Goal: Information Seeking & Learning: Learn about a topic

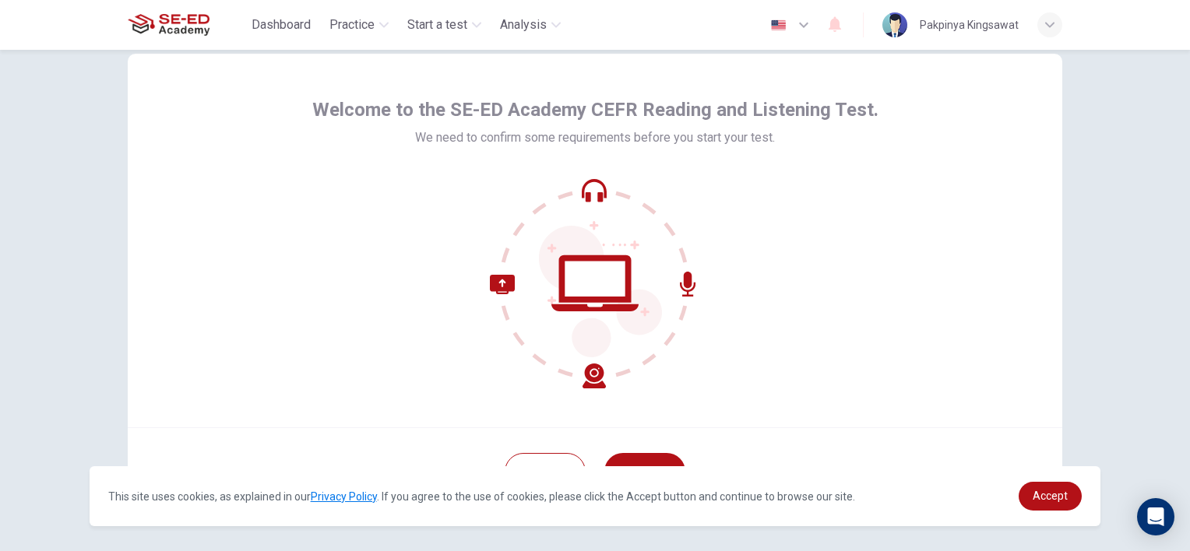
scroll to position [97, 0]
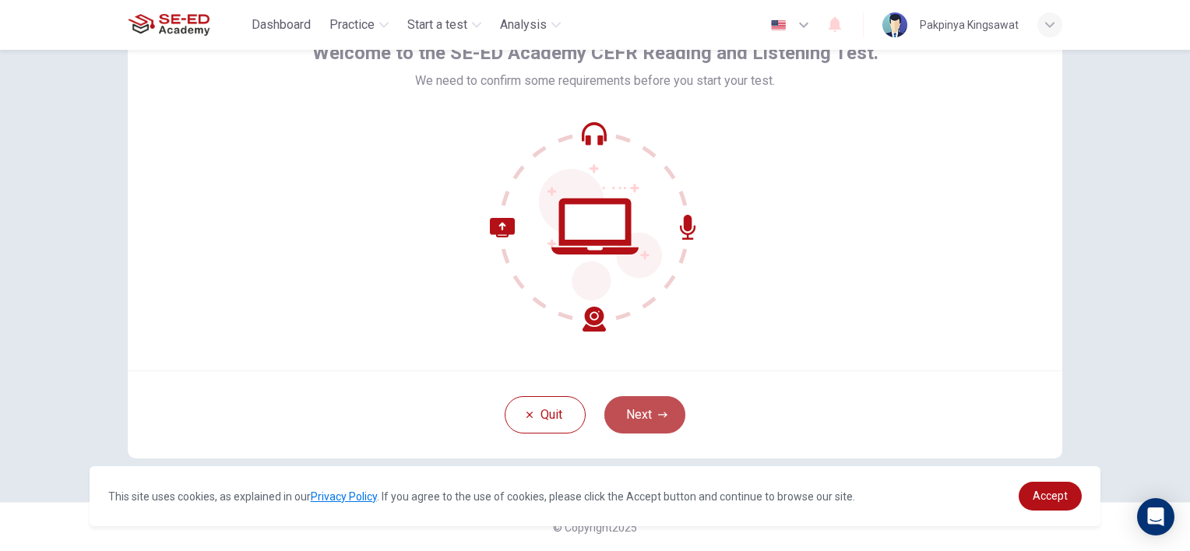
click at [653, 421] on button "Next" at bounding box center [644, 414] width 81 height 37
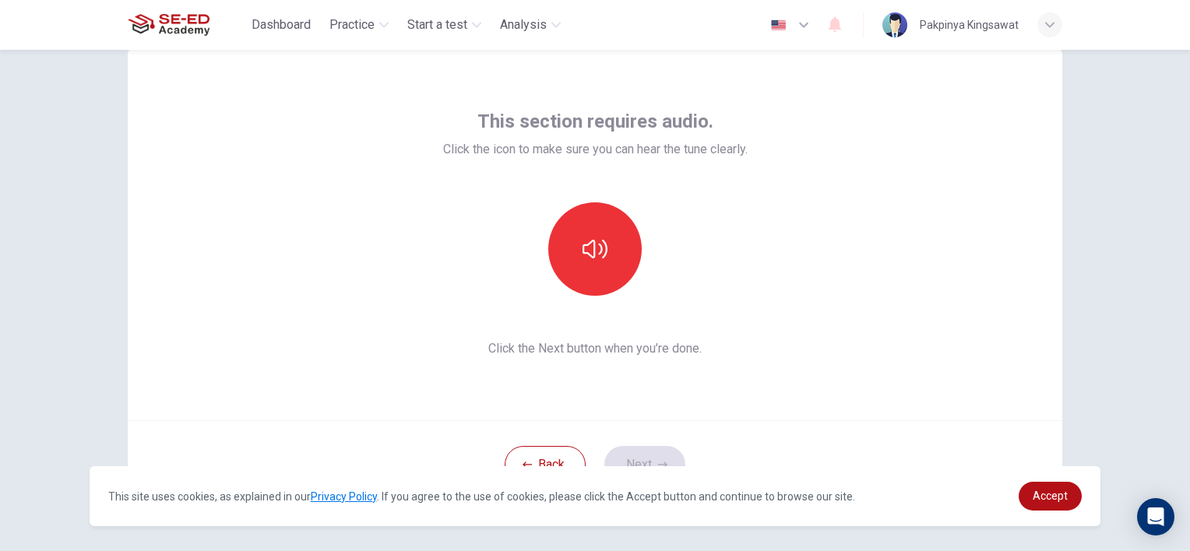
scroll to position [19, 0]
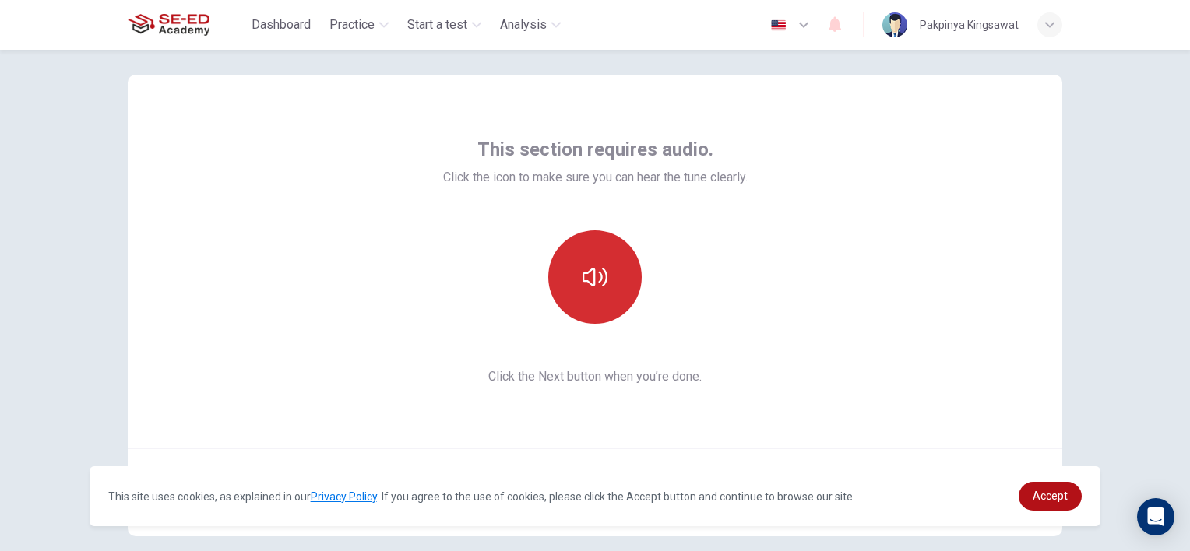
click at [597, 266] on icon "button" at bounding box center [595, 277] width 25 height 25
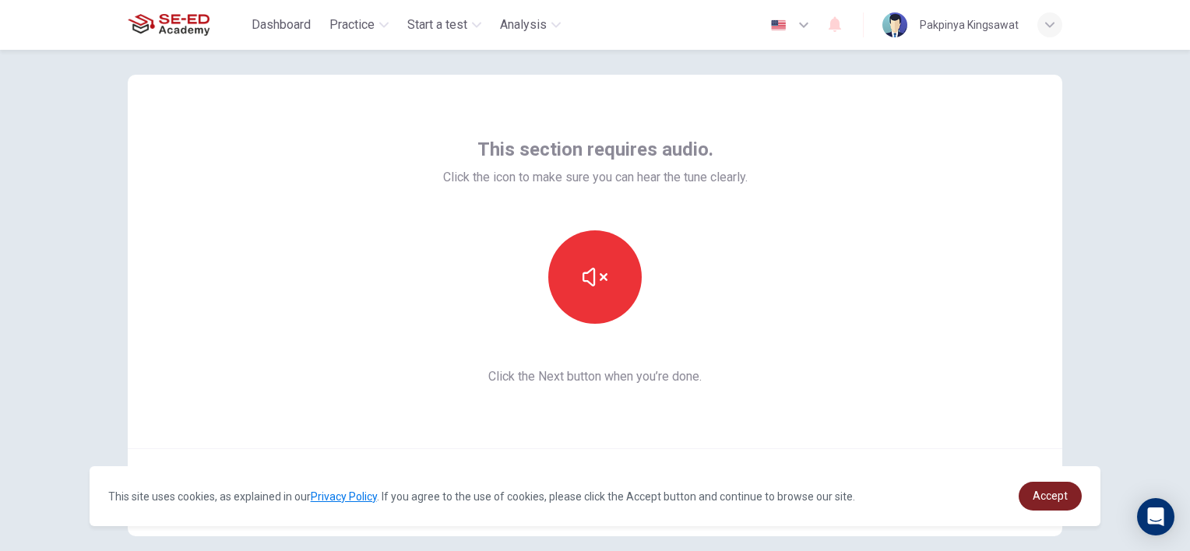
click at [1065, 500] on span "Accept" at bounding box center [1050, 496] width 35 height 12
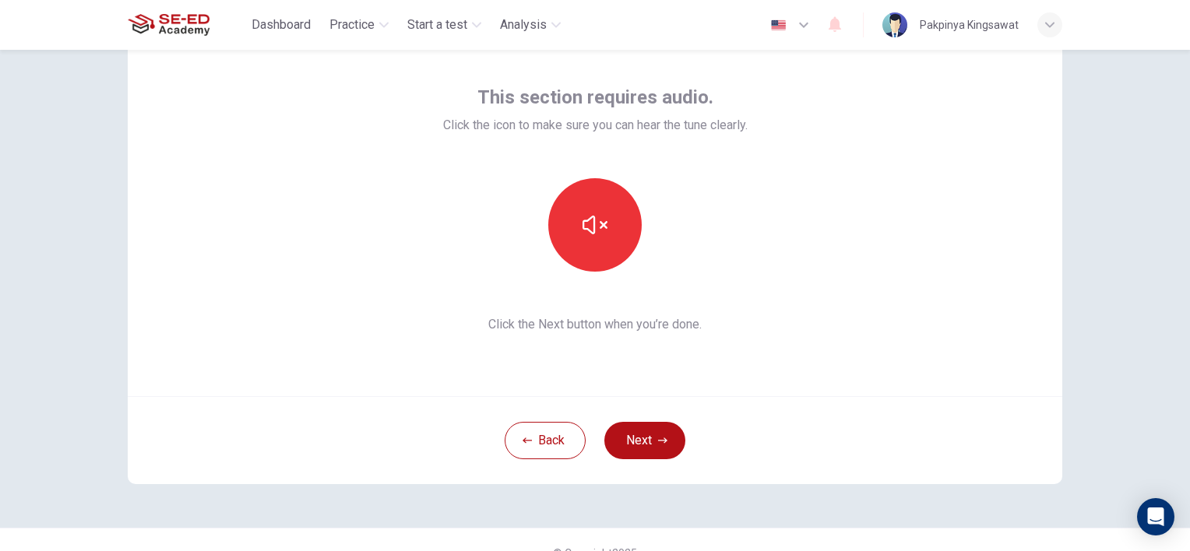
scroll to position [97, 0]
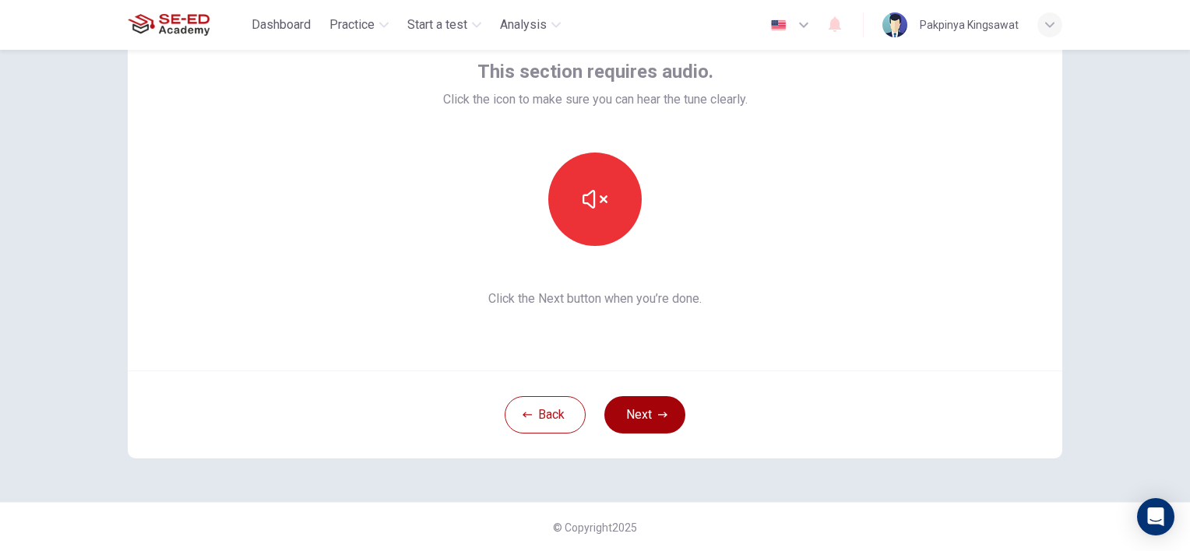
click at [640, 413] on button "Next" at bounding box center [644, 414] width 81 height 37
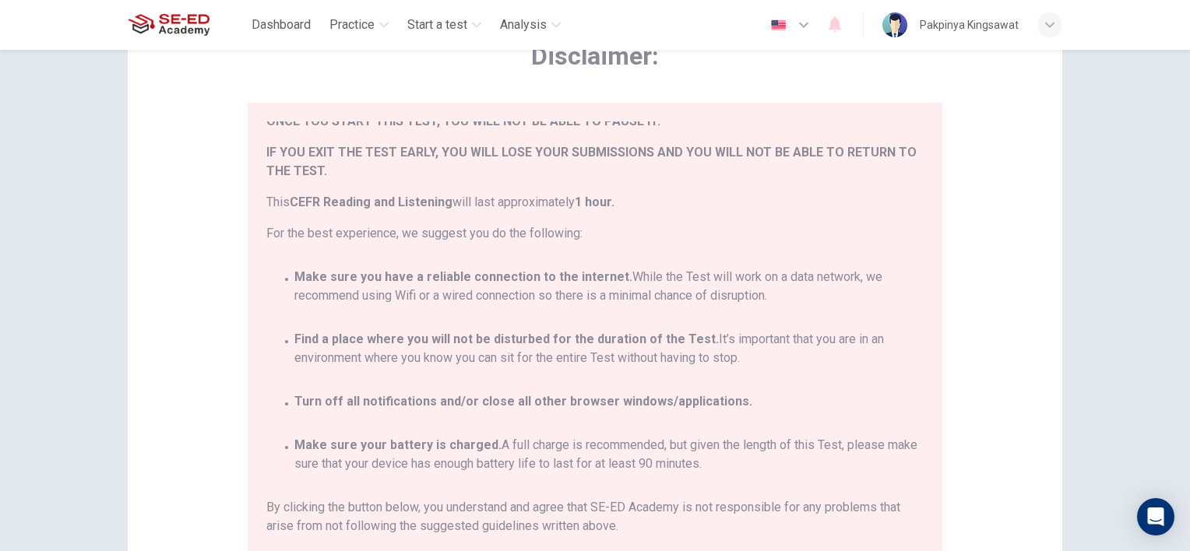
scroll to position [90, 0]
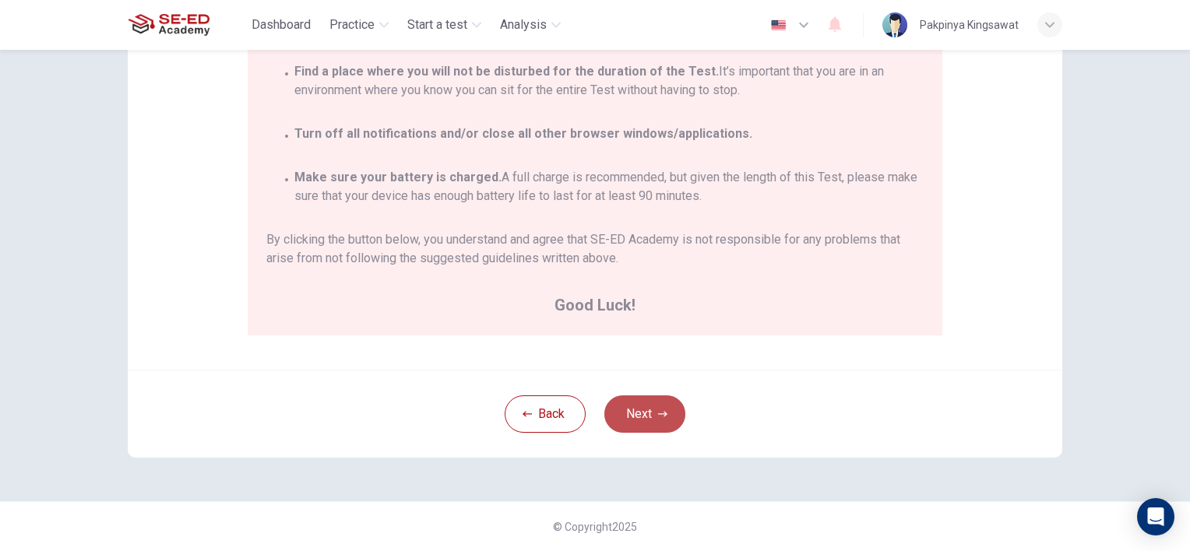
click at [652, 415] on button "Next" at bounding box center [644, 414] width 81 height 37
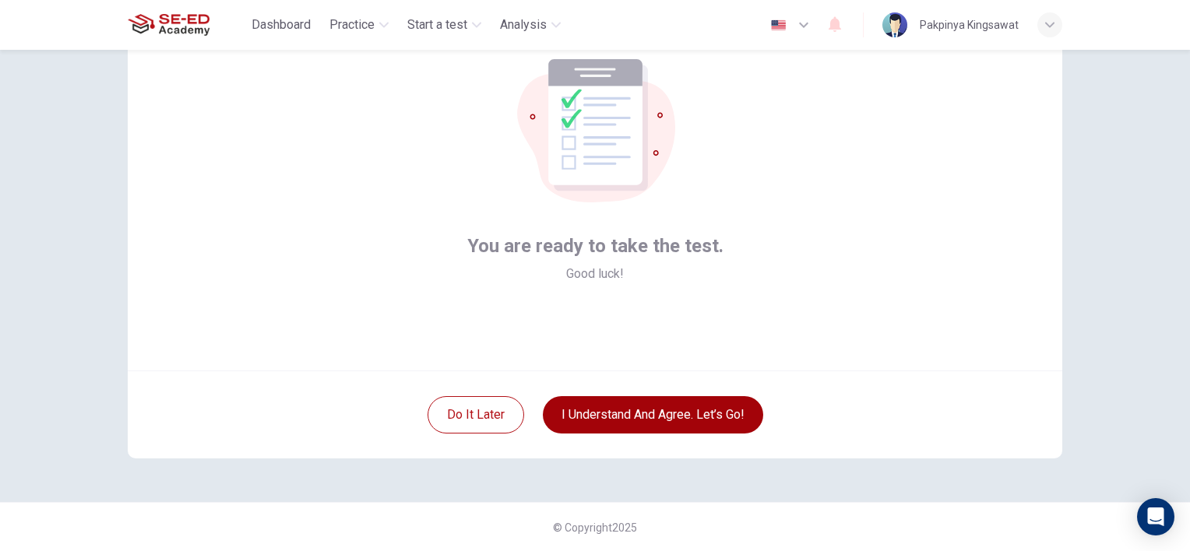
click at [673, 412] on button "I understand and agree. Let’s go!" at bounding box center [653, 414] width 220 height 37
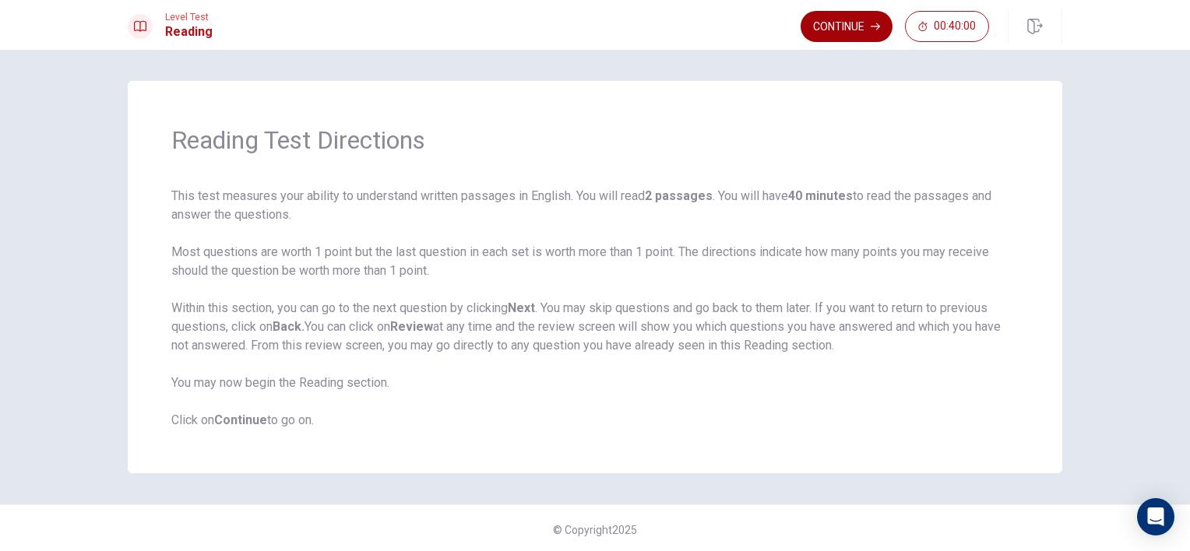
click at [870, 33] on button "Continue" at bounding box center [847, 26] width 92 height 31
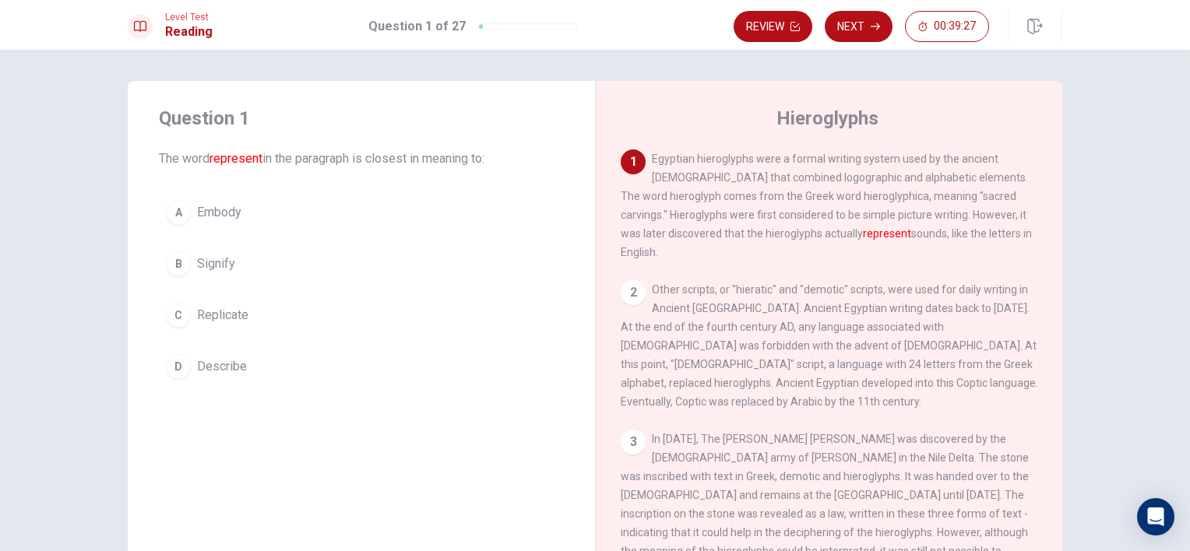
click at [179, 287] on div "A Embody B Signify C Replicate D Describe" at bounding box center [361, 289] width 405 height 193
click at [180, 283] on div "A Embody B Signify C Replicate D Describe" at bounding box center [361, 289] width 405 height 193
click at [178, 274] on div "B" at bounding box center [178, 264] width 25 height 25
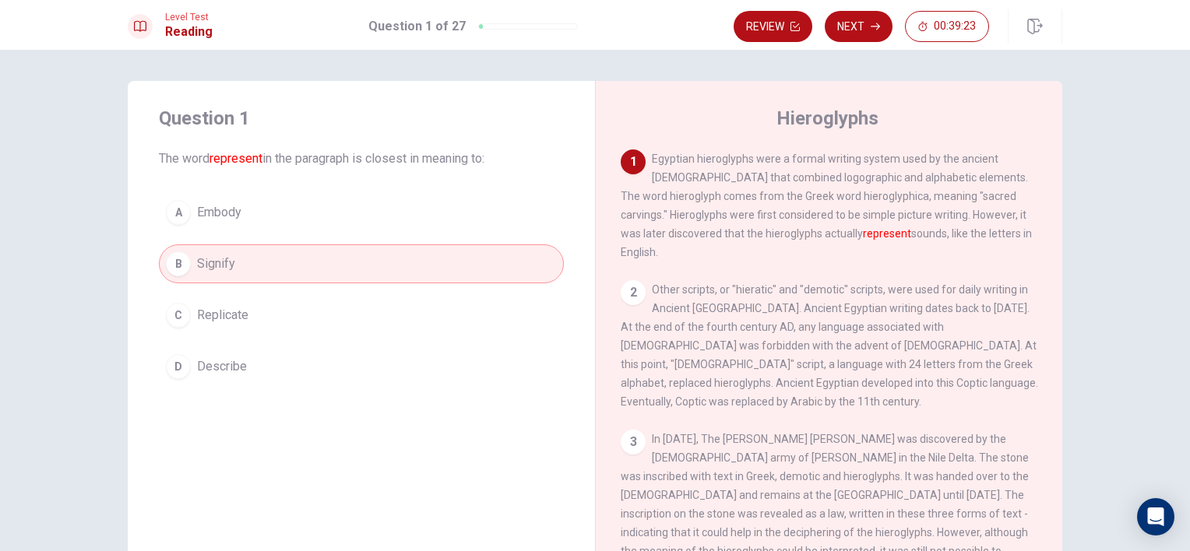
click at [252, 373] on button "D Describe" at bounding box center [361, 366] width 405 height 39
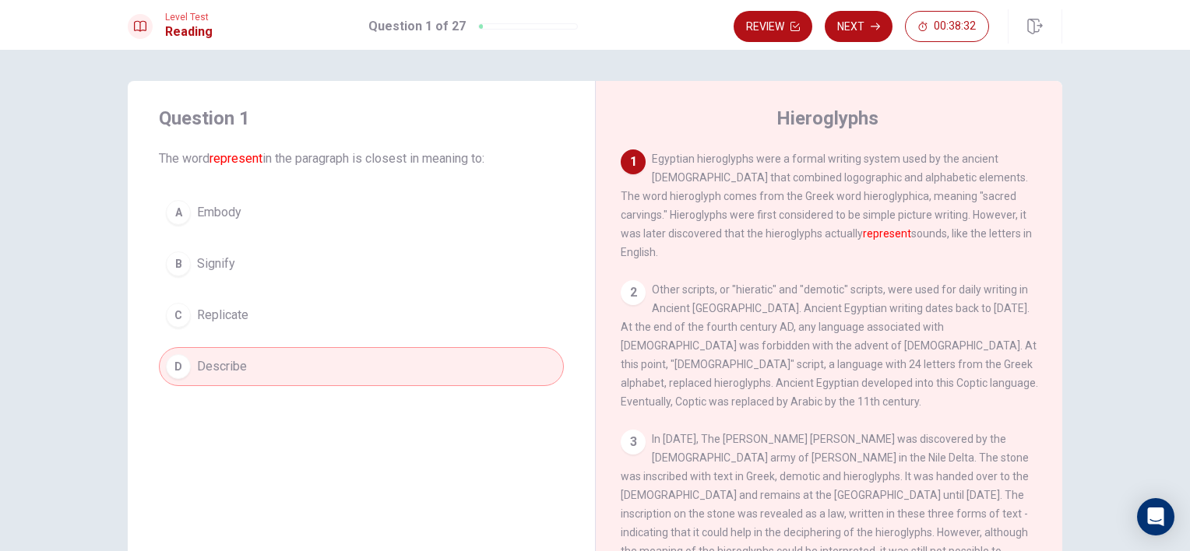
click at [187, 267] on button "B Signify" at bounding box center [361, 264] width 405 height 39
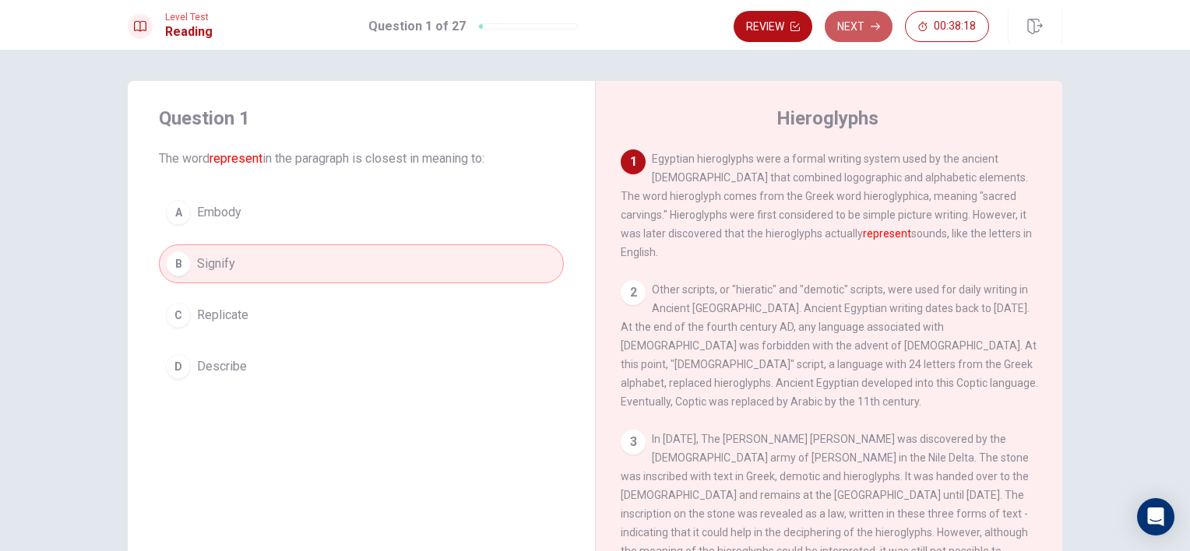
click at [863, 29] on button "Next" at bounding box center [859, 26] width 68 height 31
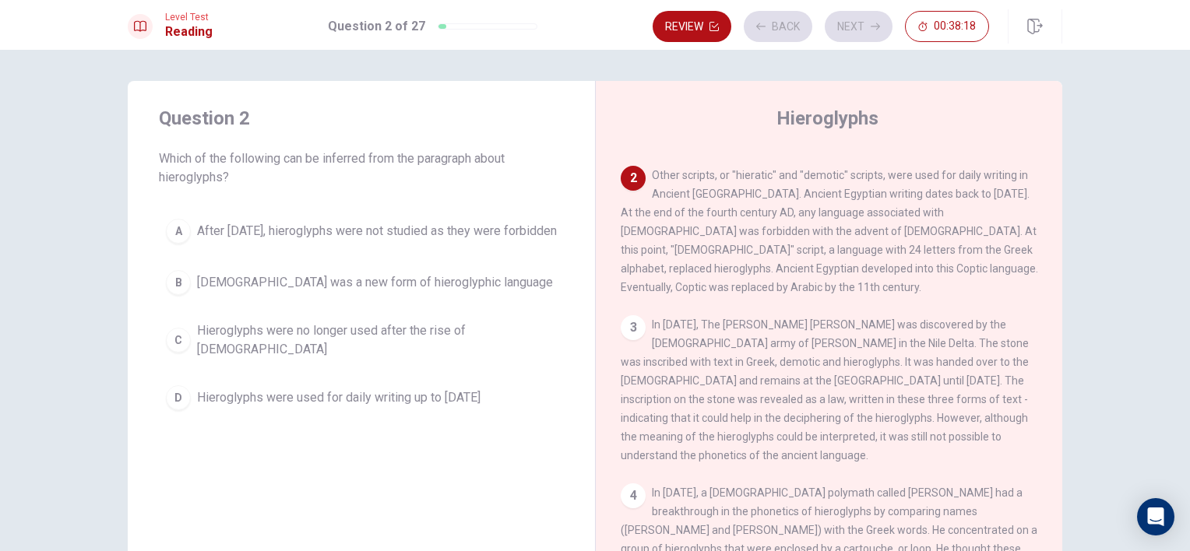
scroll to position [115, 0]
click at [482, 333] on button "C Hieroglyphs were no longer used after the rise of [DEMOGRAPHIC_DATA]" at bounding box center [361, 340] width 405 height 51
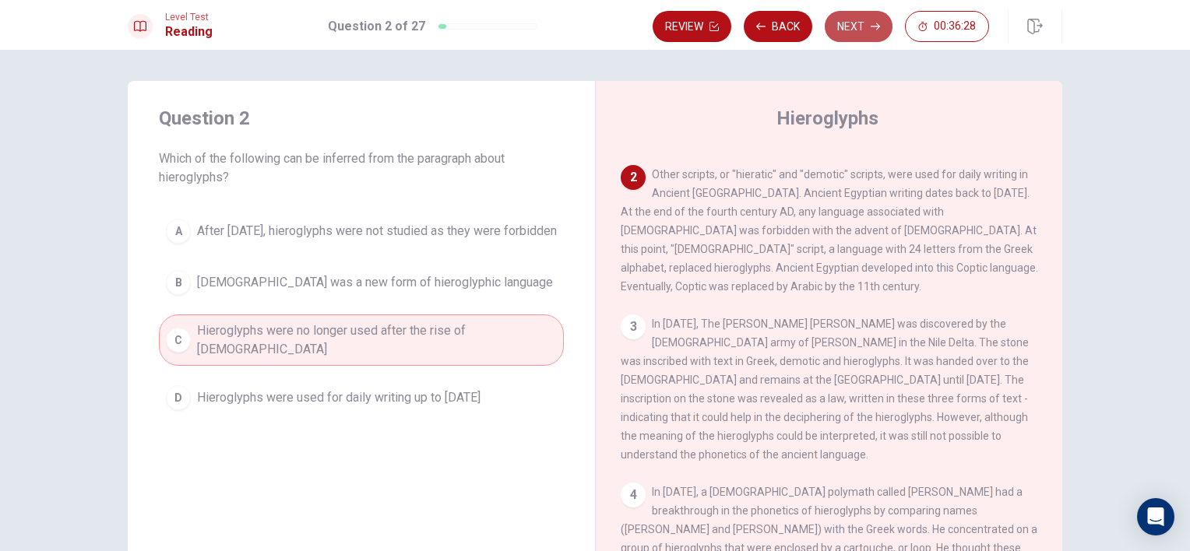
click at [850, 23] on button "Next" at bounding box center [859, 26] width 68 height 31
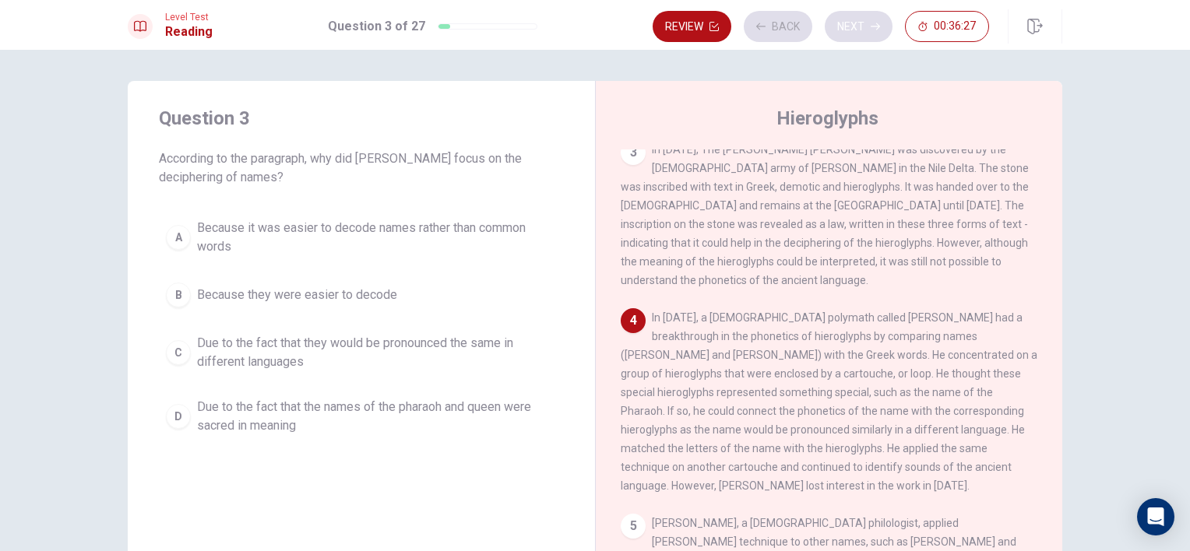
scroll to position [304, 0]
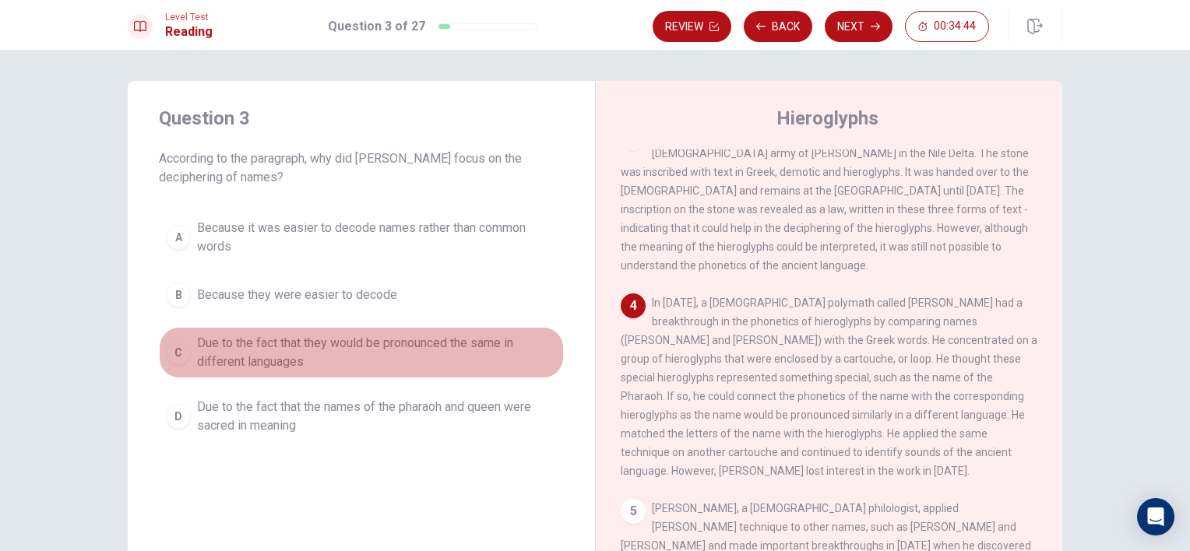
click at [498, 346] on span "Due to the fact that they would be pronounced the same in different languages" at bounding box center [377, 352] width 360 height 37
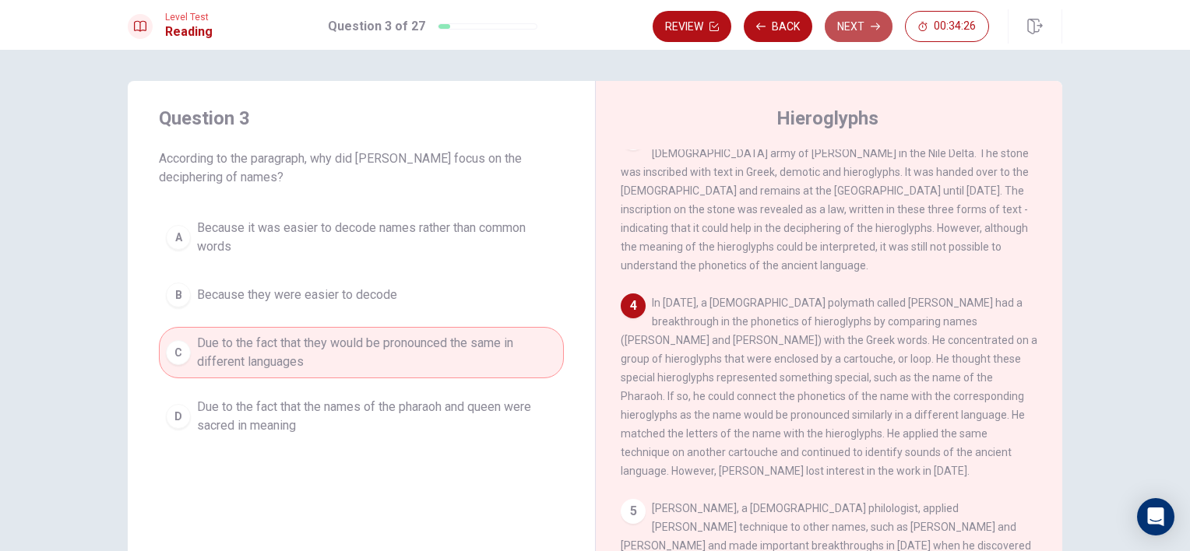
click at [847, 19] on button "Next" at bounding box center [859, 26] width 68 height 31
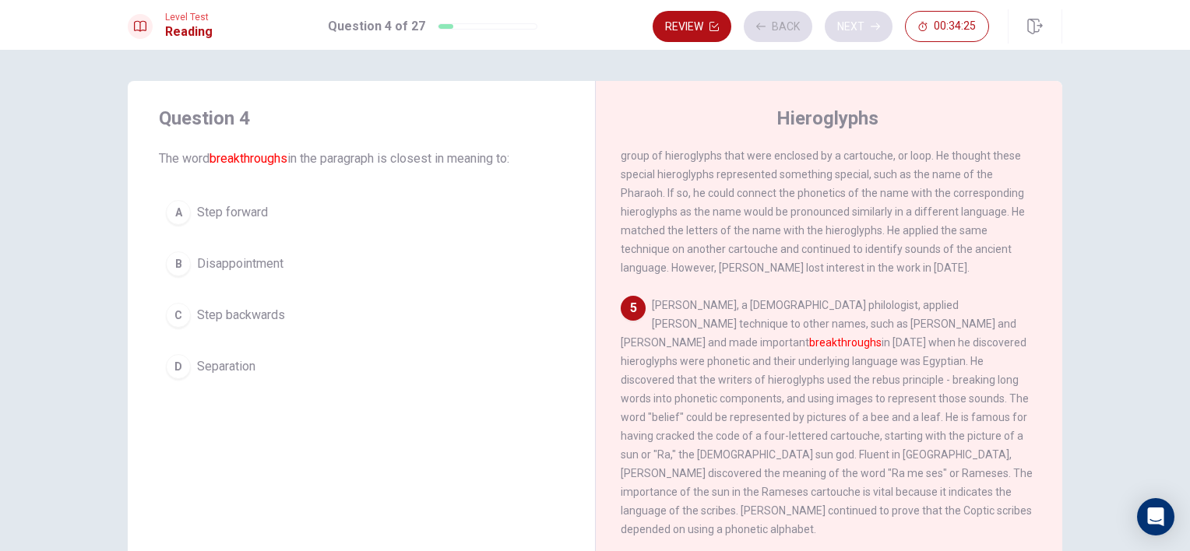
scroll to position [554, 0]
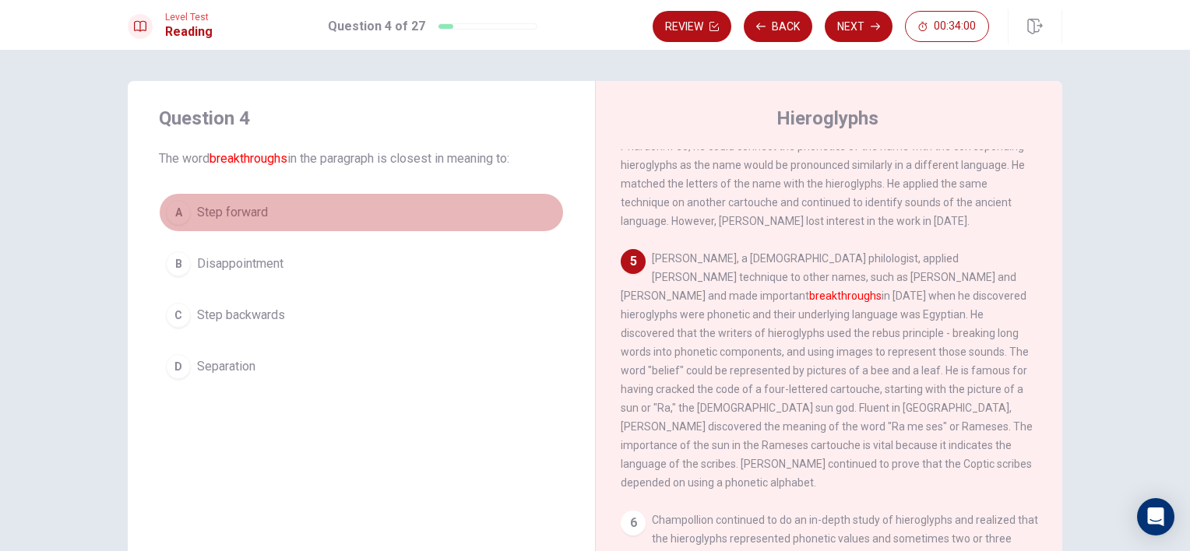
click at [388, 206] on button "A Step forward" at bounding box center [361, 212] width 405 height 39
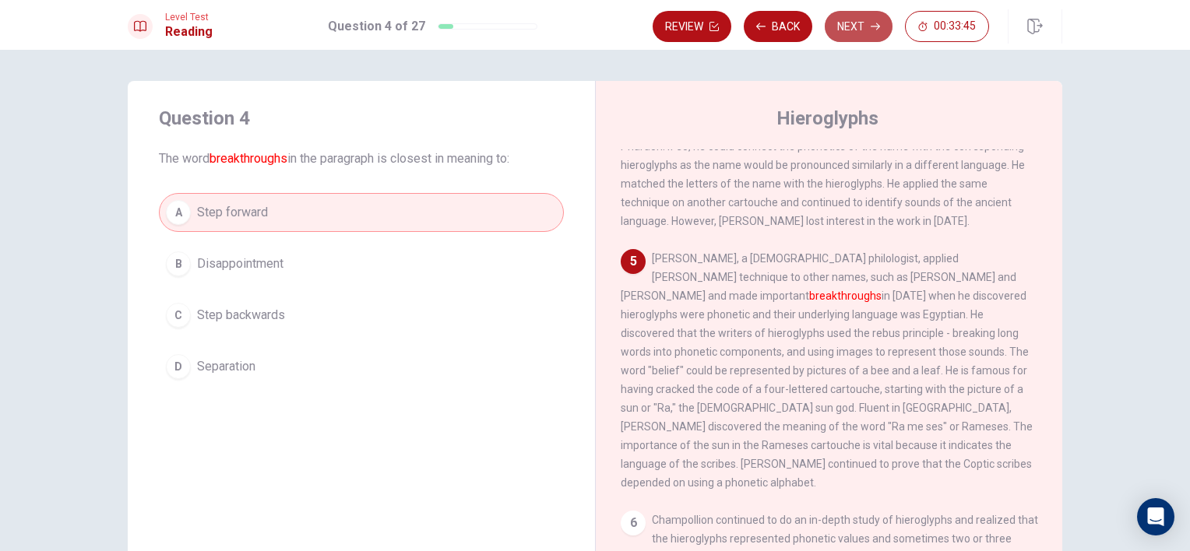
click at [871, 29] on icon "button" at bounding box center [875, 26] width 9 height 9
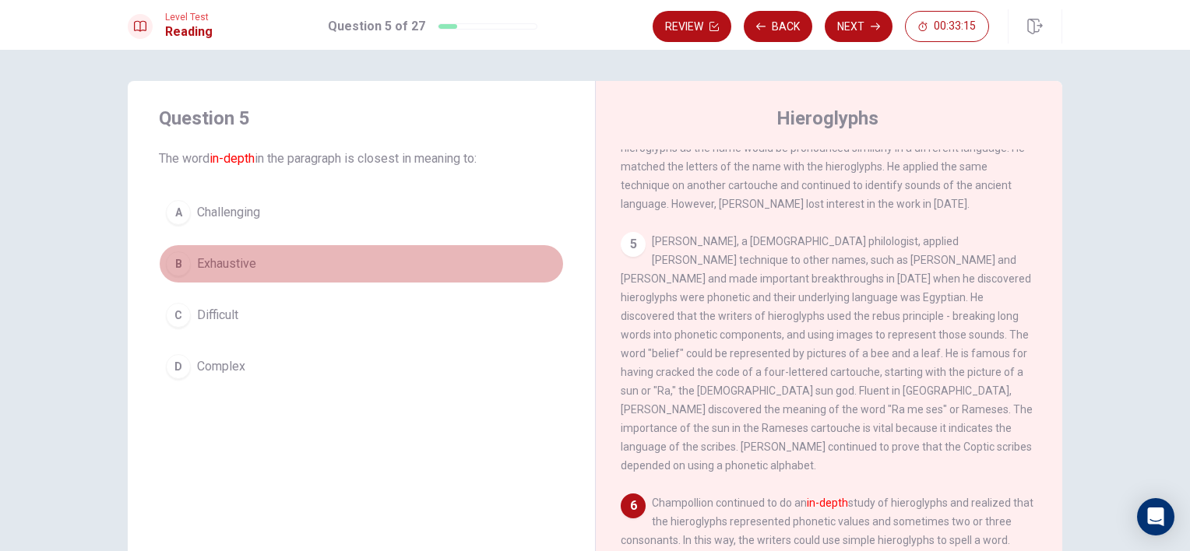
click at [182, 263] on div "B" at bounding box center [178, 264] width 25 height 25
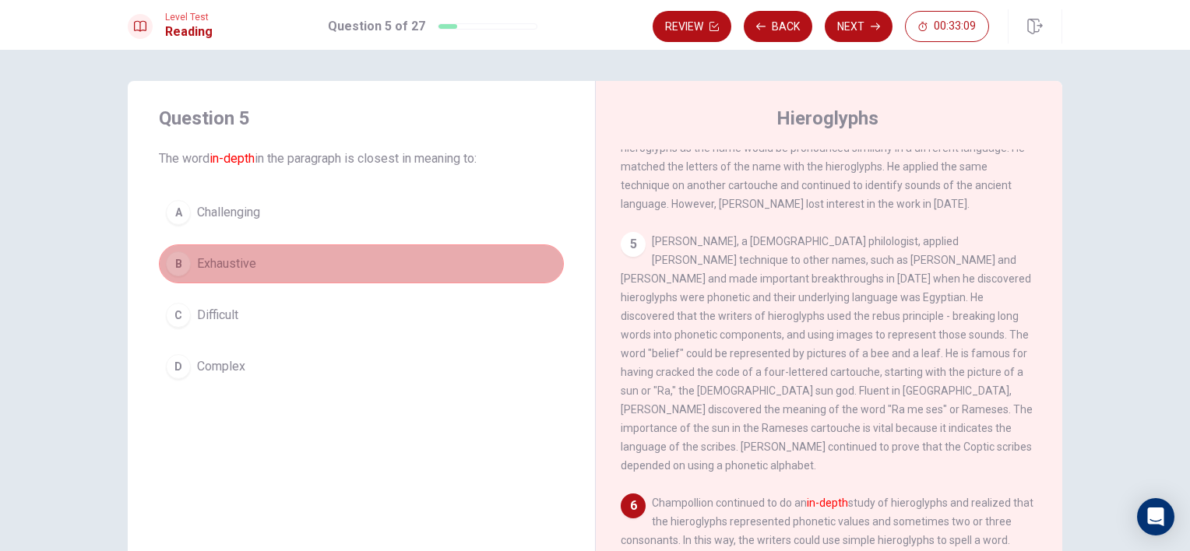
click at [182, 263] on div "B" at bounding box center [178, 264] width 25 height 25
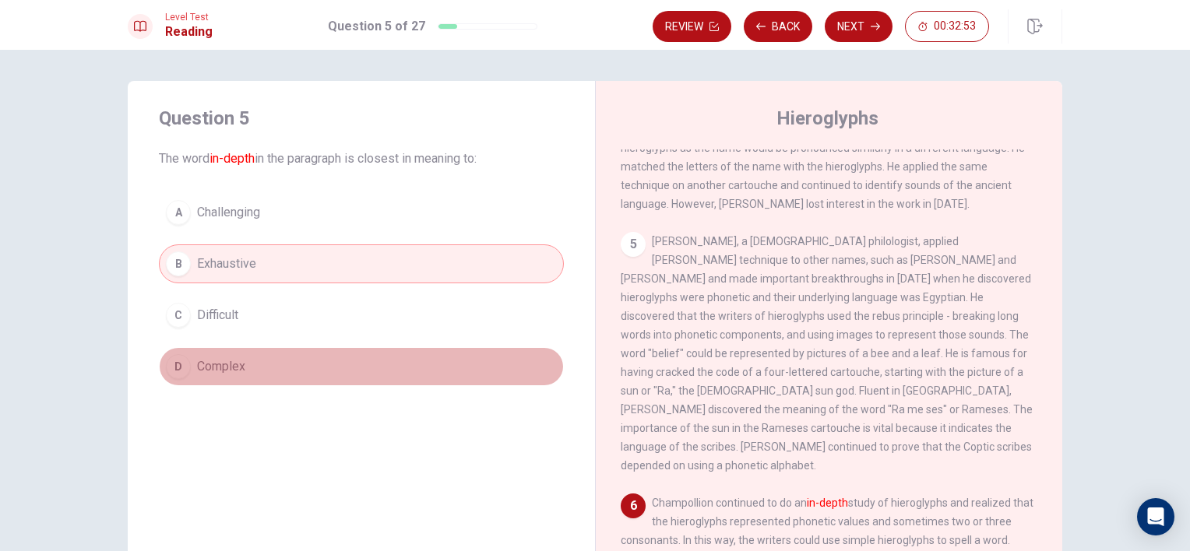
click at [466, 358] on button "D Complex" at bounding box center [361, 366] width 405 height 39
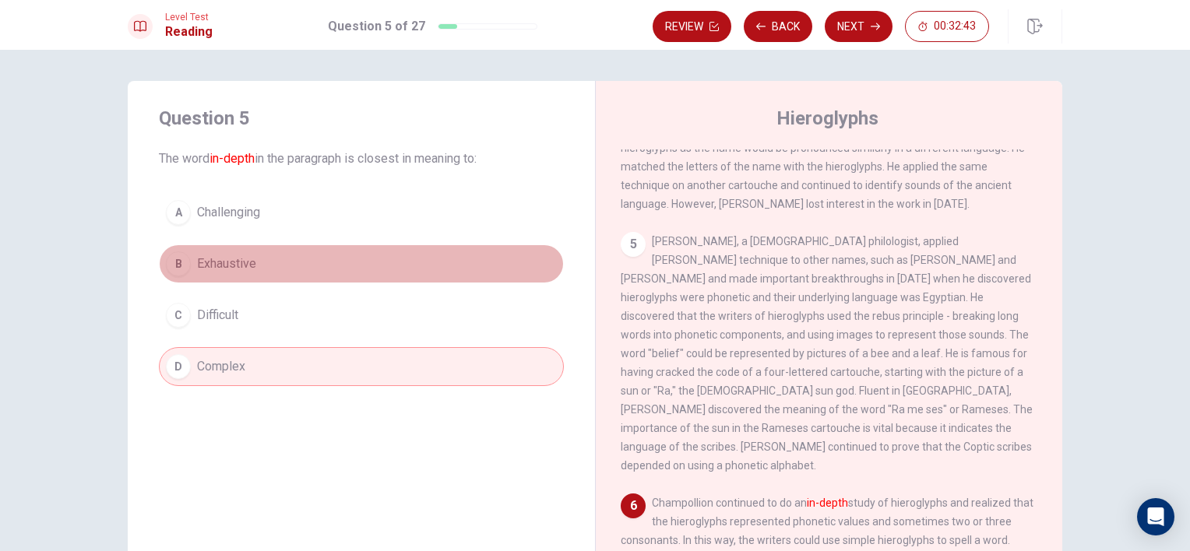
click at [411, 249] on button "B Exhaustive" at bounding box center [361, 264] width 405 height 39
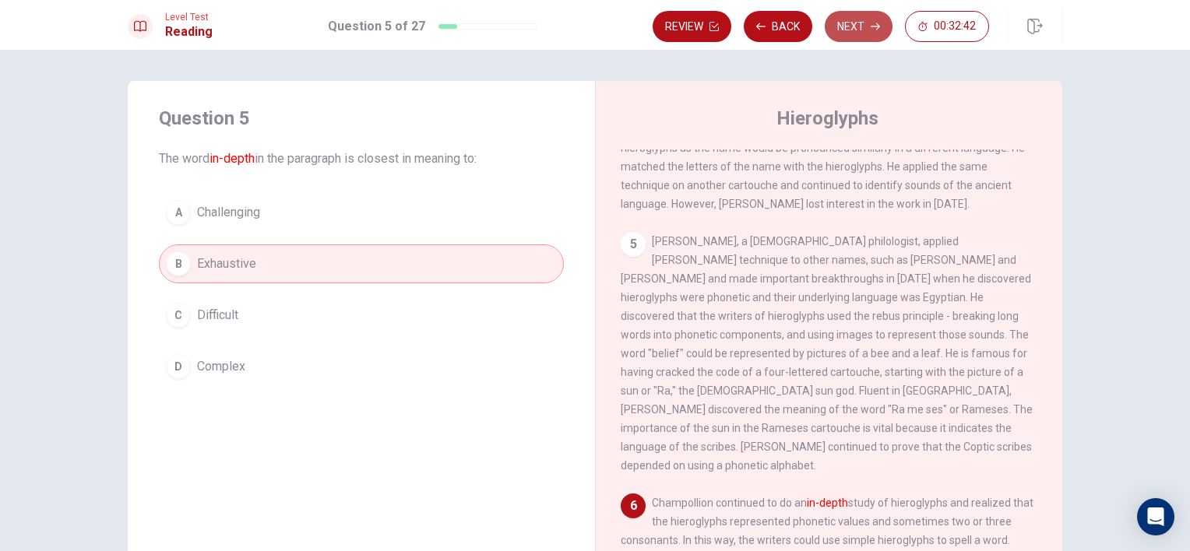
click at [845, 28] on button "Next" at bounding box center [859, 26] width 68 height 31
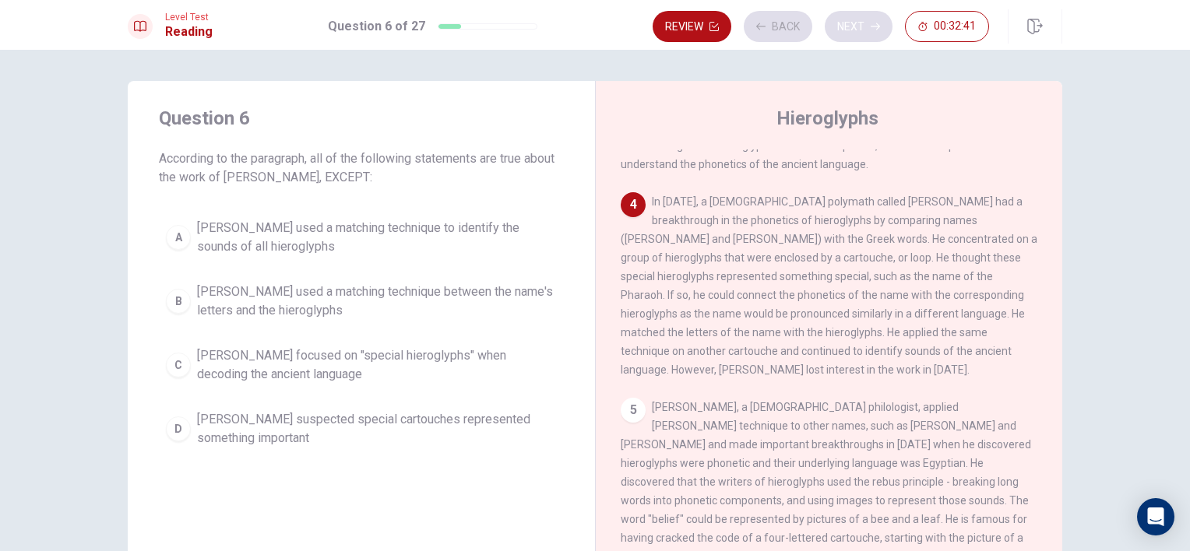
scroll to position [403, 0]
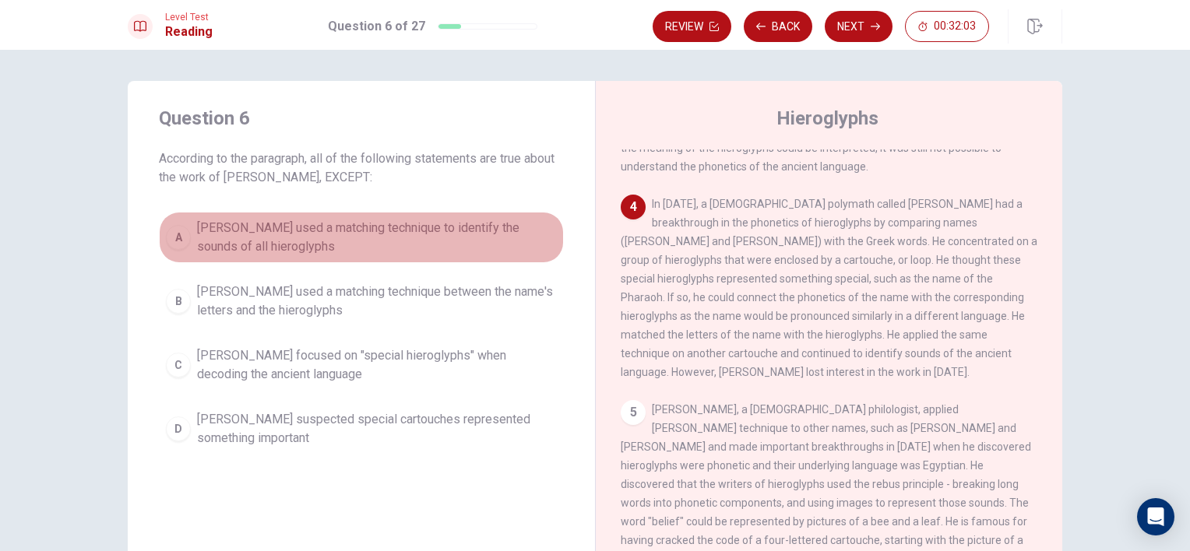
click at [403, 255] on span "[PERSON_NAME] used a matching technique to identify the sounds of all hieroglyp…" at bounding box center [377, 237] width 360 height 37
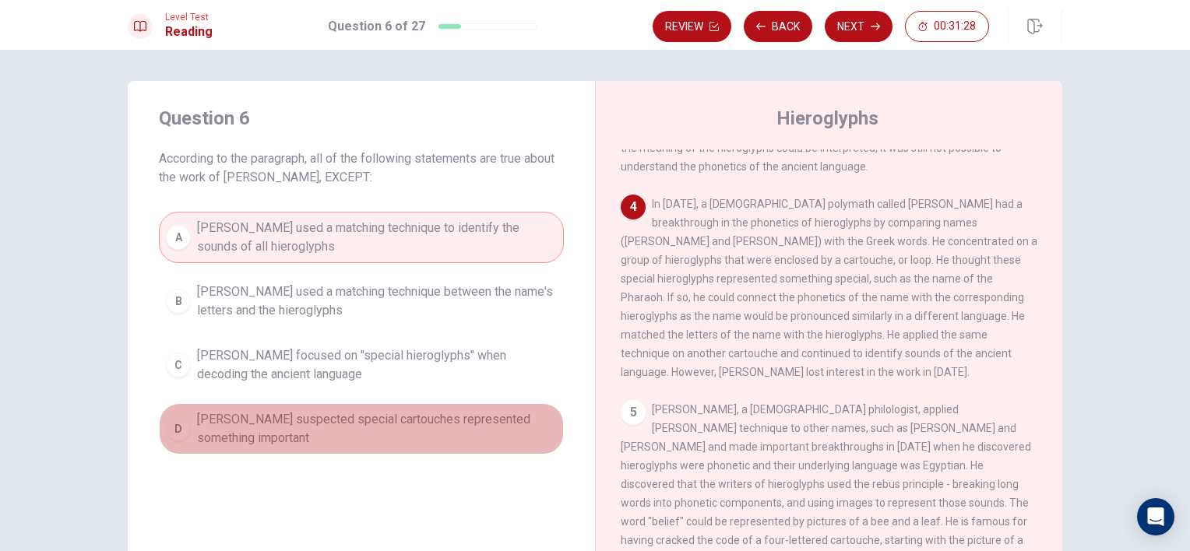
click at [404, 420] on span "[PERSON_NAME] suspected special cartouches represented something important" at bounding box center [377, 428] width 360 height 37
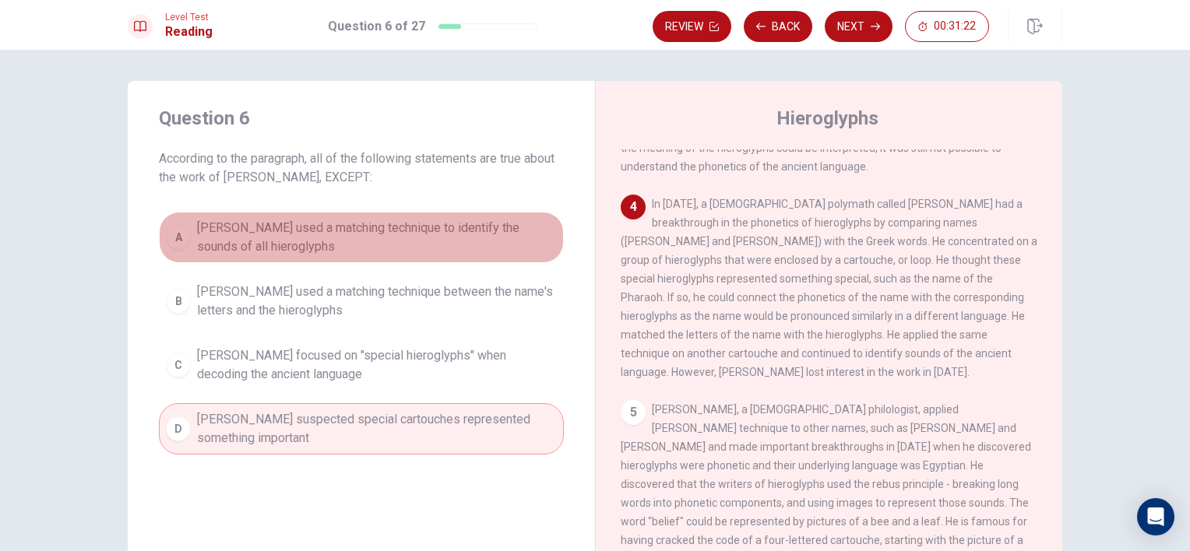
click at [473, 231] on span "[PERSON_NAME] used a matching technique to identify the sounds of all hieroglyp…" at bounding box center [377, 237] width 360 height 37
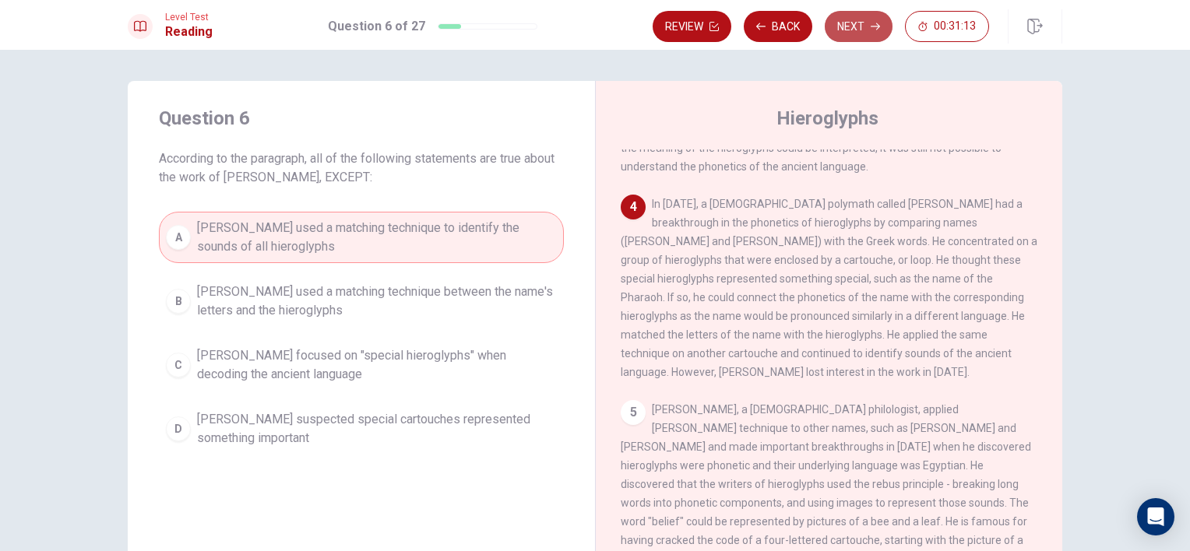
click at [839, 31] on button "Next" at bounding box center [859, 26] width 68 height 31
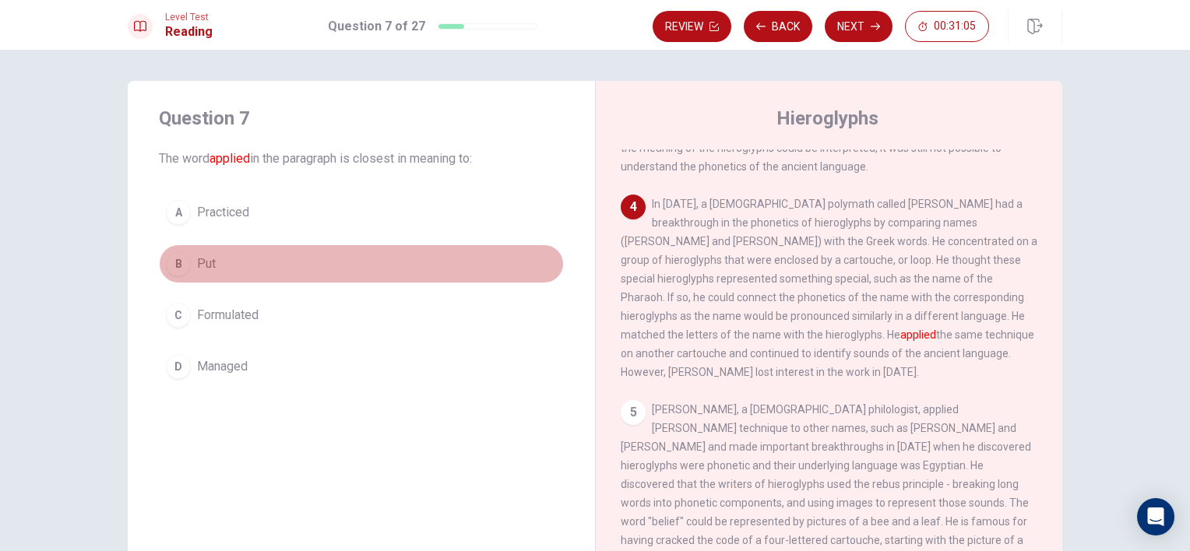
click at [262, 262] on button "B Put" at bounding box center [361, 264] width 405 height 39
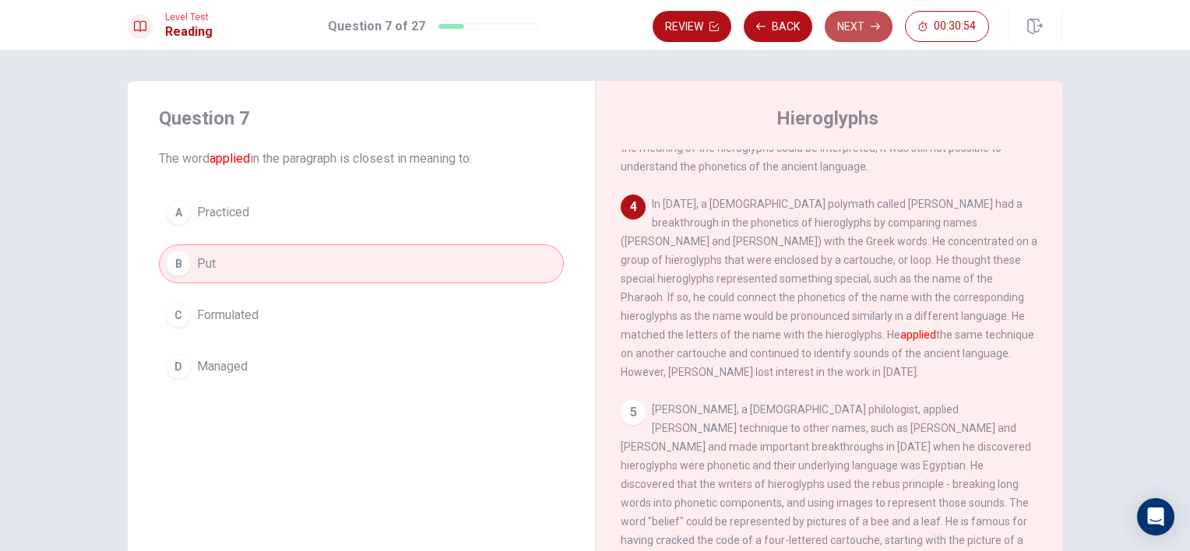
click at [857, 36] on button "Next" at bounding box center [859, 26] width 68 height 31
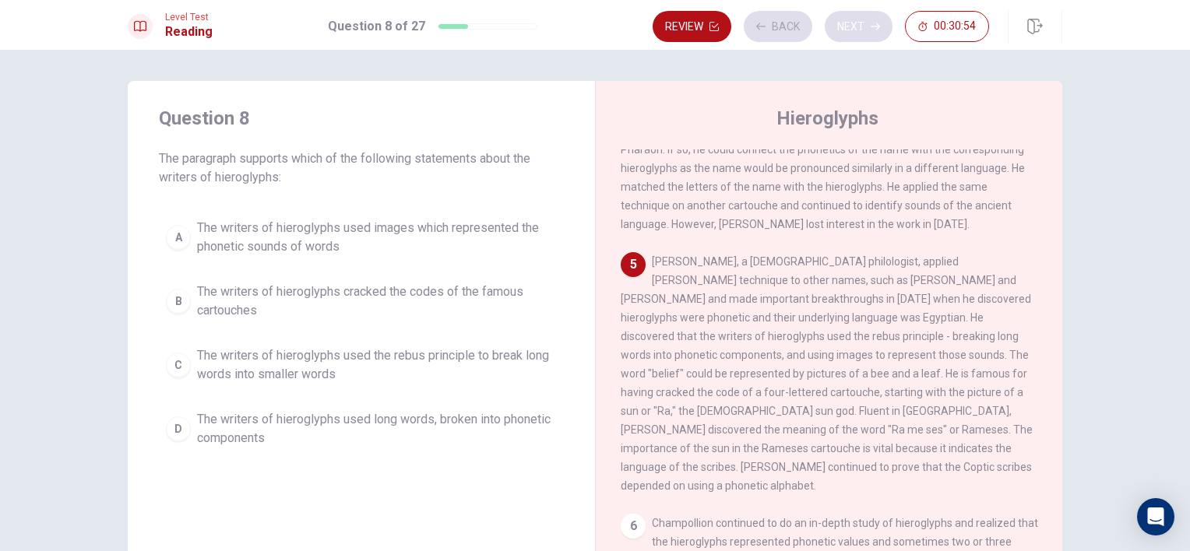
scroll to position [554, 0]
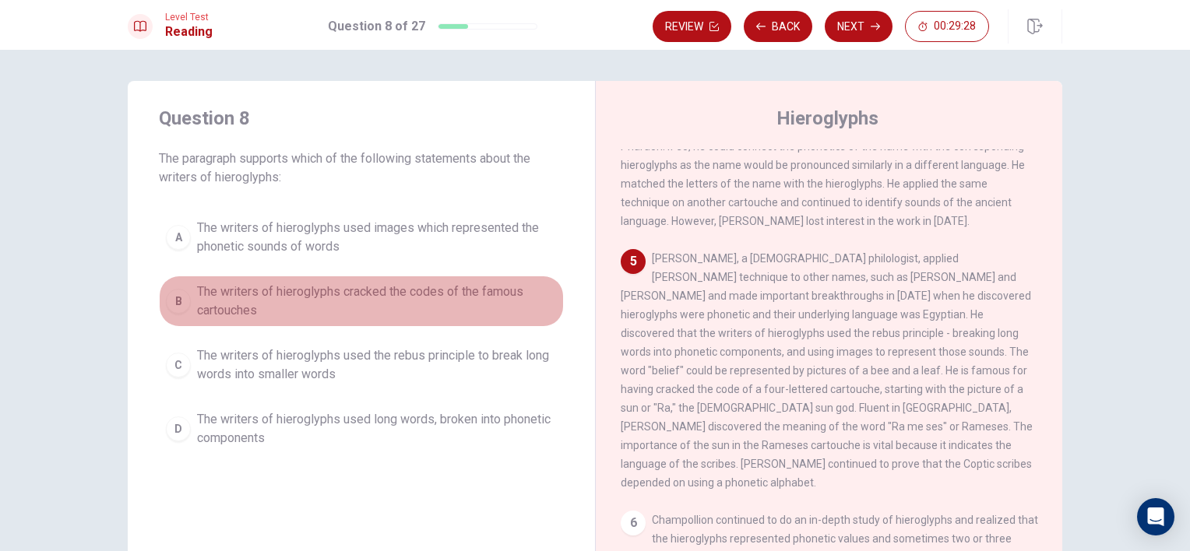
click at [520, 292] on span "The writers of hieroglyphs cracked the codes of the famous cartouches" at bounding box center [377, 301] width 360 height 37
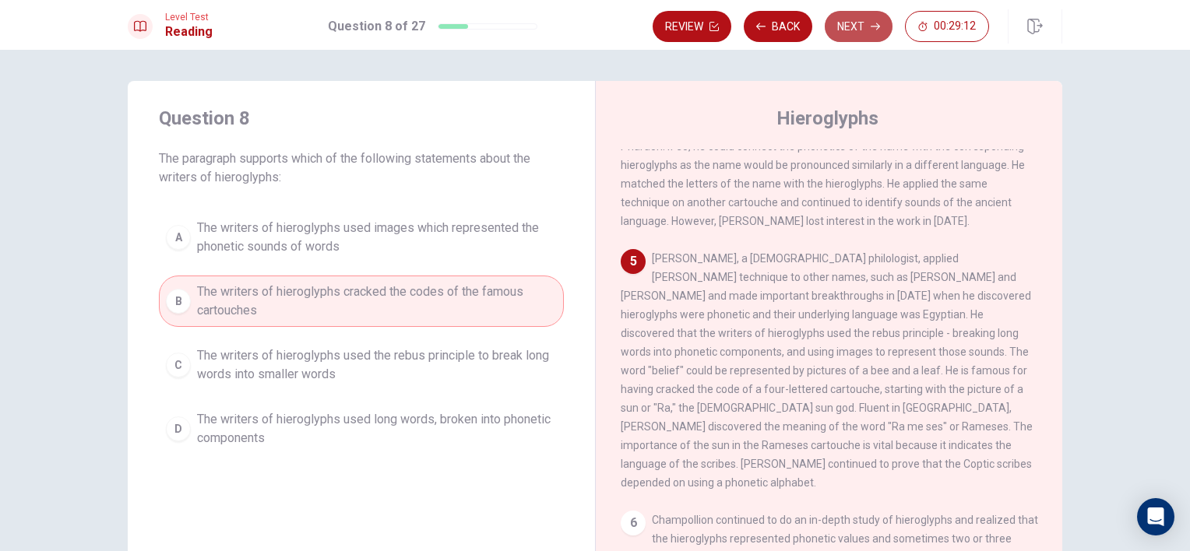
click at [857, 22] on button "Next" at bounding box center [859, 26] width 68 height 31
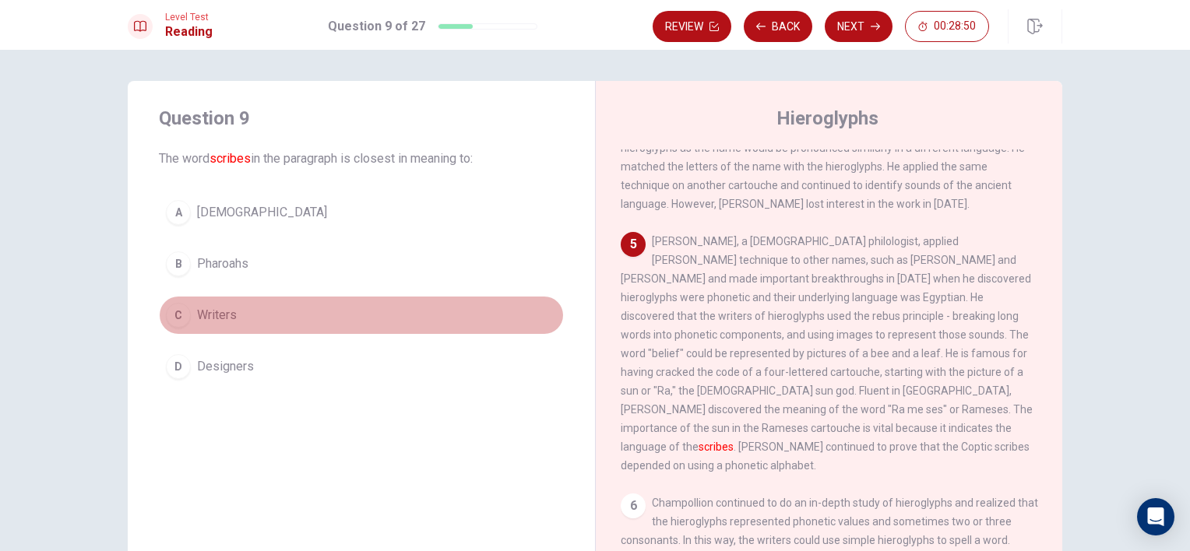
click at [217, 327] on button "C Writers" at bounding box center [361, 315] width 405 height 39
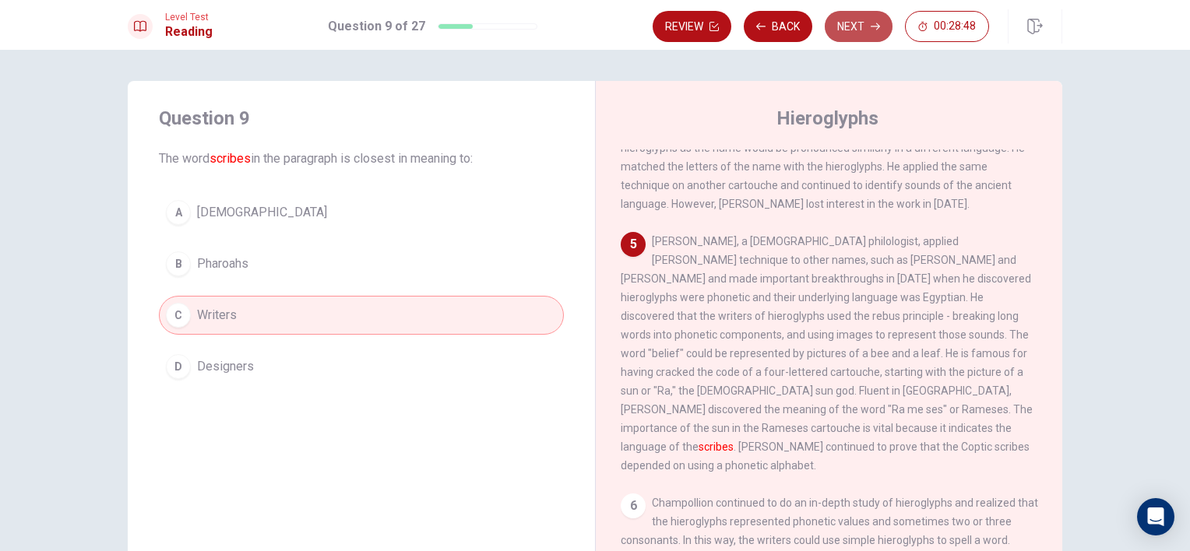
click at [836, 16] on button "Next" at bounding box center [859, 26] width 68 height 31
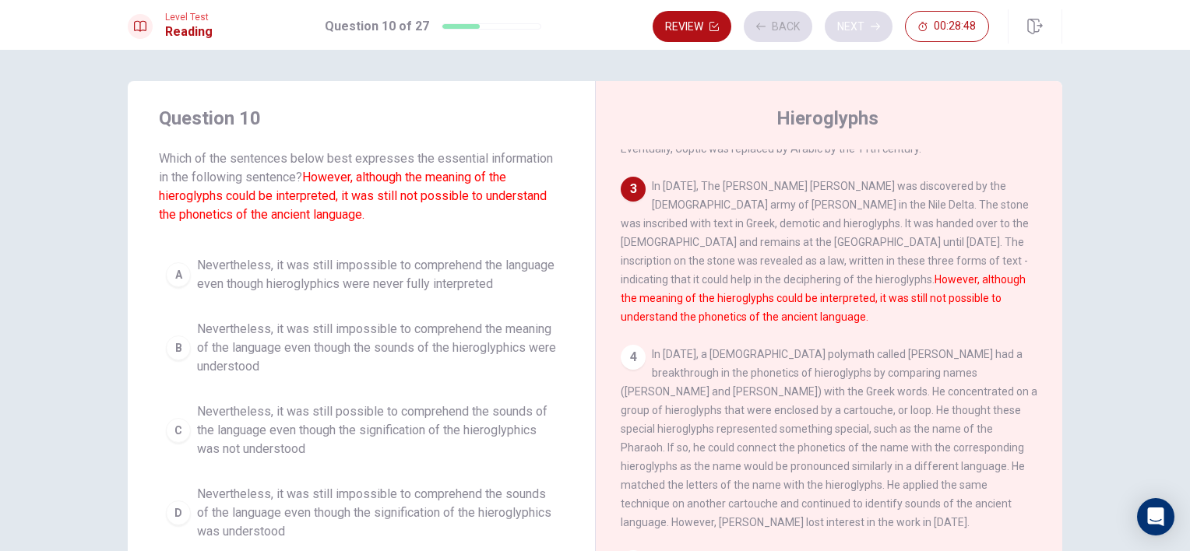
scroll to position [249, 0]
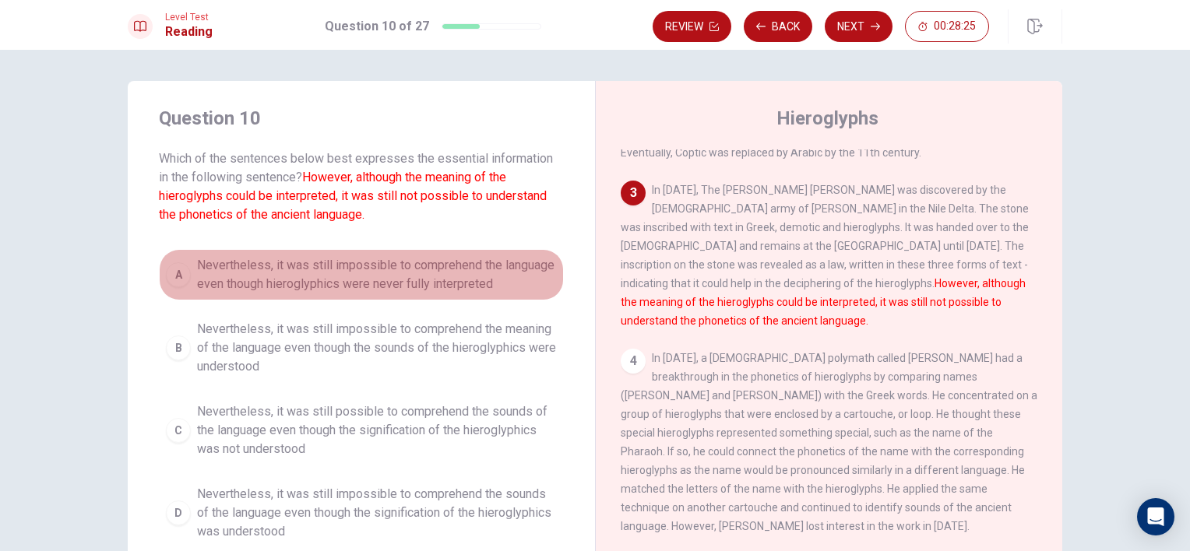
click at [472, 253] on button "A Nevertheless, it was still impossible to comprehend the language even though …" at bounding box center [361, 274] width 405 height 51
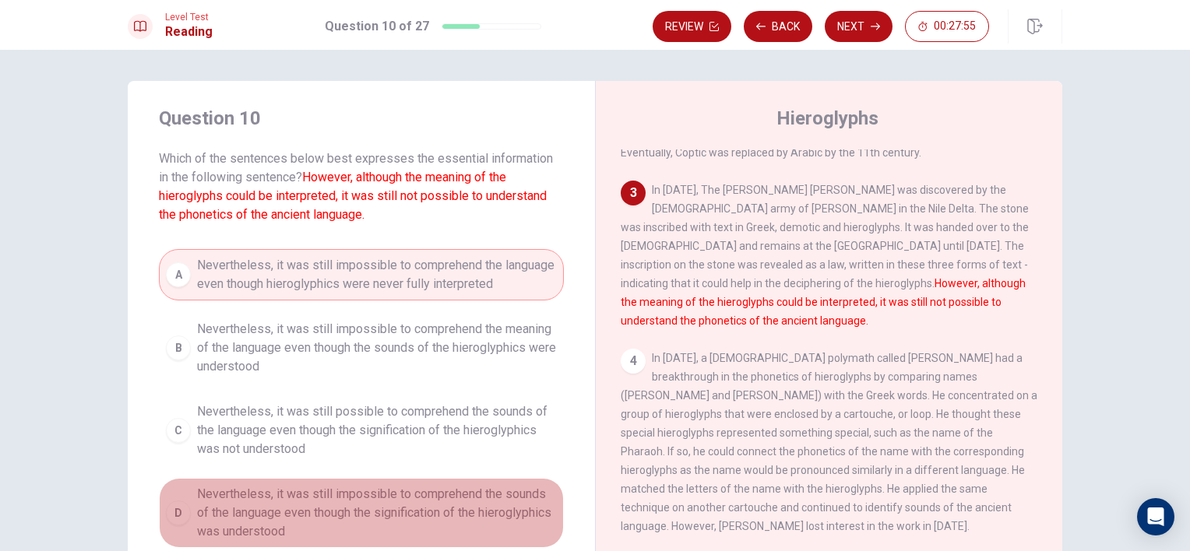
click at [435, 506] on span "Nevertheless, it was still impossible to comprehend the sounds of the language …" at bounding box center [377, 513] width 360 height 56
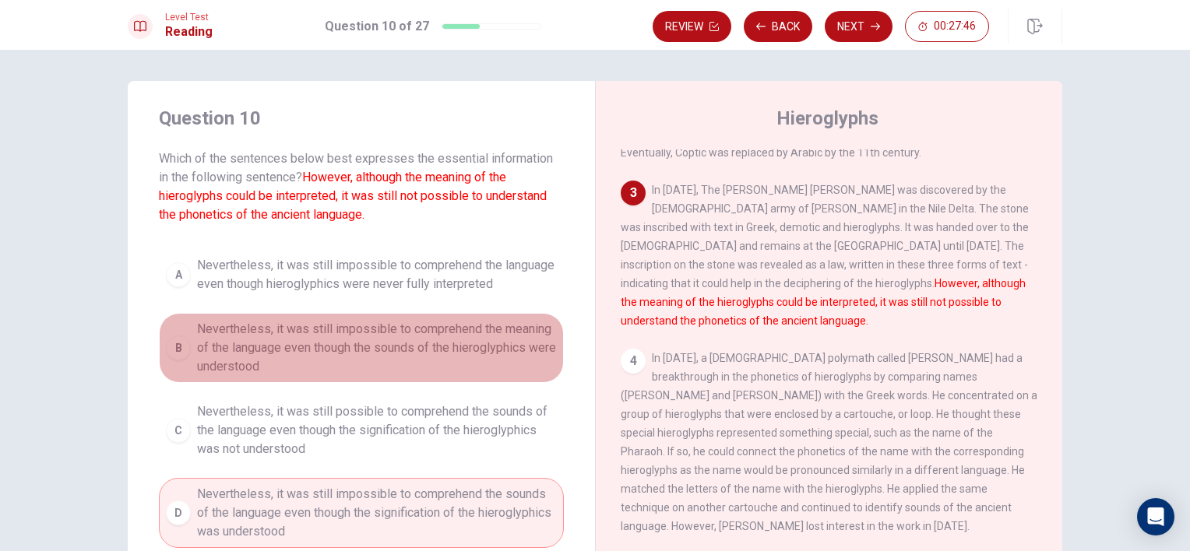
click at [432, 352] on span "Nevertheless, it was still impossible to comprehend the meaning of the language…" at bounding box center [377, 348] width 360 height 56
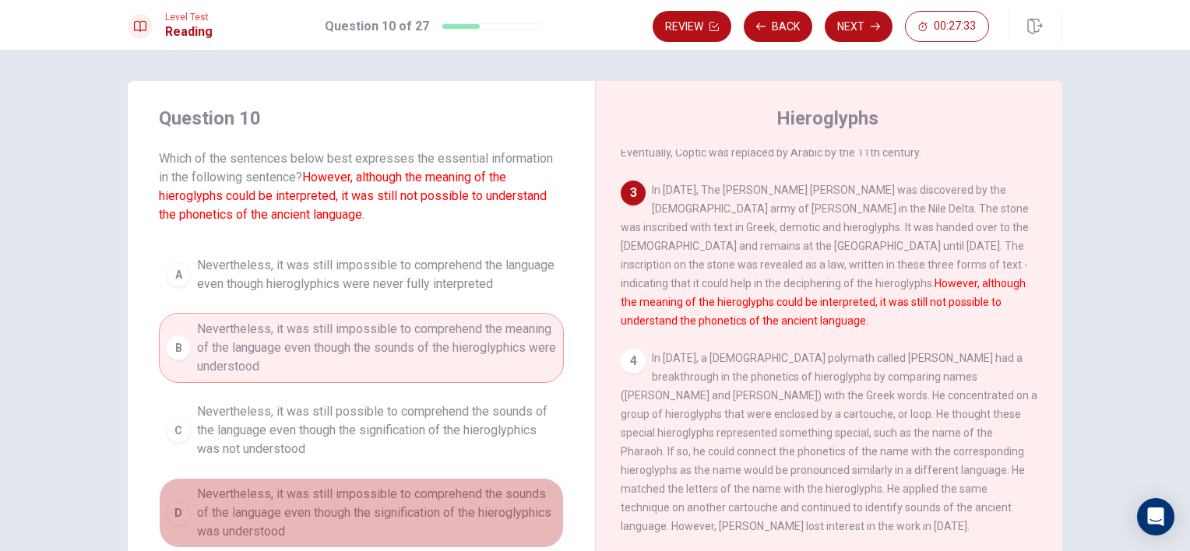
click at [437, 502] on span "Nevertheless, it was still impossible to comprehend the sounds of the language …" at bounding box center [377, 513] width 360 height 56
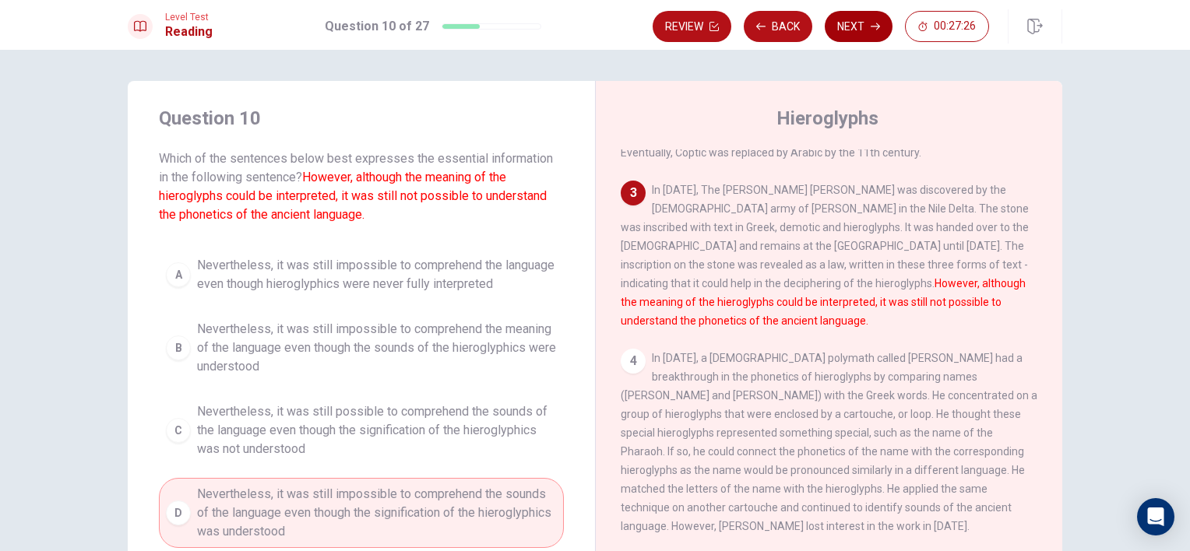
click at [851, 29] on button "Next" at bounding box center [859, 26] width 68 height 31
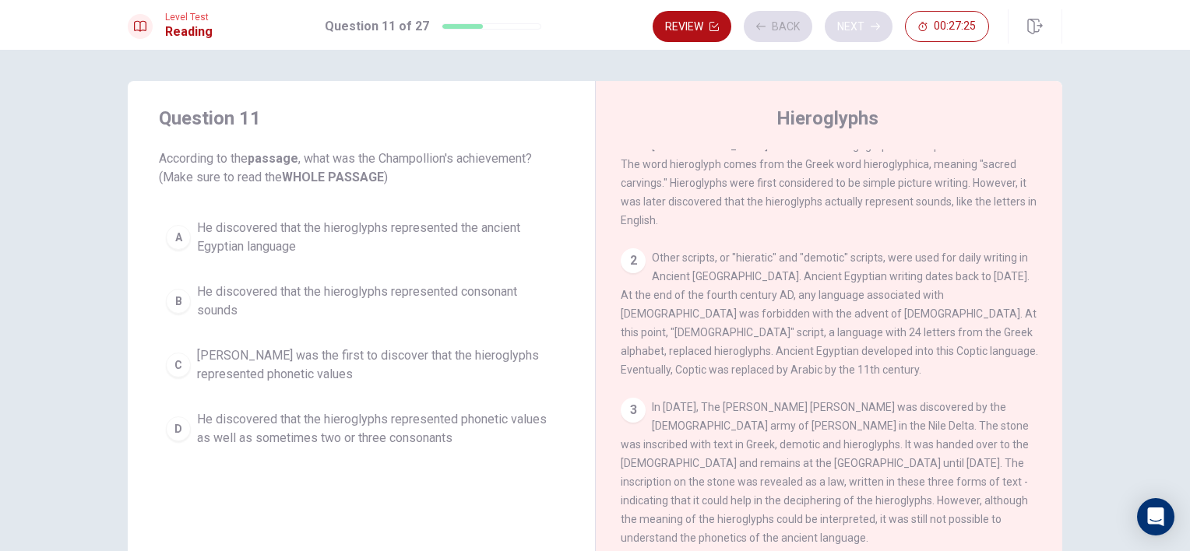
scroll to position [0, 0]
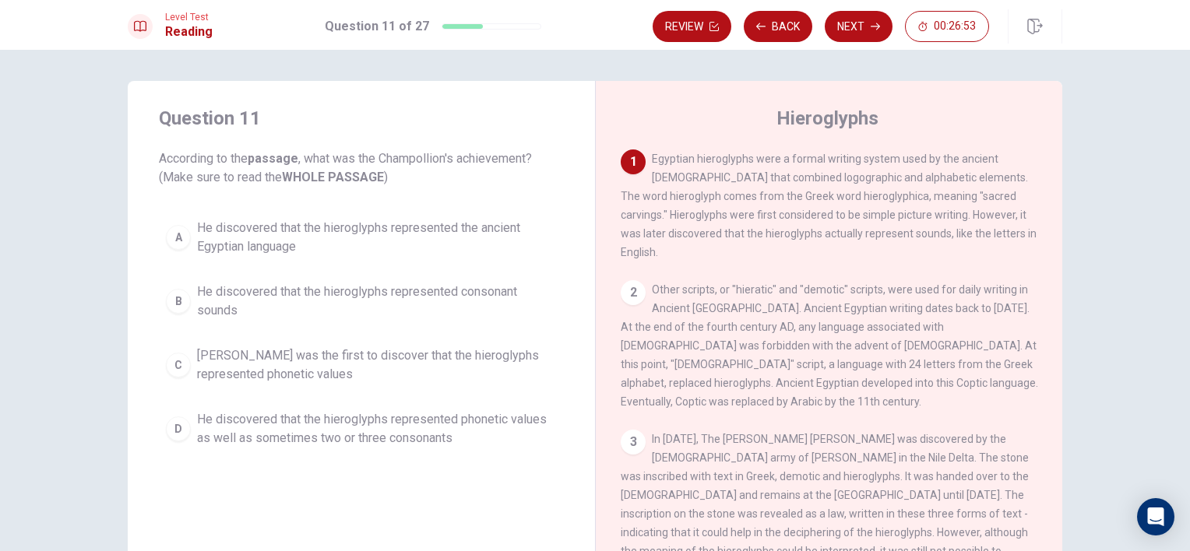
drag, startPoint x: 480, startPoint y: 238, endPoint x: 1141, endPoint y: 364, distance: 672.2
click at [1141, 364] on div "Question 11 According to the passage , what was the Champollion's achievement? …" at bounding box center [595, 301] width 1190 height 502
click at [1042, 411] on div "1 Egyptian hieroglyphs were a formal writing system used by the ancient [DEMOGR…" at bounding box center [840, 374] width 438 height 448
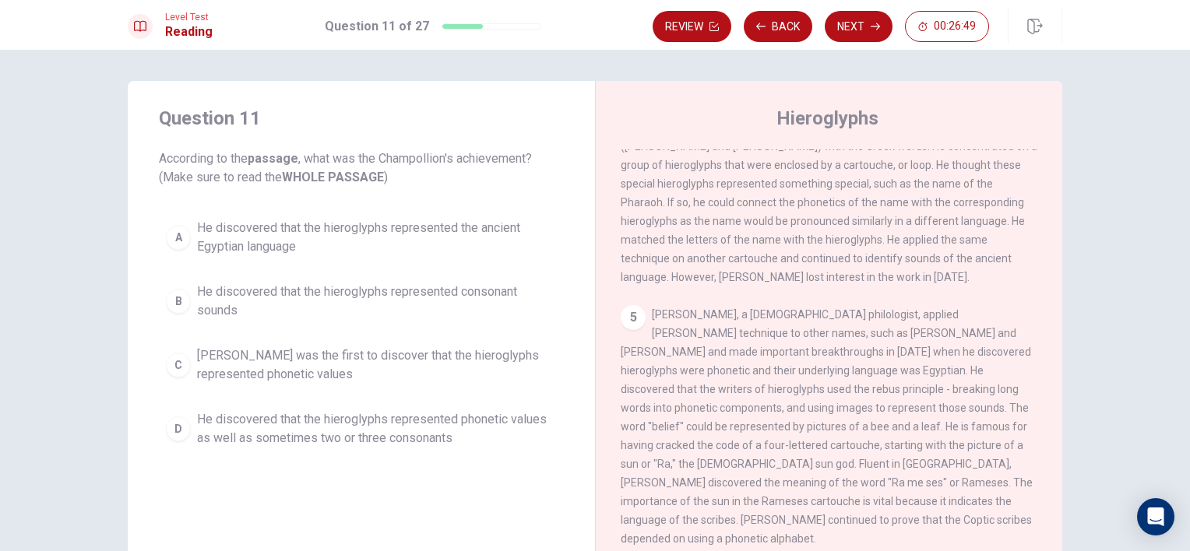
scroll to position [572, 0]
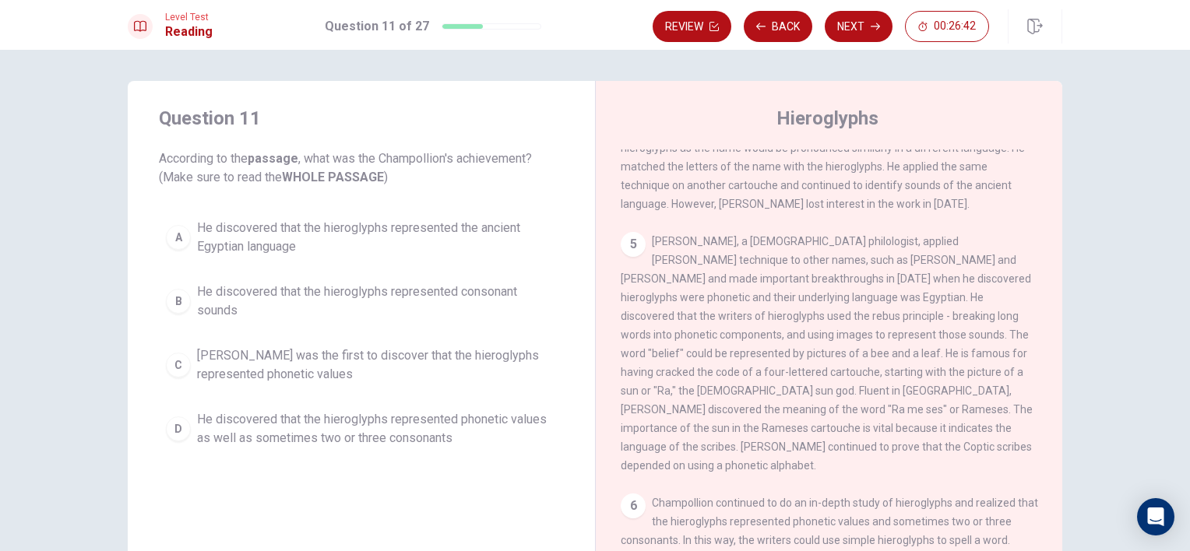
drag, startPoint x: 991, startPoint y: 418, endPoint x: 1068, endPoint y: 357, distance: 98.2
click at [1068, 357] on div "Question 11 According to the passage , what was the Champollion's achievement? …" at bounding box center [595, 351] width 984 height 541
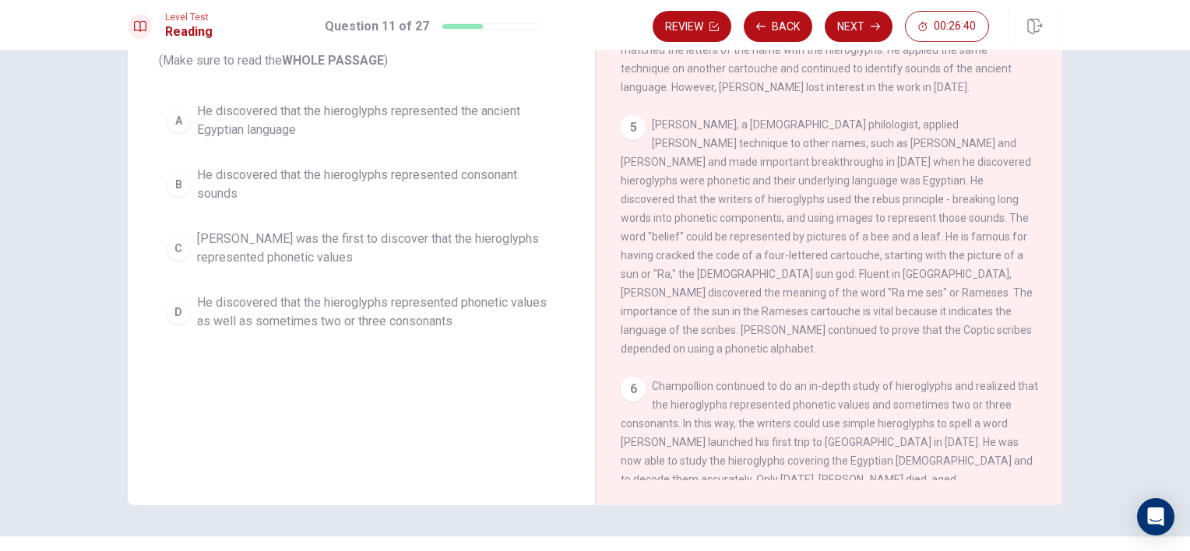
scroll to position [152, 0]
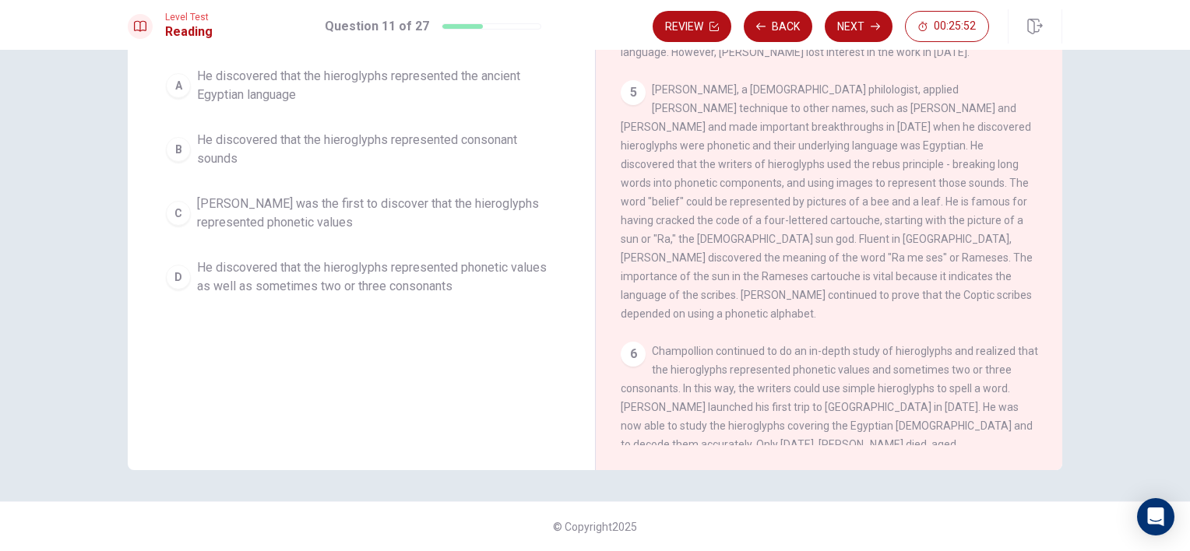
click at [438, 259] on span "He discovered that the hieroglyphs represented phonetic values as well as somet…" at bounding box center [377, 277] width 360 height 37
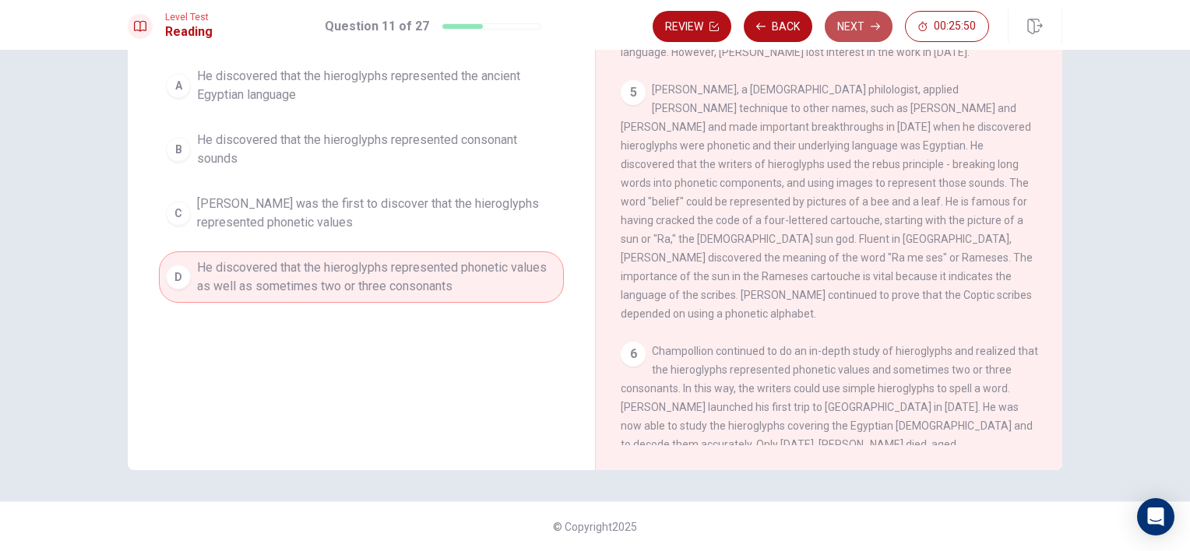
click at [846, 35] on button "Next" at bounding box center [859, 26] width 68 height 31
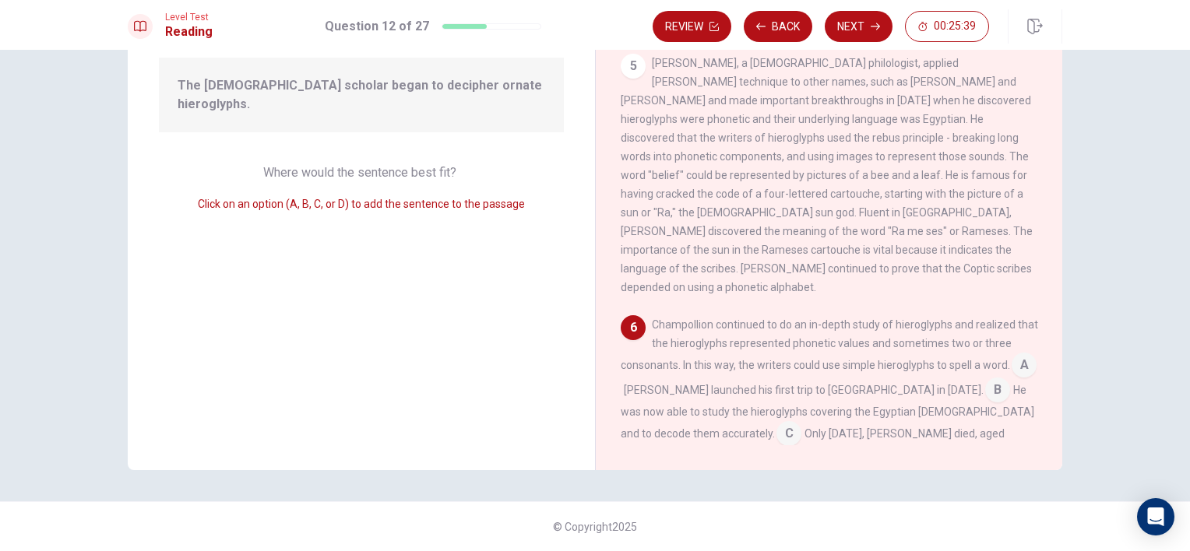
scroll to position [206, 0]
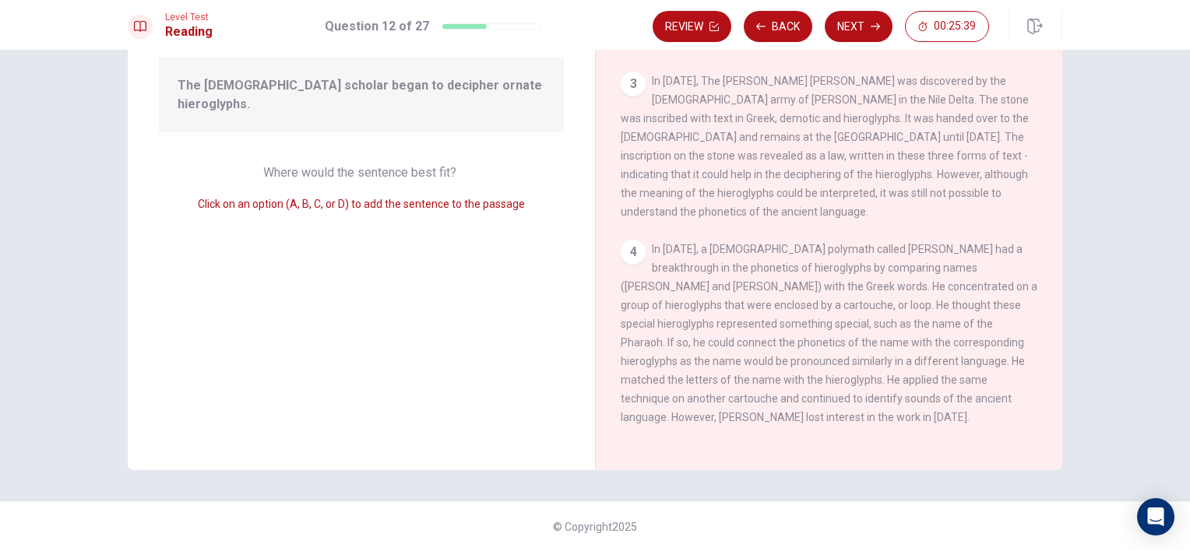
click at [1053, 205] on div "1 Egyptian hieroglyphs were a formal writing system used by the ancient [DEMOGR…" at bounding box center [840, 222] width 438 height 448
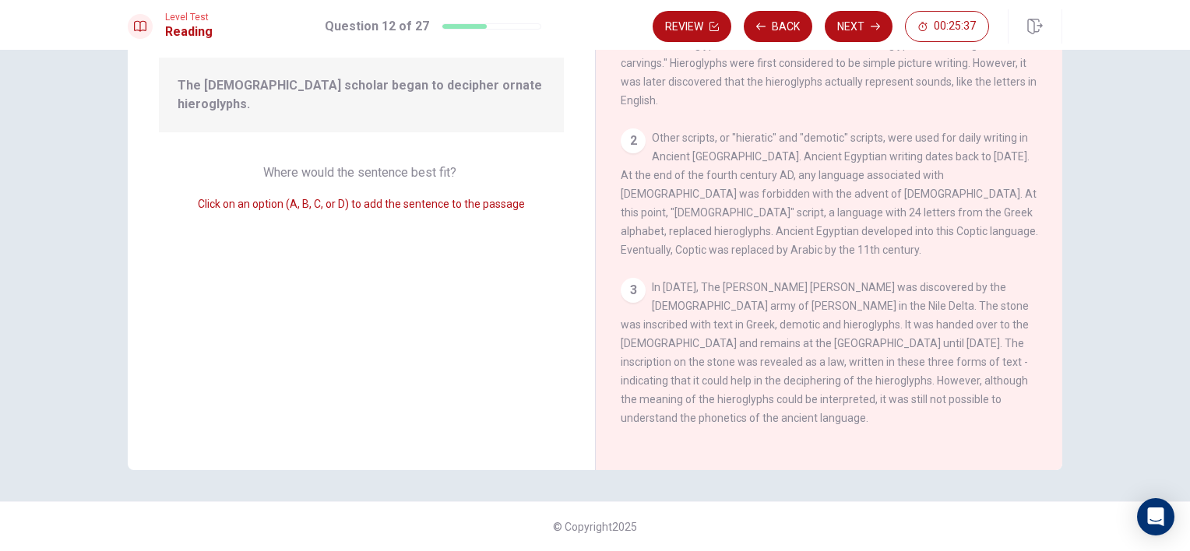
click at [1053, 62] on div "1 Egyptian hieroglyphs were a formal writing system used by the ancient [DEMOGR…" at bounding box center [840, 222] width 438 height 448
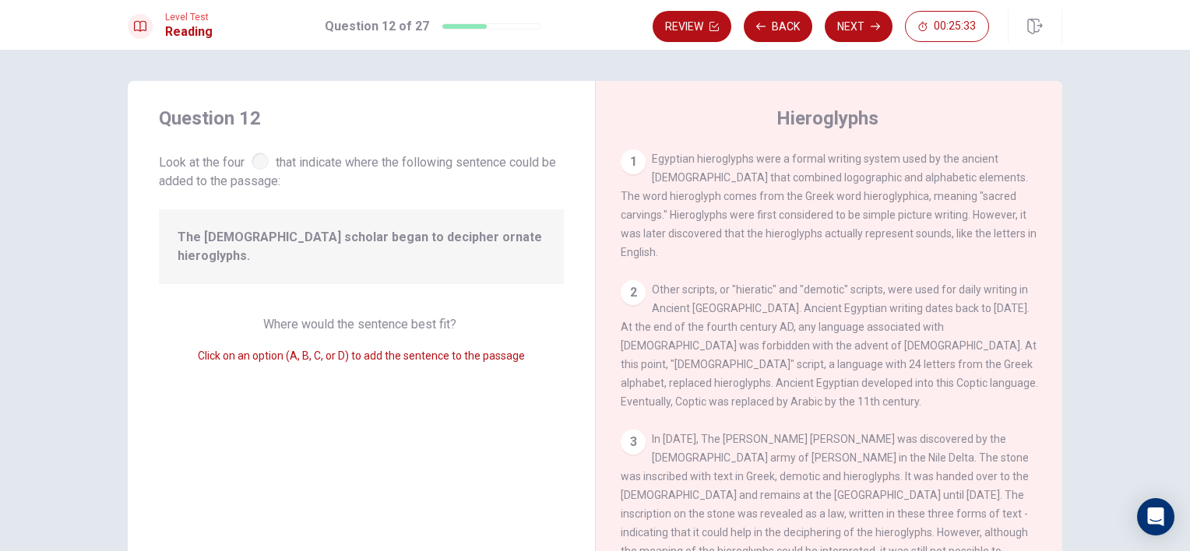
click at [1044, 392] on div "1 Egyptian hieroglyphs were a formal writing system used by the ancient [DEMOGR…" at bounding box center [840, 374] width 438 height 448
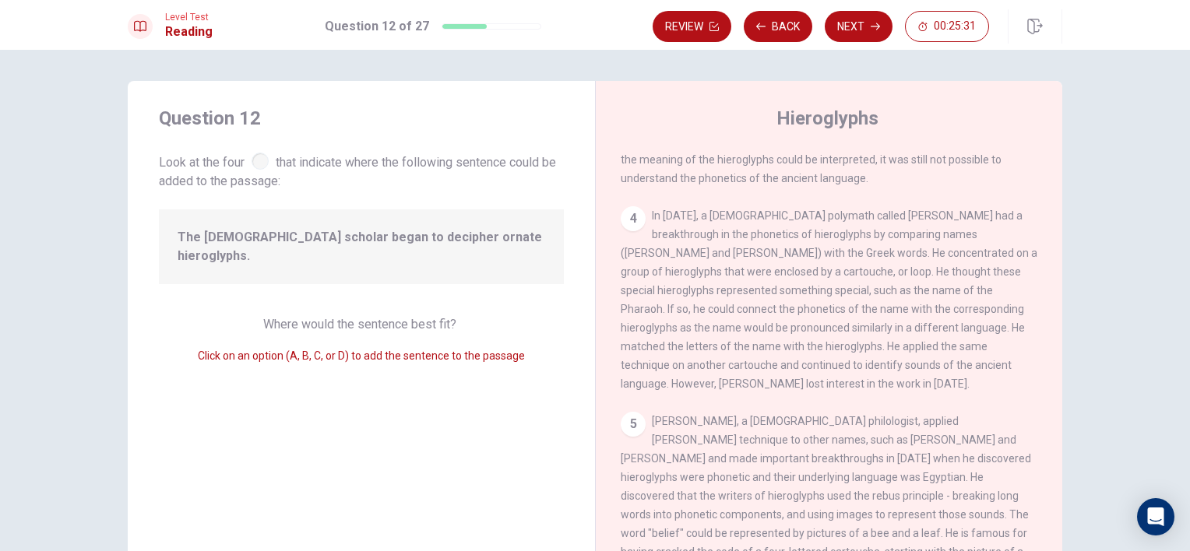
scroll to position [598, 0]
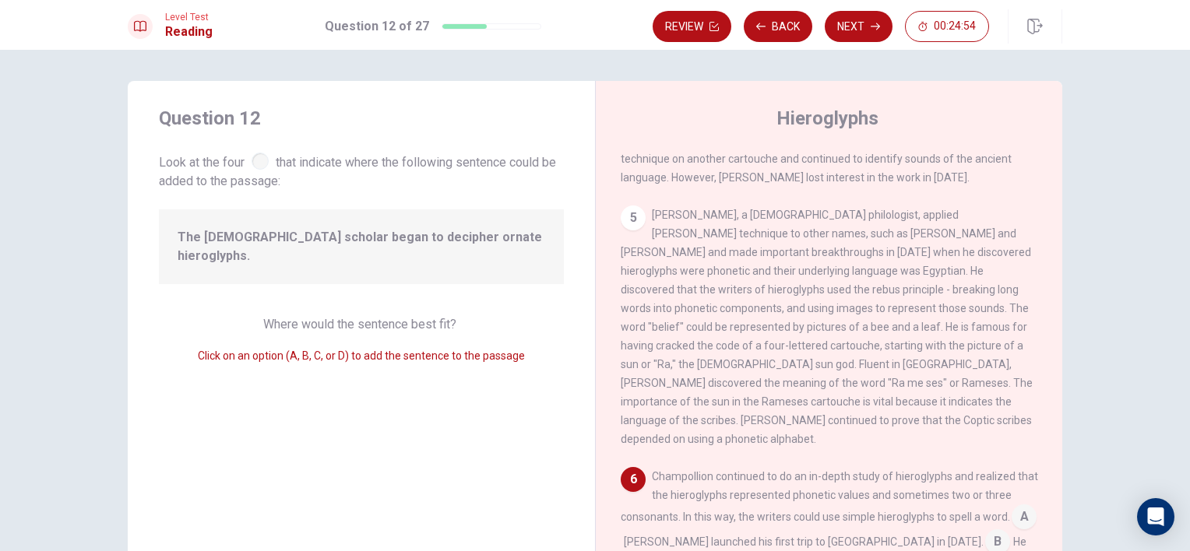
click at [1181, 445] on div "Question 12 Look at the four that indicate where the following sentence could b…" at bounding box center [595, 301] width 1190 height 502
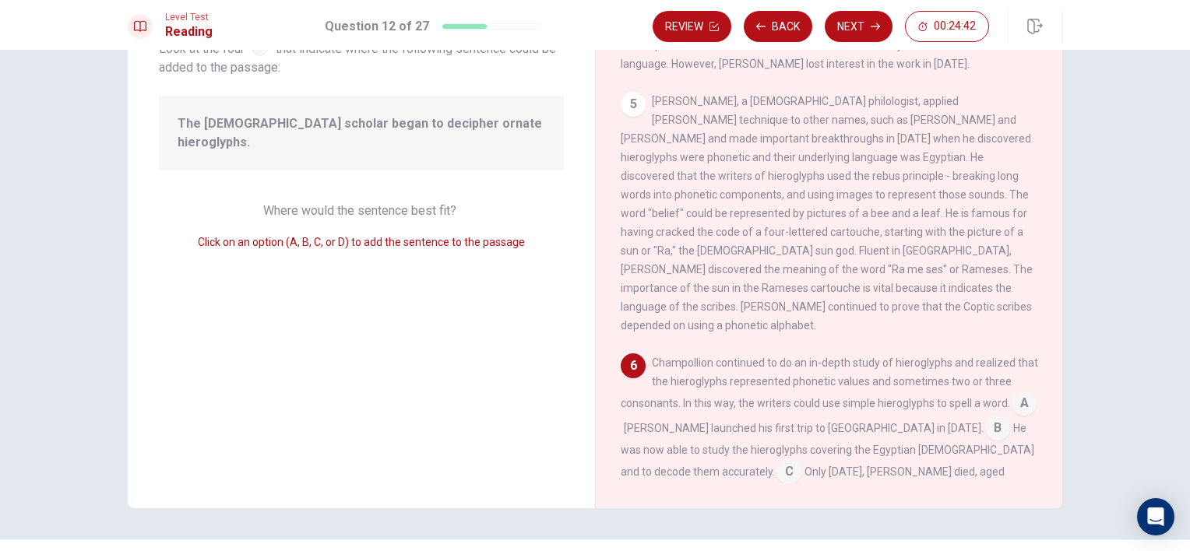
scroll to position [152, 0]
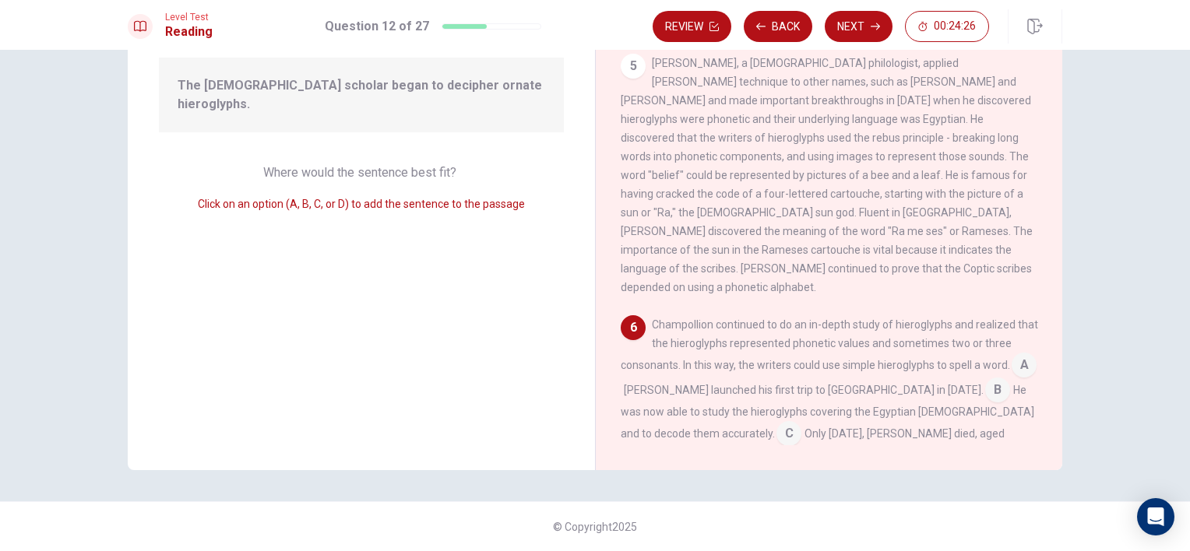
click at [924, 384] on span "[PERSON_NAME] launched his first trip to [GEOGRAPHIC_DATA] in [DATE]." at bounding box center [804, 390] width 360 height 12
click at [985, 379] on input at bounding box center [997, 391] width 25 height 25
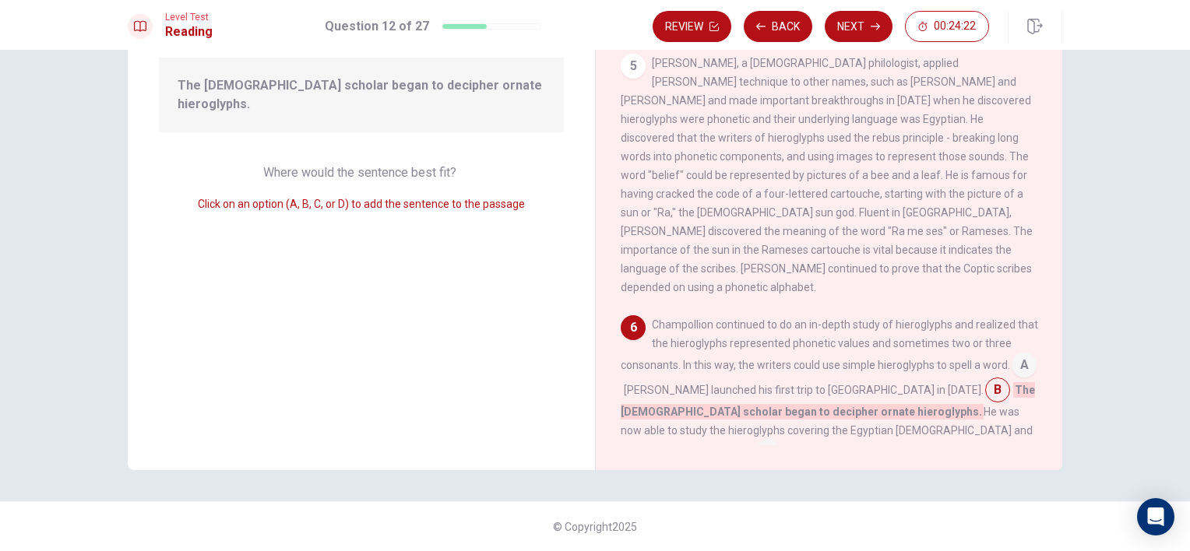
click at [766, 466] on input at bounding box center [753, 478] width 25 height 25
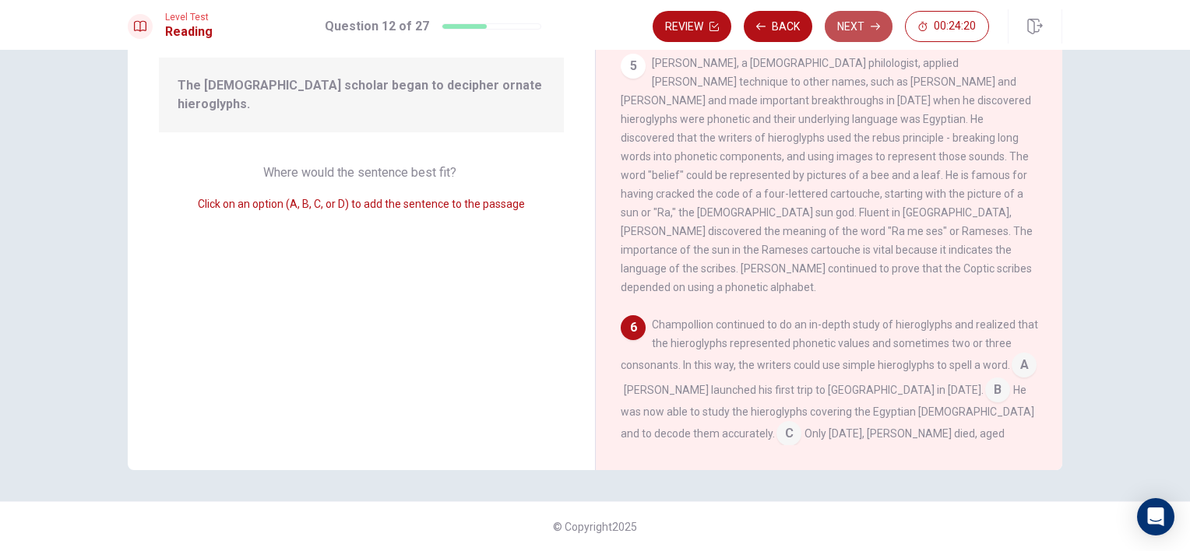
click at [862, 31] on button "Next" at bounding box center [859, 26] width 68 height 31
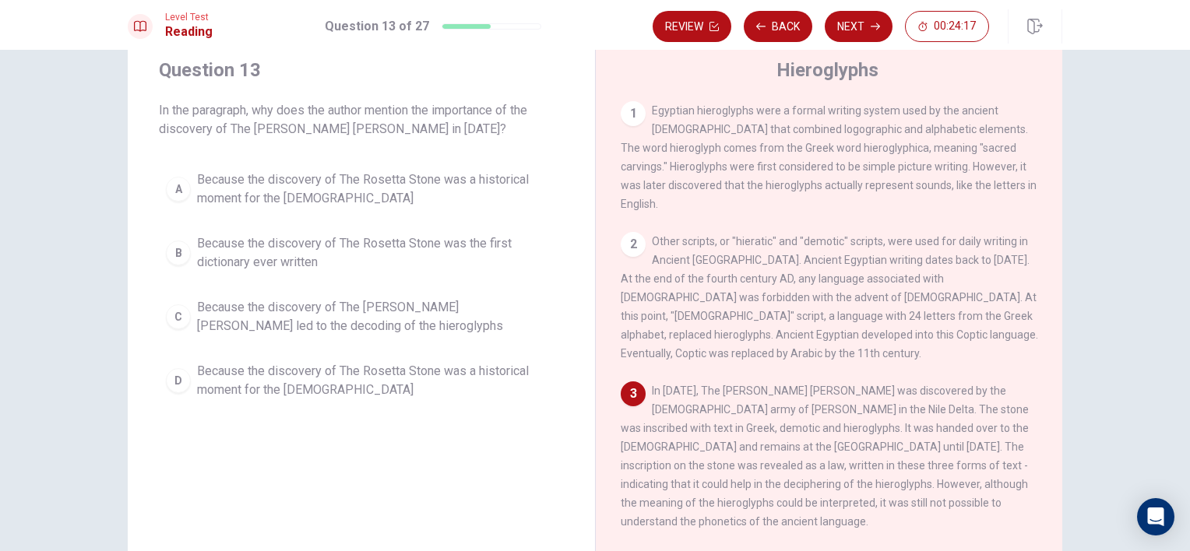
scroll to position [0, 0]
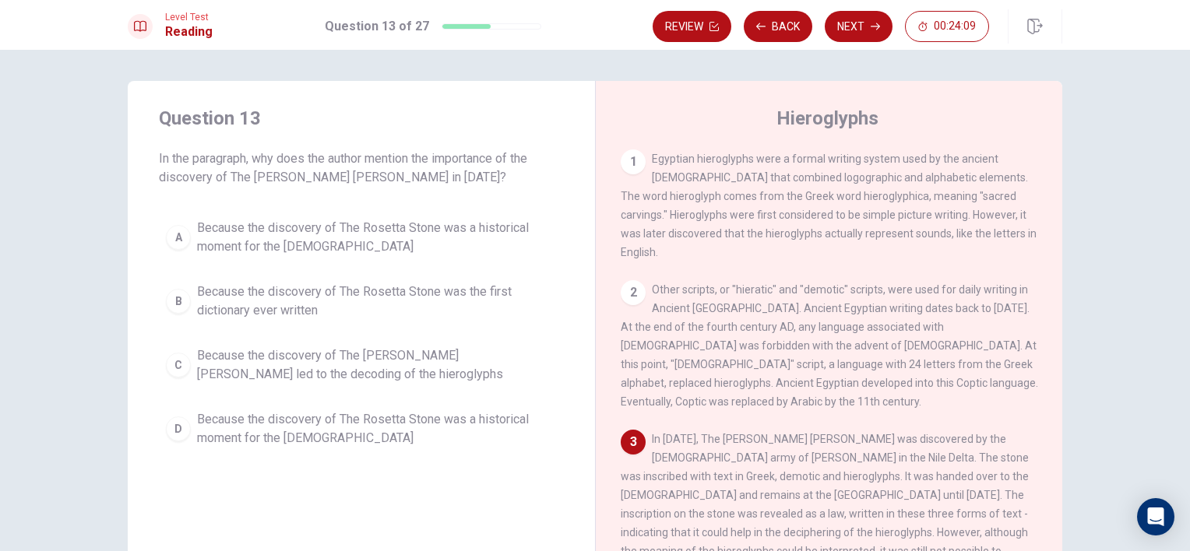
drag, startPoint x: 1044, startPoint y: 367, endPoint x: 1050, endPoint y: 374, distance: 9.4
click at [1050, 374] on div "1 Egyptian hieroglyphs were a formal writing system used by the ancient [DEMOGR…" at bounding box center [840, 374] width 438 height 448
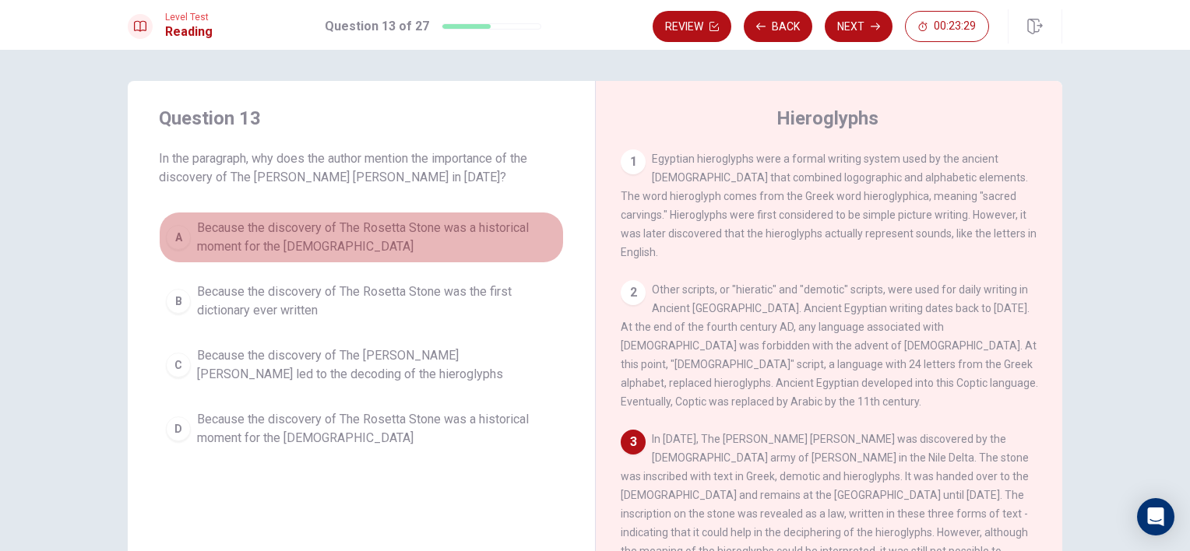
click at [473, 226] on span "Because the discovery of The Rosetta Stone was a historical moment for the [DEM…" at bounding box center [377, 237] width 360 height 37
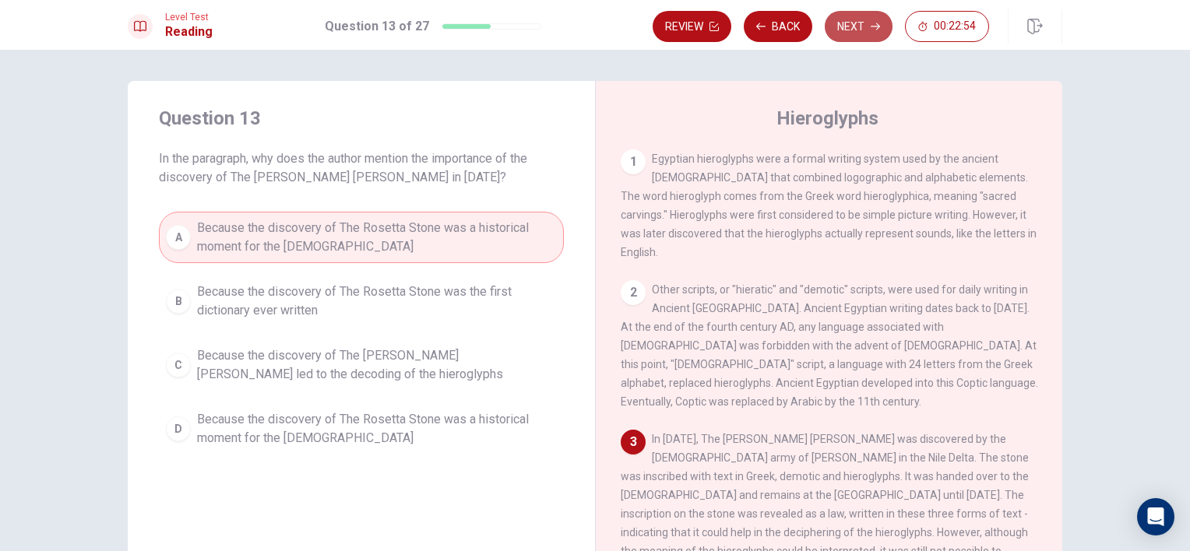
click at [854, 34] on button "Next" at bounding box center [859, 26] width 68 height 31
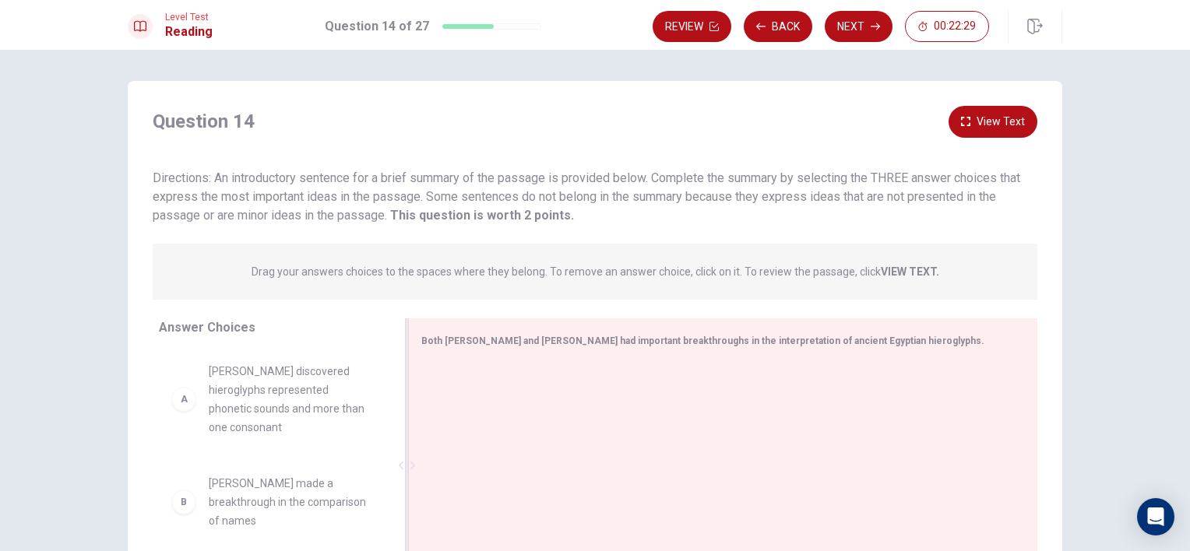
drag, startPoint x: 654, startPoint y: 405, endPoint x: 464, endPoint y: 431, distance: 191.7
click at [464, 431] on div at bounding box center [716, 467] width 591 height 209
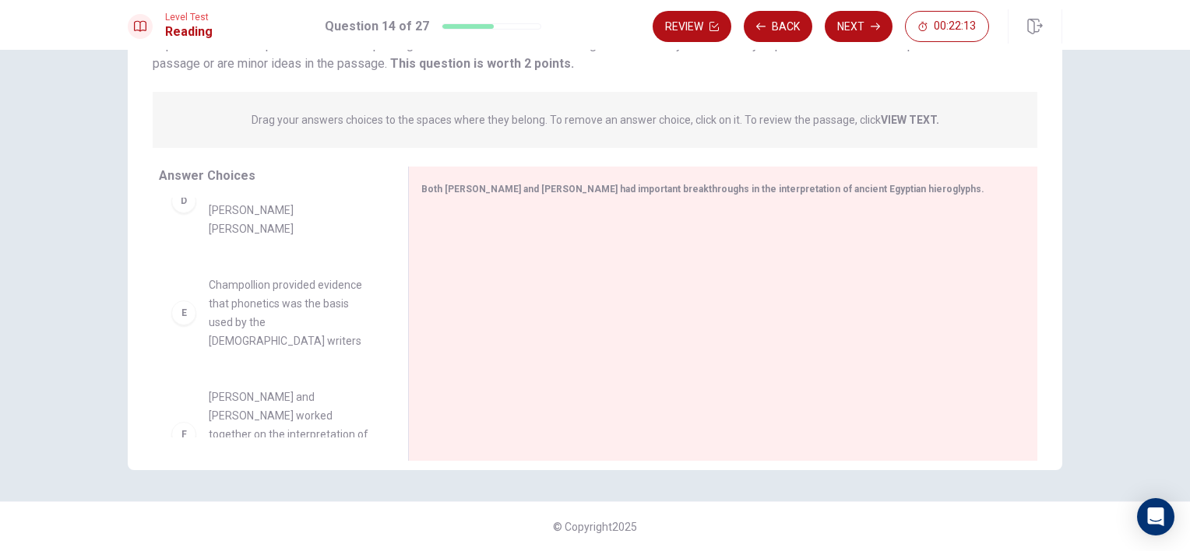
scroll to position [136, 0]
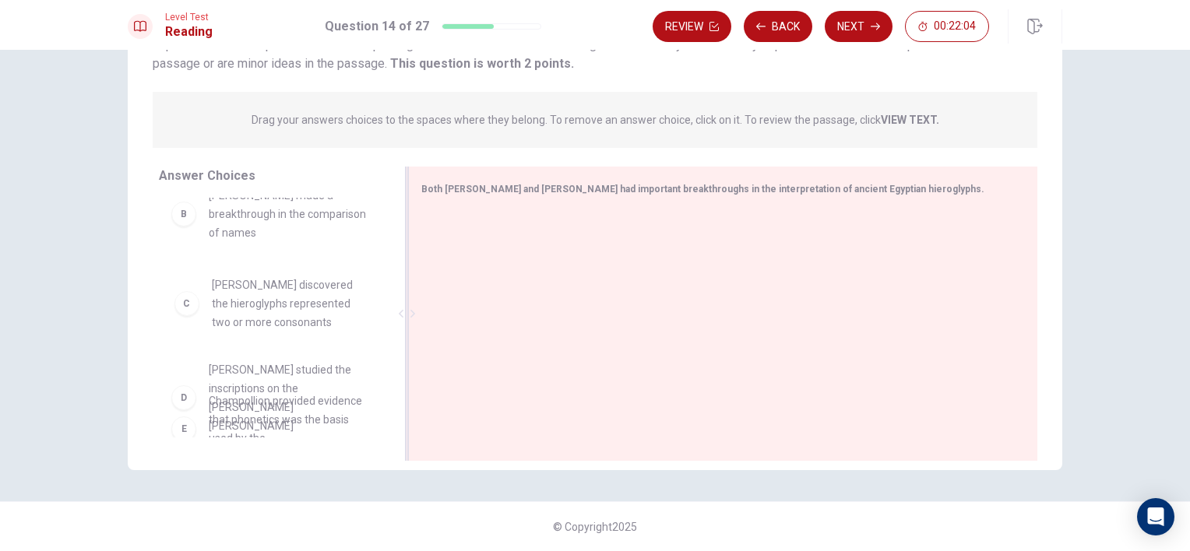
drag, startPoint x: 333, startPoint y: 330, endPoint x: 420, endPoint y: 290, distance: 95.5
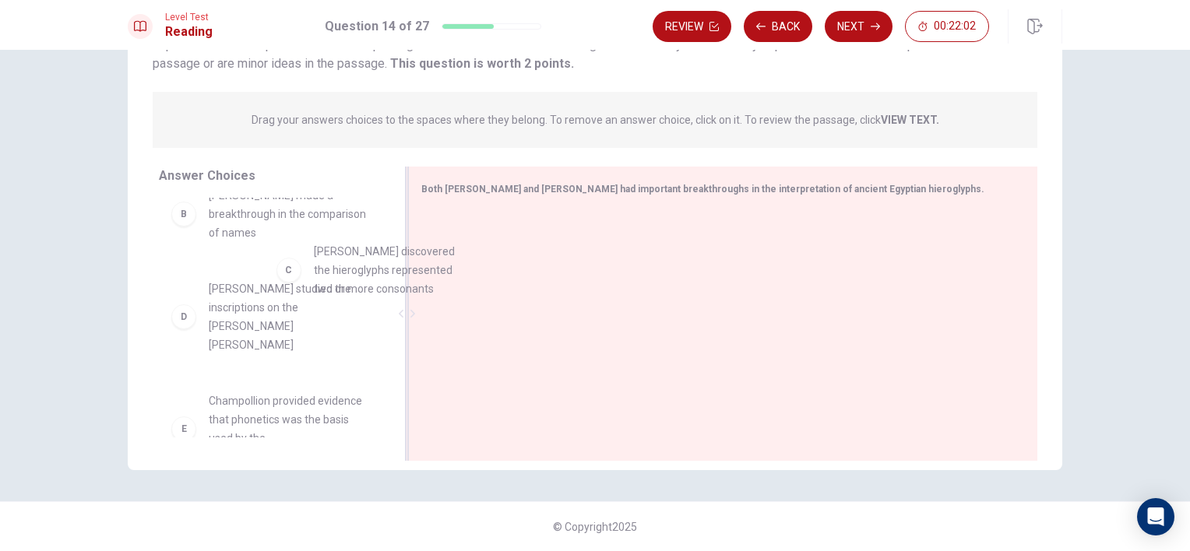
drag, startPoint x: 315, startPoint y: 302, endPoint x: 520, endPoint y: 236, distance: 215.2
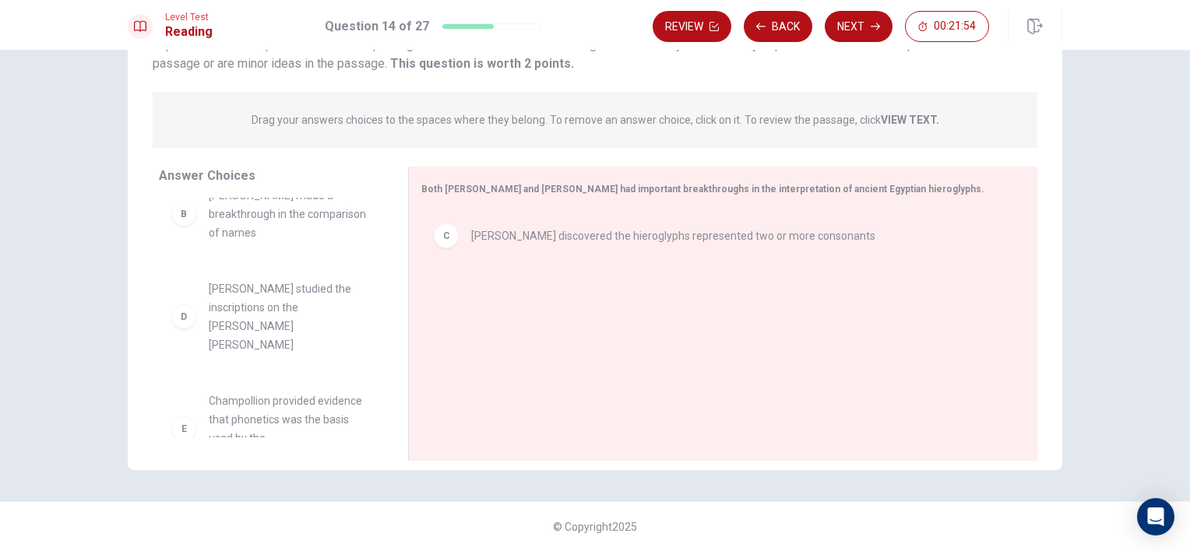
scroll to position [0, 0]
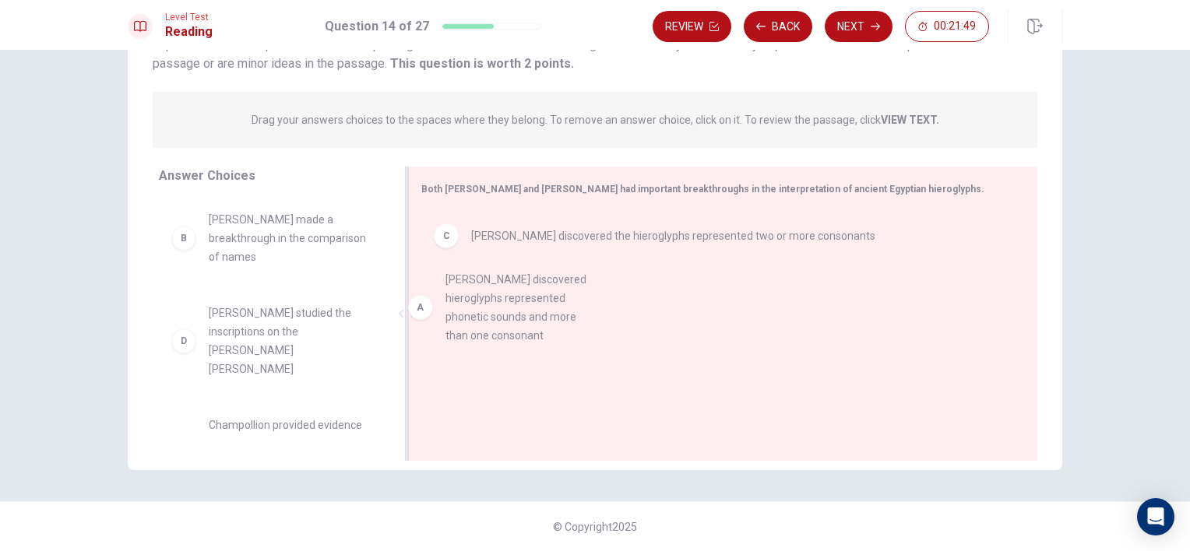
drag, startPoint x: 315, startPoint y: 262, endPoint x: 570, endPoint y: 325, distance: 262.3
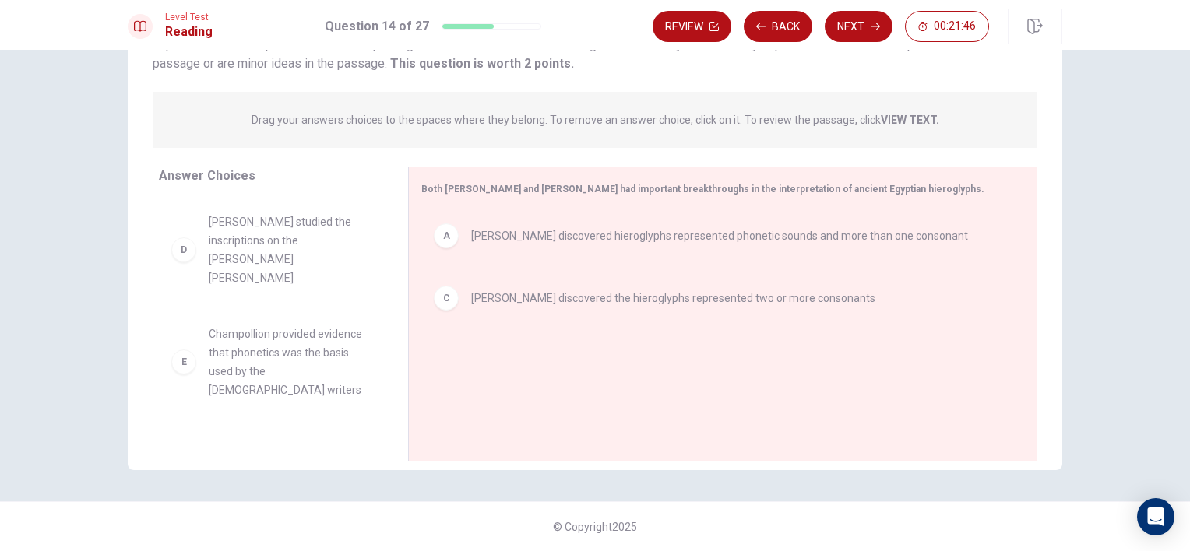
scroll to position [140, 0]
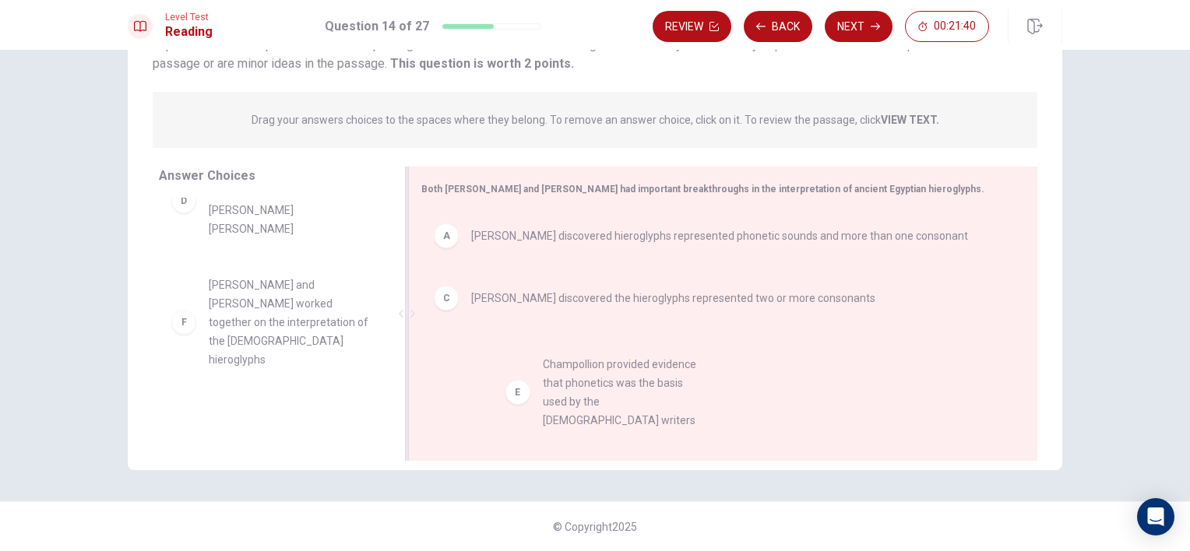
drag, startPoint x: 294, startPoint y: 278, endPoint x: 646, endPoint y: 378, distance: 366.1
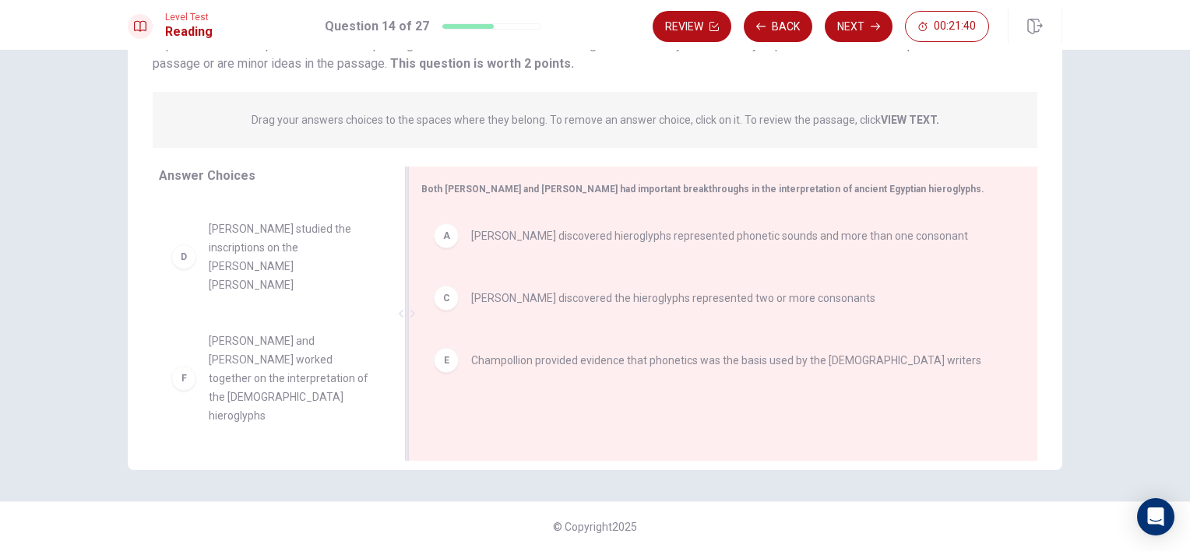
scroll to position [47, 0]
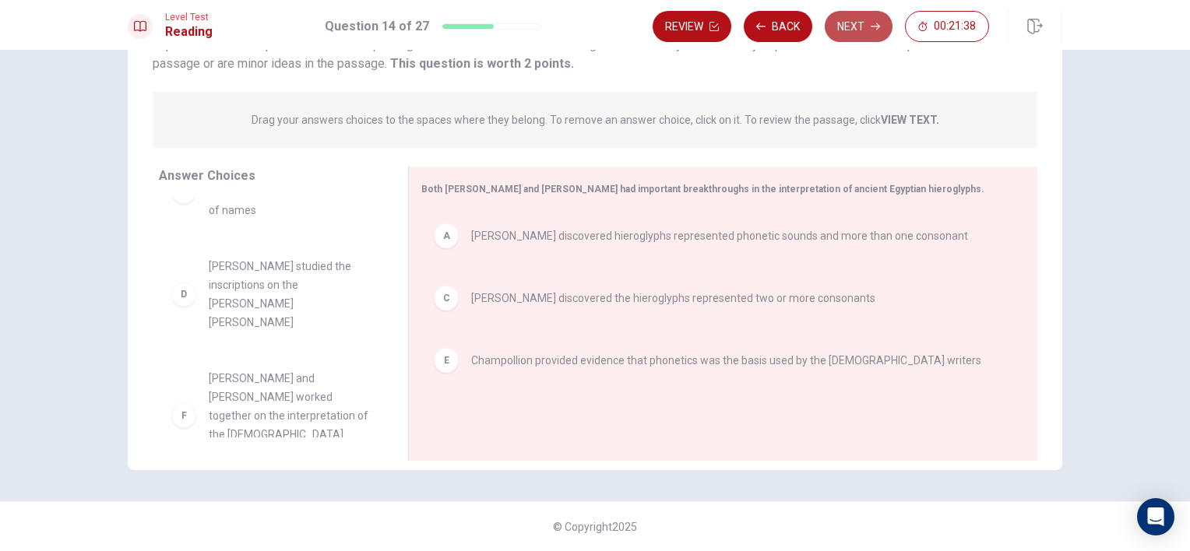
click at [844, 28] on button "Next" at bounding box center [859, 26] width 68 height 31
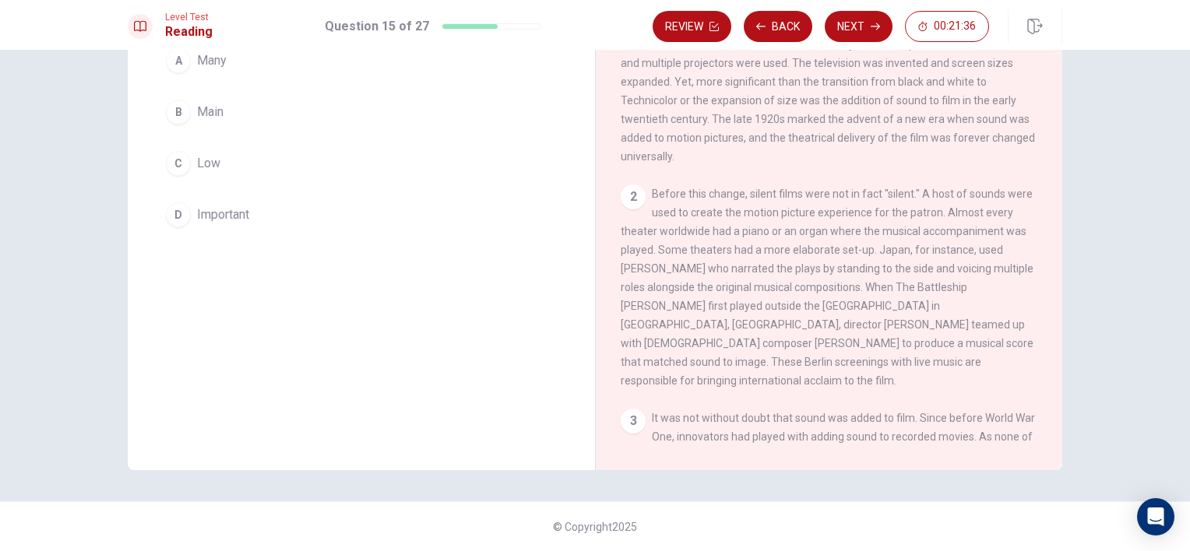
click at [1181, 131] on div "Question 15 The word abundance in the paragraph is closest in meaning to: A Man…" at bounding box center [595, 301] width 1190 height 502
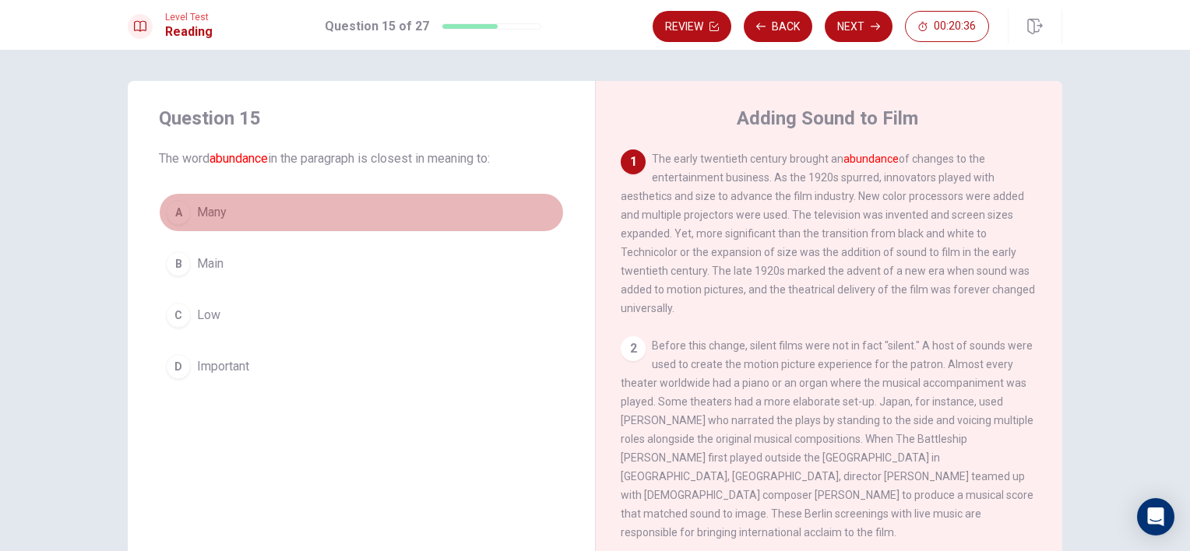
click at [363, 206] on button "A Many" at bounding box center [361, 212] width 405 height 39
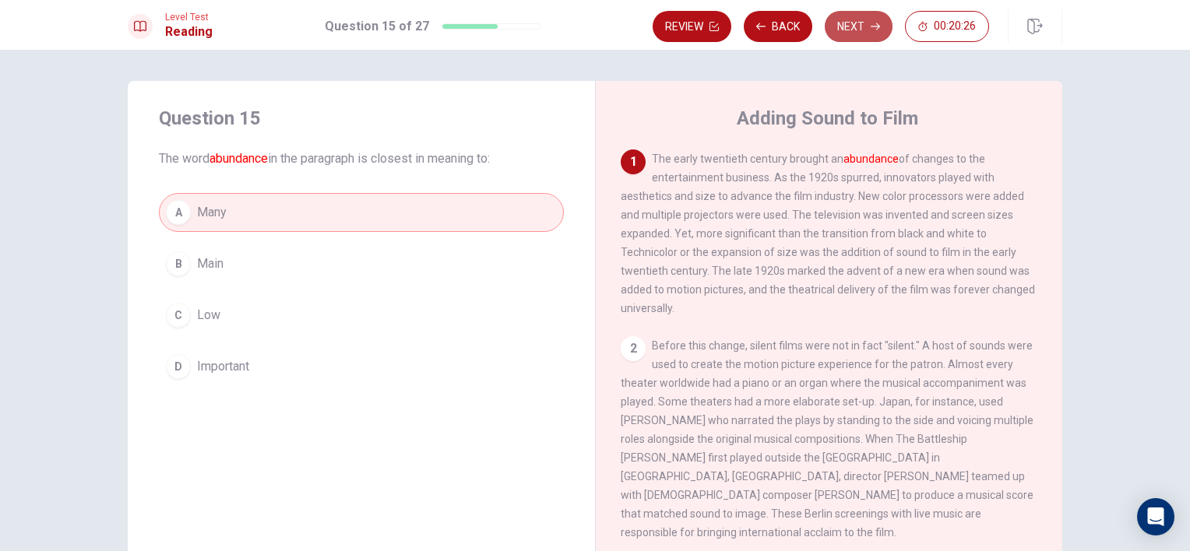
click at [839, 28] on button "Next" at bounding box center [859, 26] width 68 height 31
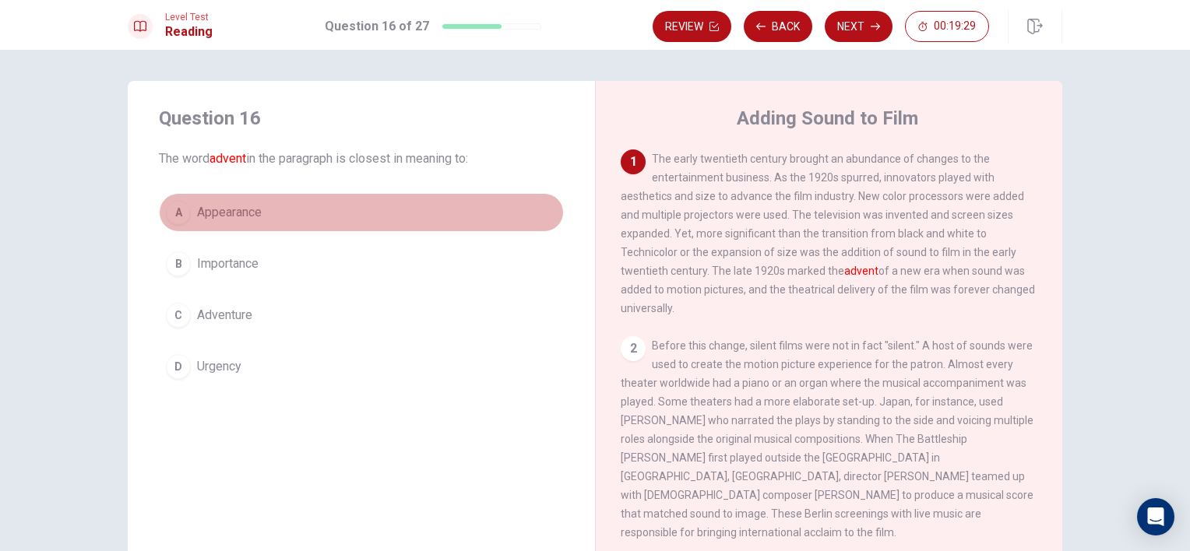
click at [335, 199] on button "A Appearance" at bounding box center [361, 212] width 405 height 39
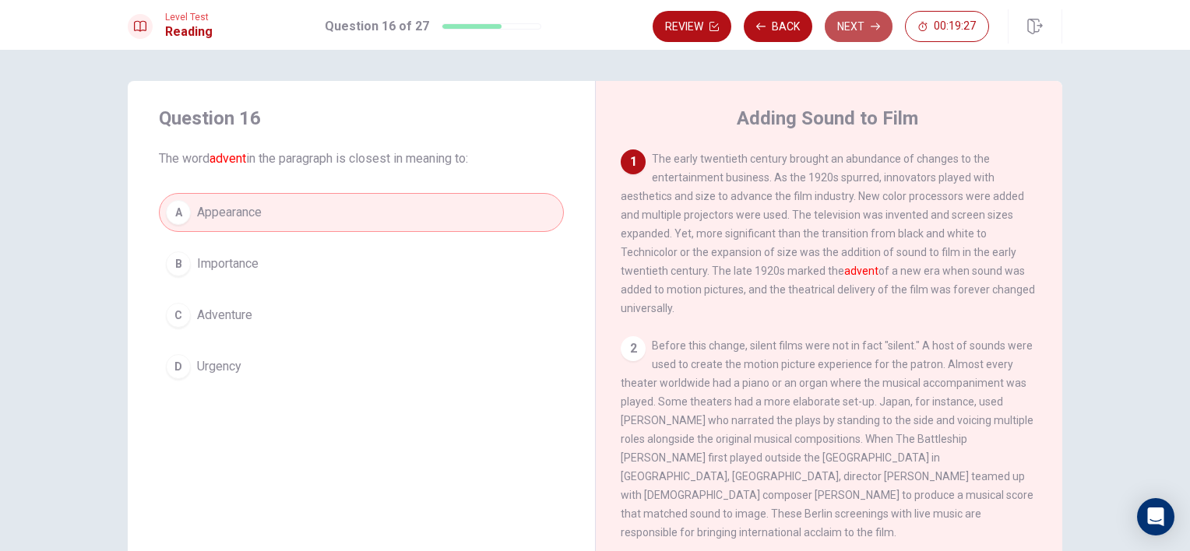
click at [839, 28] on button "Next" at bounding box center [859, 26] width 68 height 31
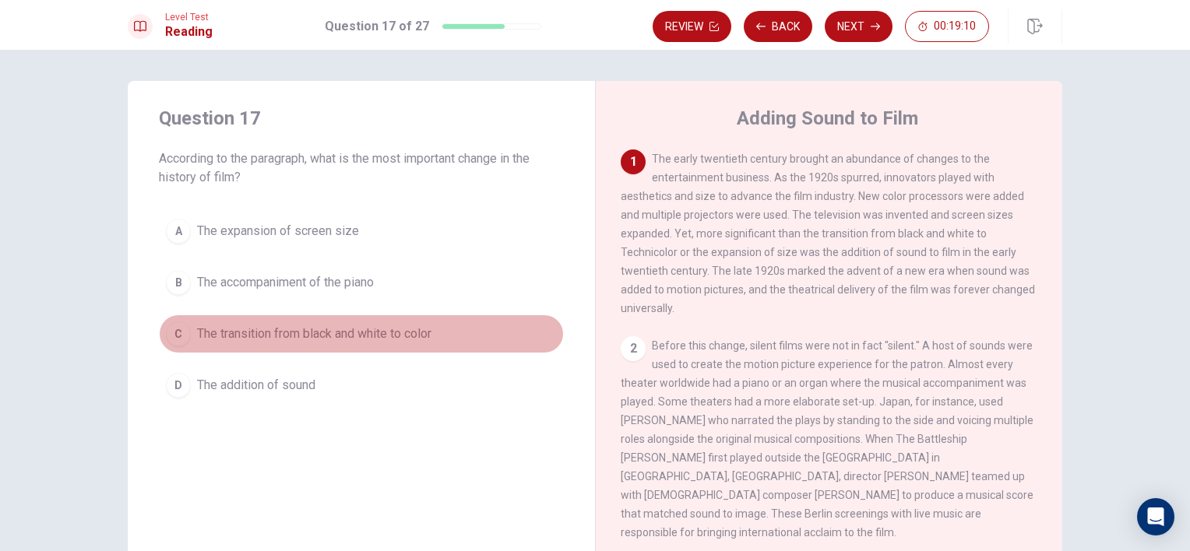
click at [447, 327] on button "C The transition from black and white to color" at bounding box center [361, 334] width 405 height 39
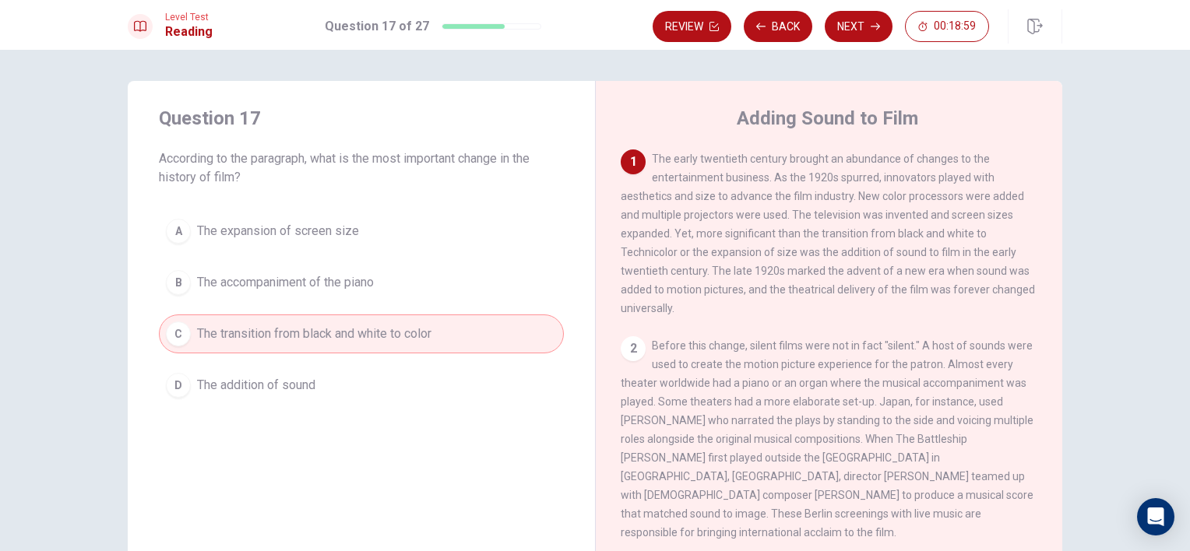
click at [465, 383] on button "D The addition of sound" at bounding box center [361, 385] width 405 height 39
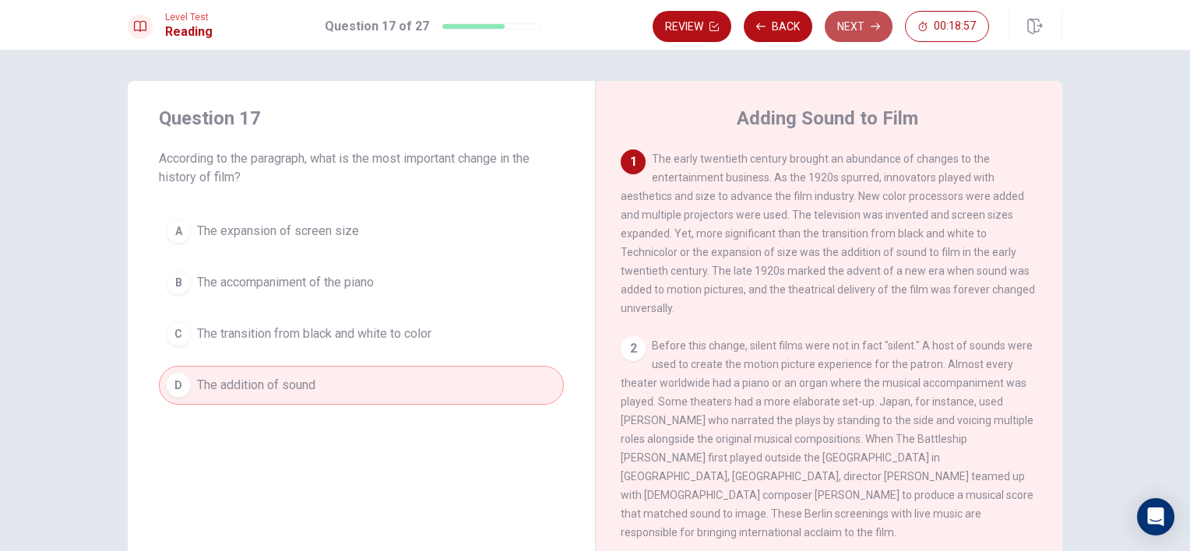
click at [846, 17] on button "Next" at bounding box center [859, 26] width 68 height 31
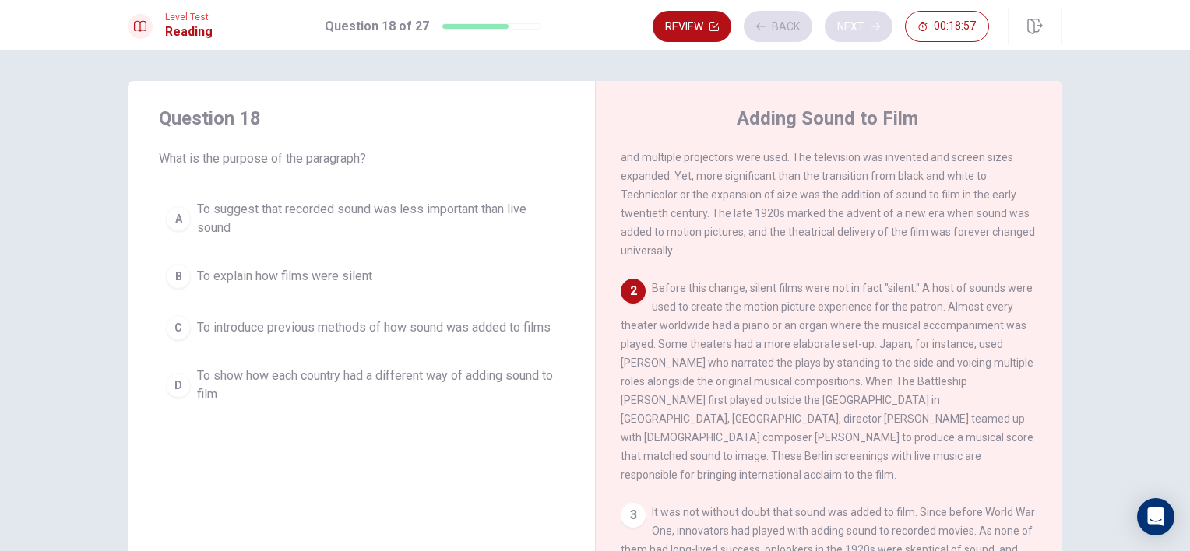
scroll to position [93, 0]
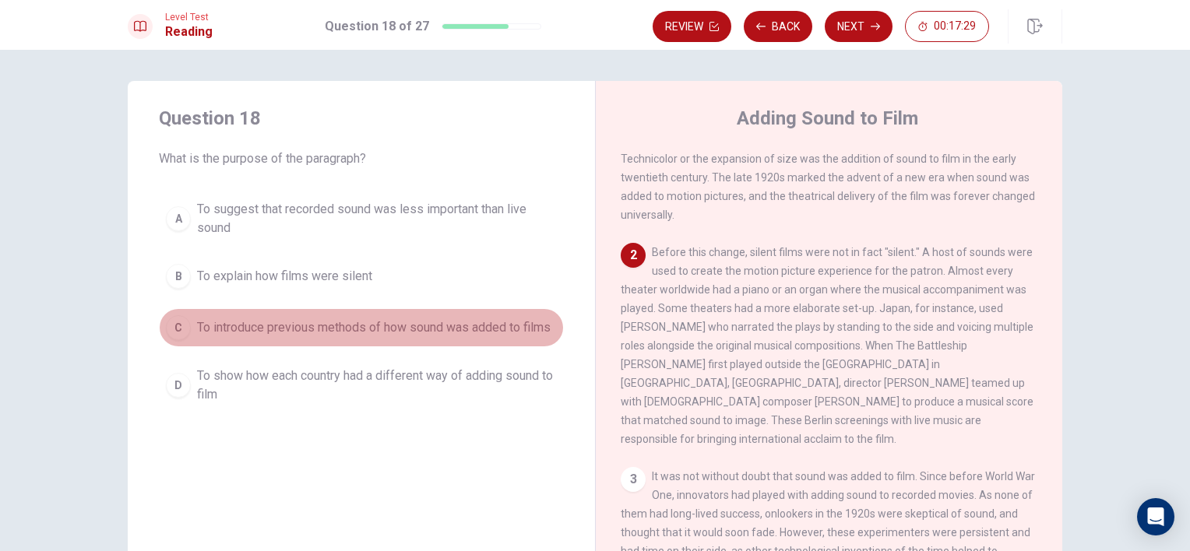
click at [425, 327] on span "To introduce previous methods of how sound was added to films" at bounding box center [374, 328] width 354 height 19
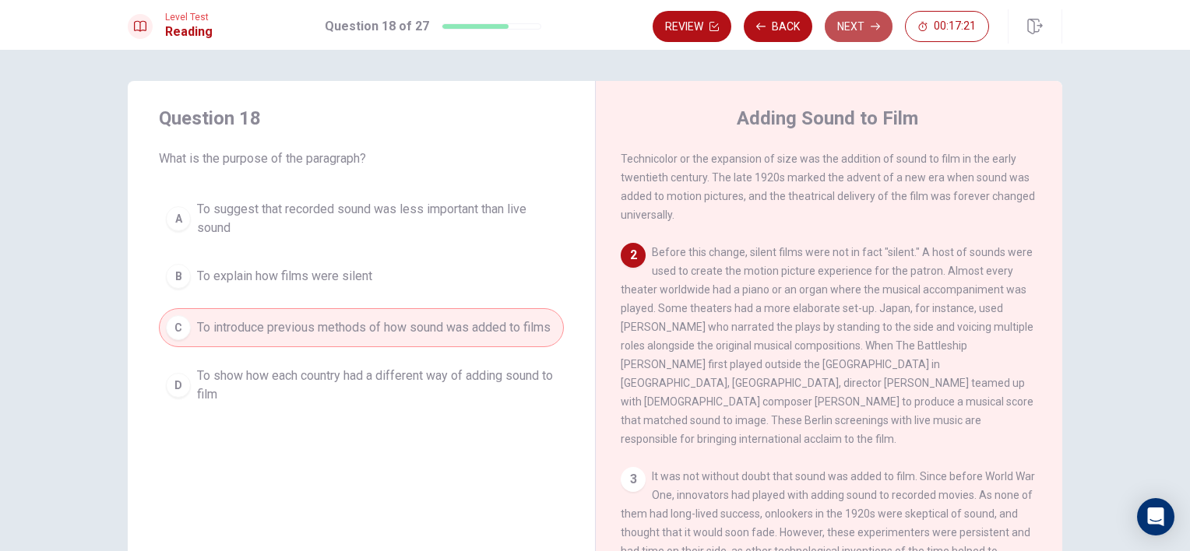
click at [849, 22] on button "Next" at bounding box center [859, 26] width 68 height 31
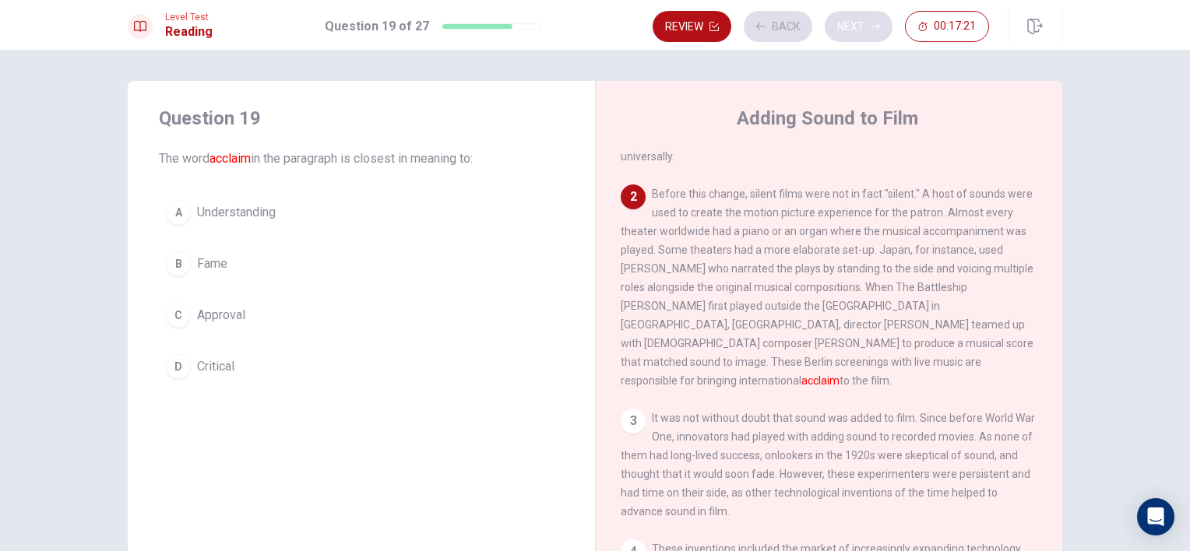
scroll to position [192, 0]
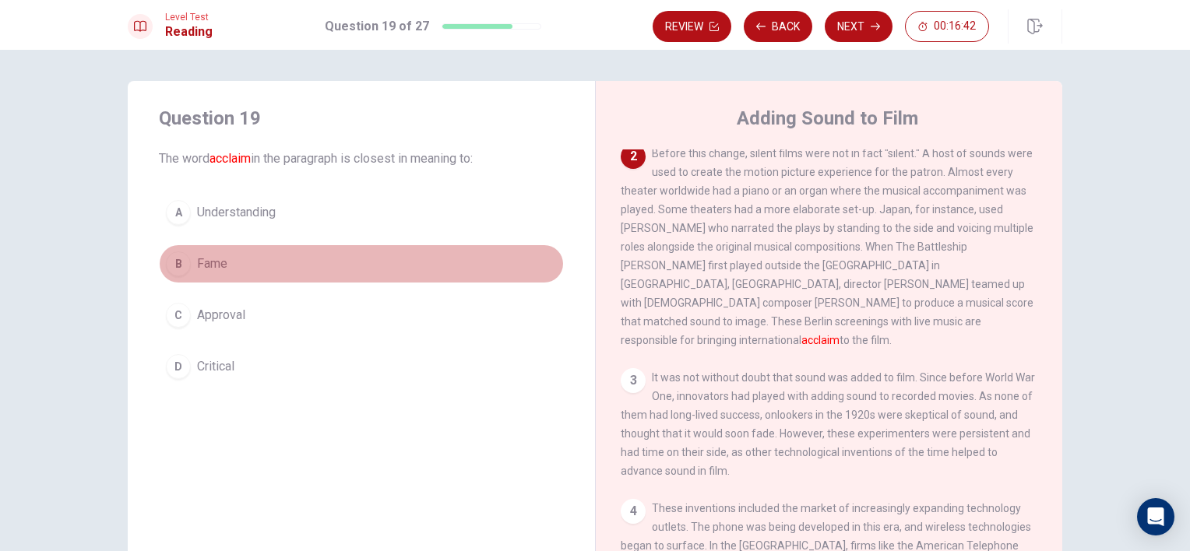
click at [447, 258] on button "B Fame" at bounding box center [361, 264] width 405 height 39
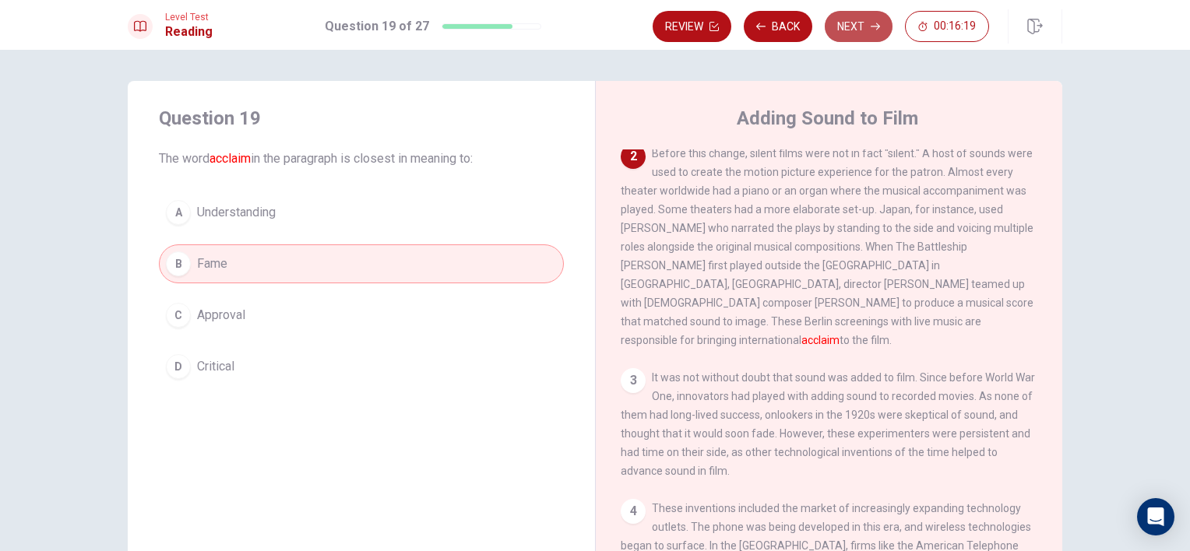
click at [838, 23] on button "Next" at bounding box center [859, 26] width 68 height 31
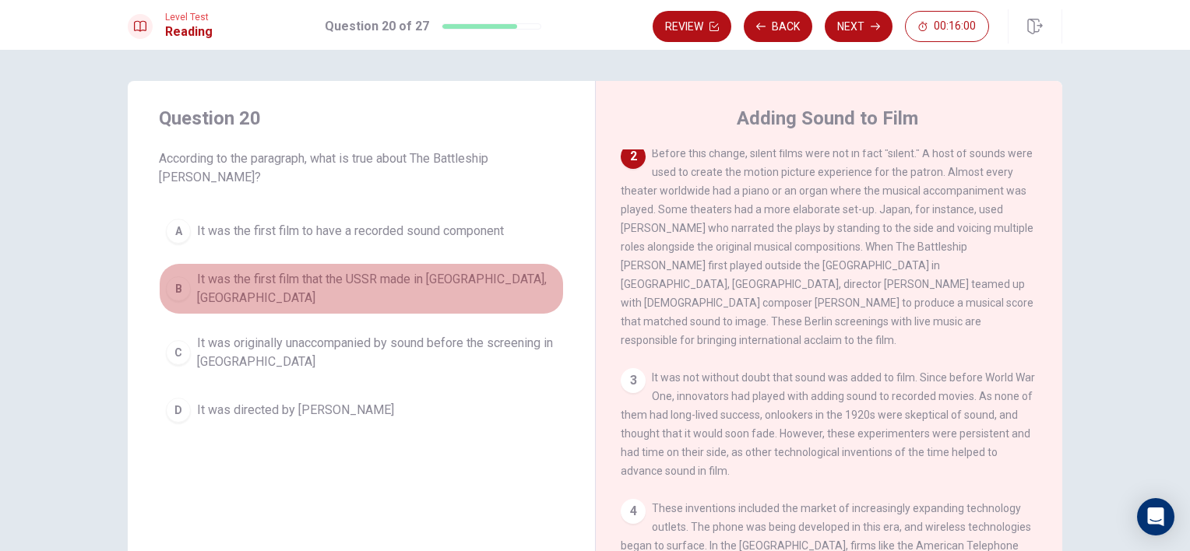
click at [439, 270] on span "It was the first film that the USSR made in [GEOGRAPHIC_DATA], [GEOGRAPHIC_DATA]" at bounding box center [377, 288] width 360 height 37
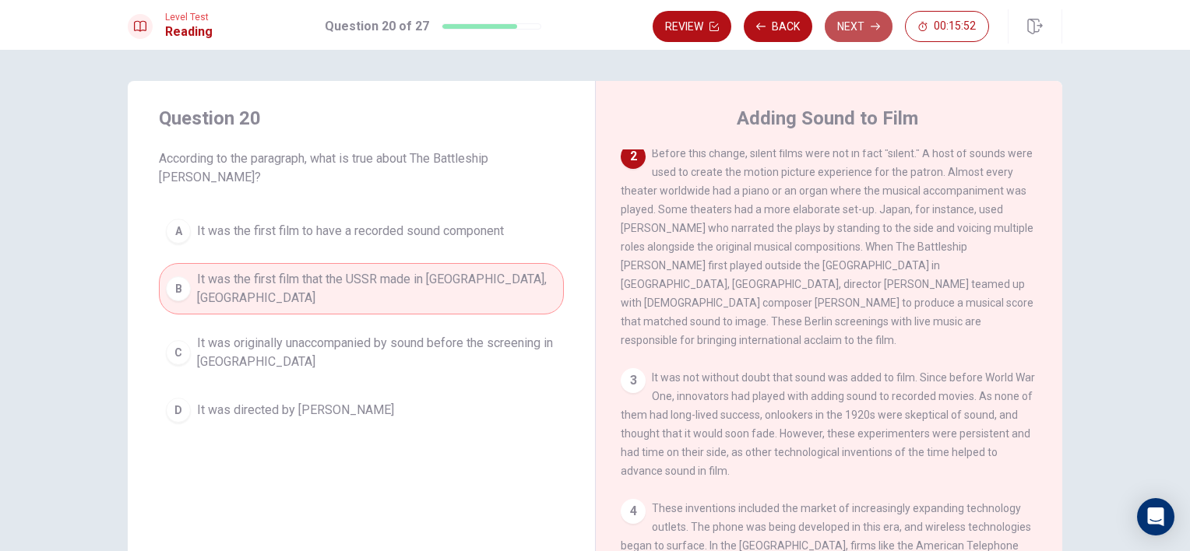
click at [831, 16] on button "Next" at bounding box center [859, 26] width 68 height 31
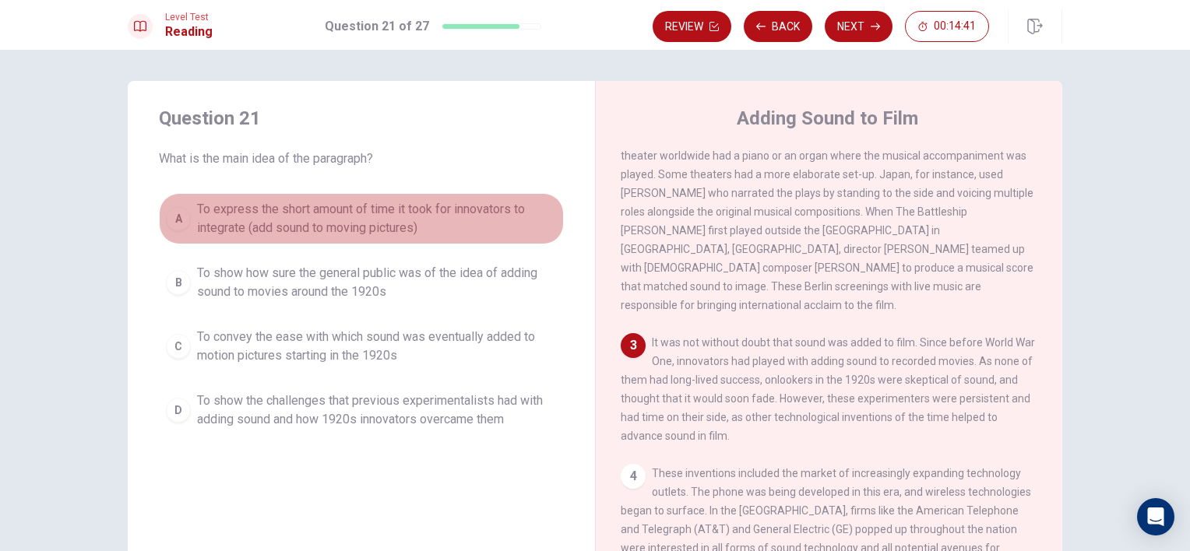
click at [436, 200] on span "To express the short amount of time it took for innovators to integrate (add so…" at bounding box center [377, 218] width 360 height 37
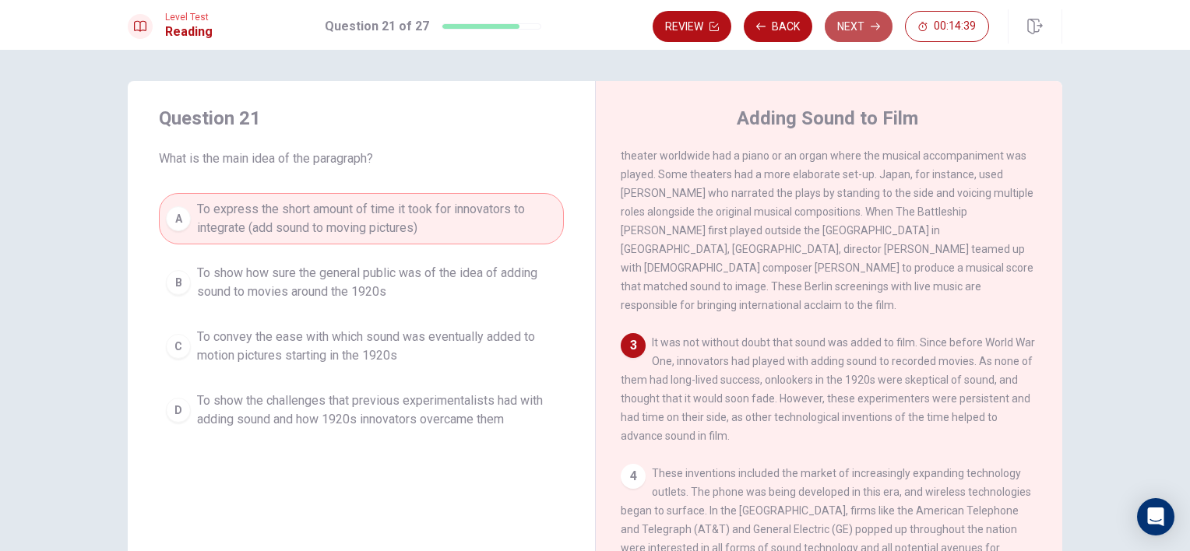
click at [847, 19] on button "Next" at bounding box center [859, 26] width 68 height 31
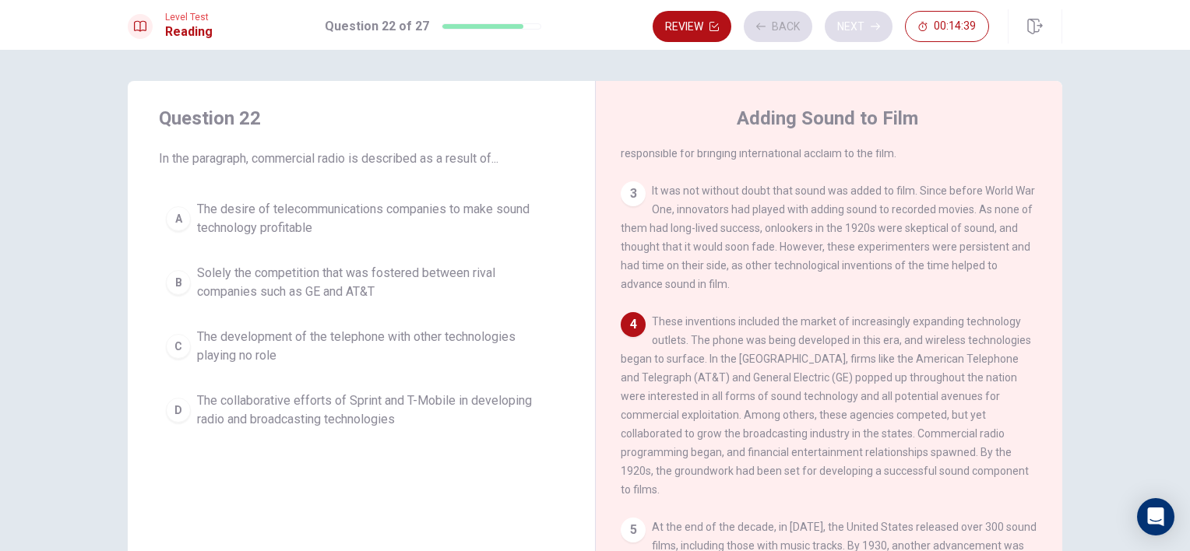
scroll to position [417, 0]
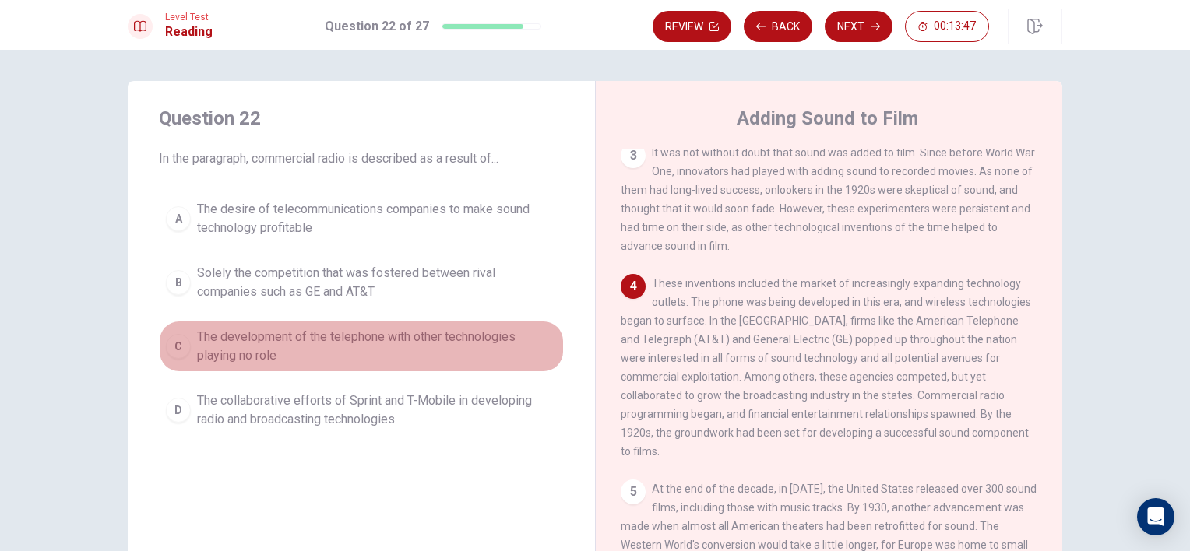
click at [513, 337] on span "The development of the telephone with other technologies playing no role" at bounding box center [377, 346] width 360 height 37
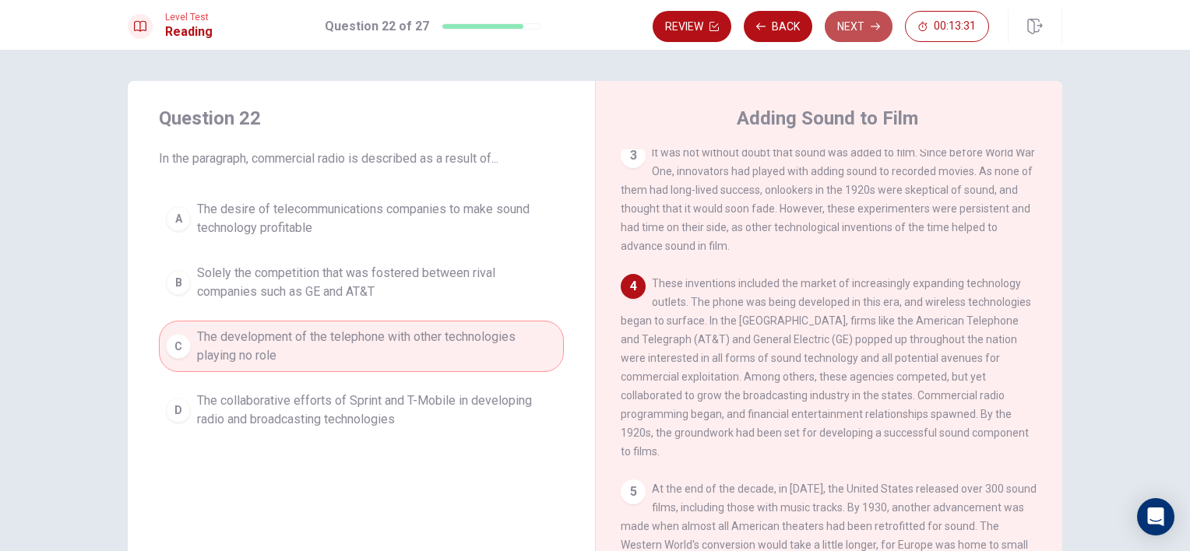
click at [855, 31] on button "Next" at bounding box center [859, 26] width 68 height 31
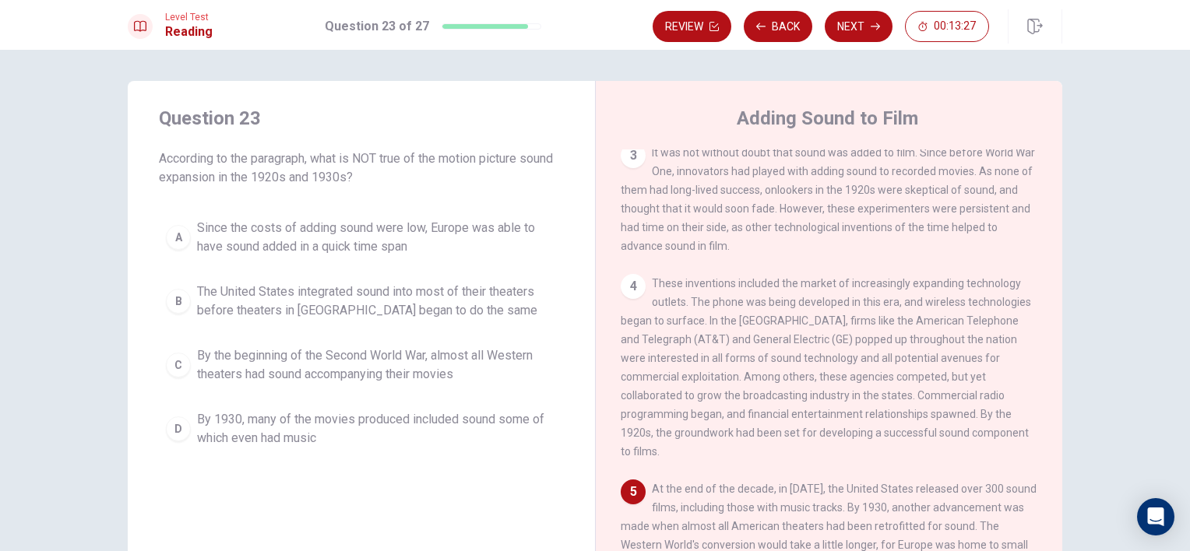
scroll to position [152, 0]
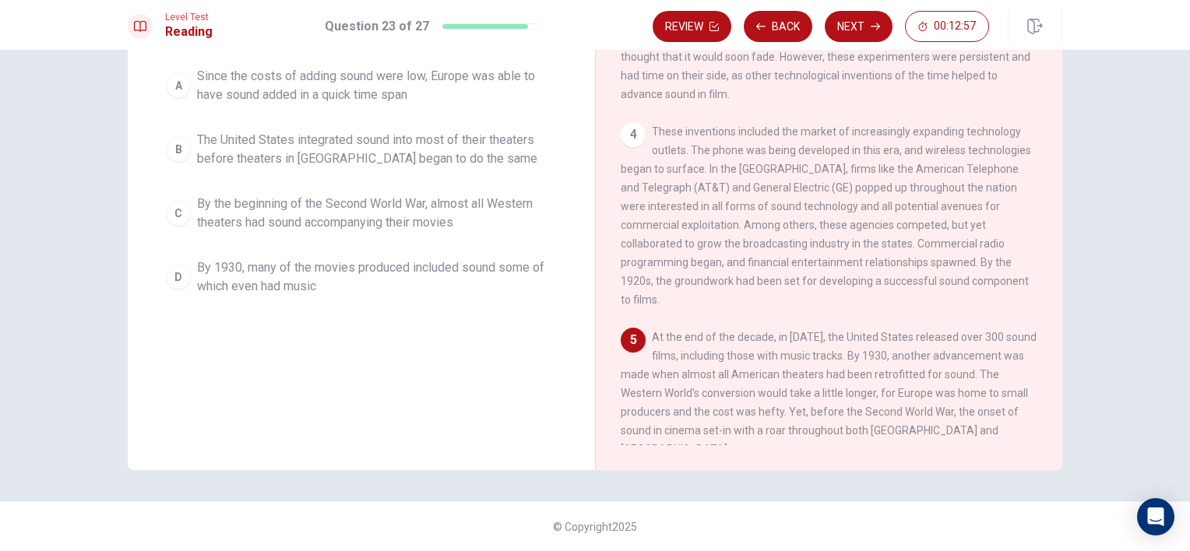
click at [1056, 178] on div "Adding Sound to Film 1 The early twentieth century brought an abundance of chan…" at bounding box center [828, 199] width 467 height 541
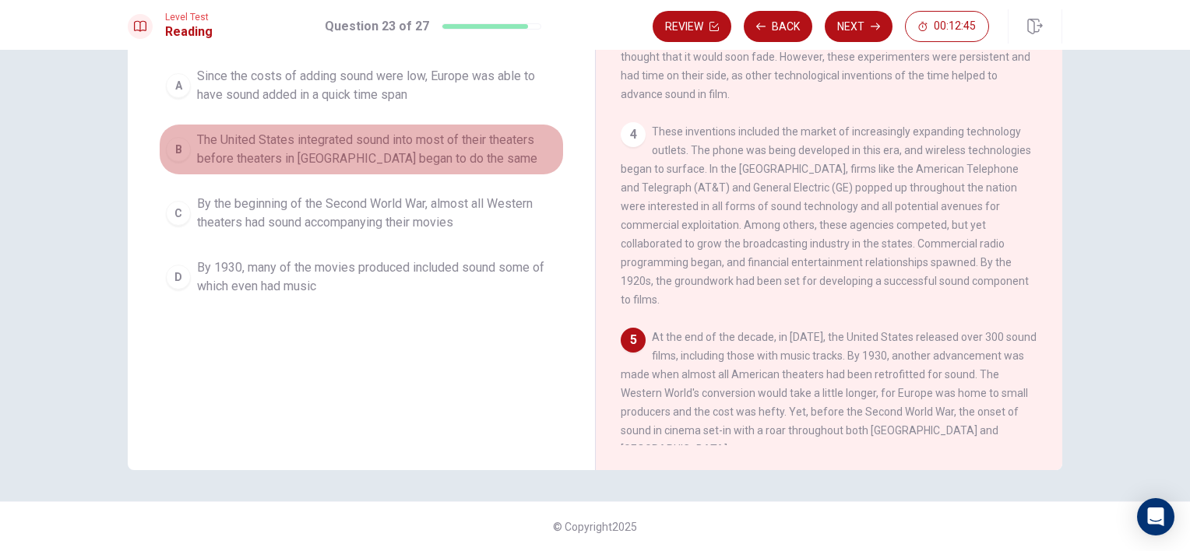
click at [492, 156] on span "The United States integrated sound into most of their theaters before theaters …" at bounding box center [377, 149] width 360 height 37
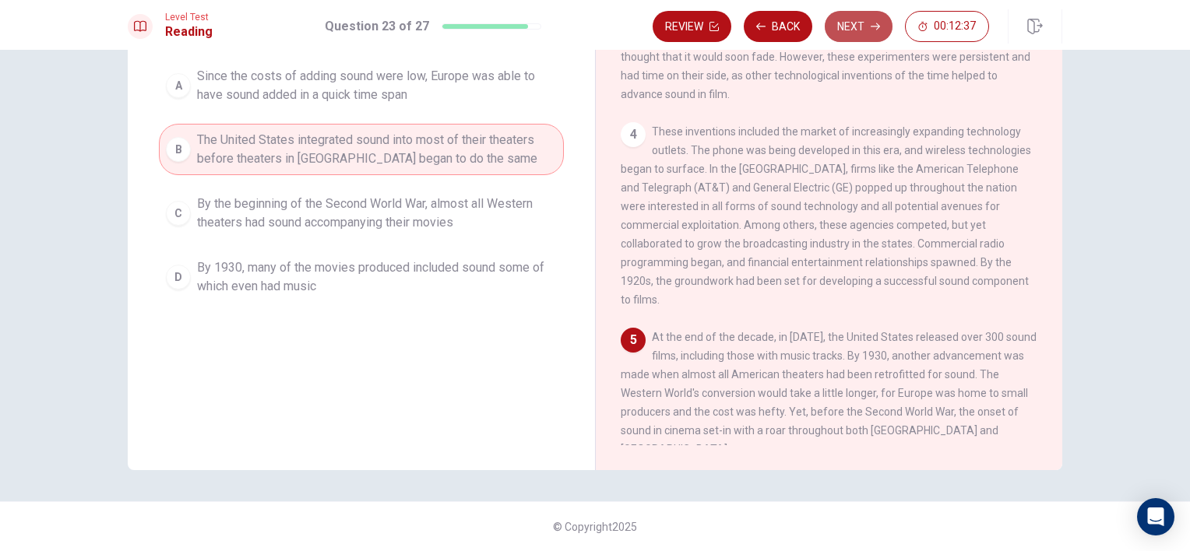
click at [849, 23] on button "Next" at bounding box center [859, 26] width 68 height 31
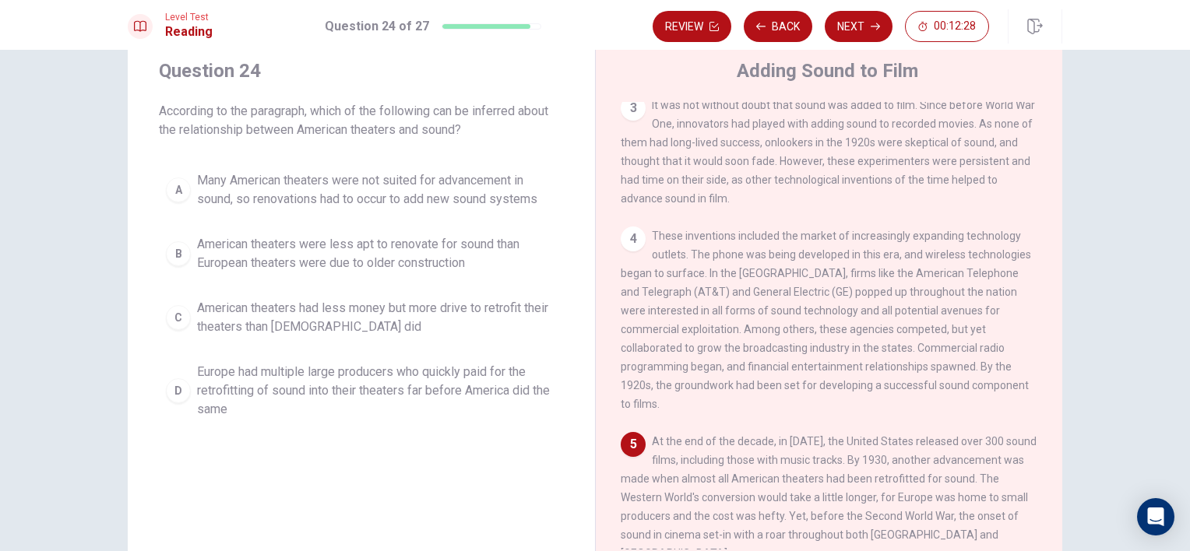
scroll to position [0, 0]
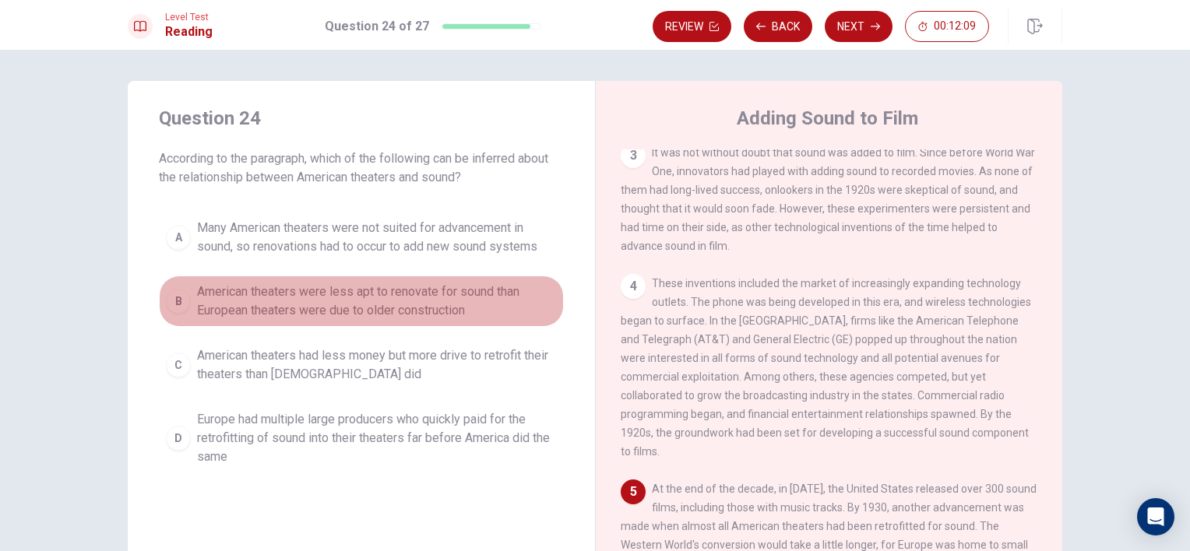
click at [380, 287] on span "American theaters were less apt to renovate for sound than European theaters we…" at bounding box center [377, 301] width 360 height 37
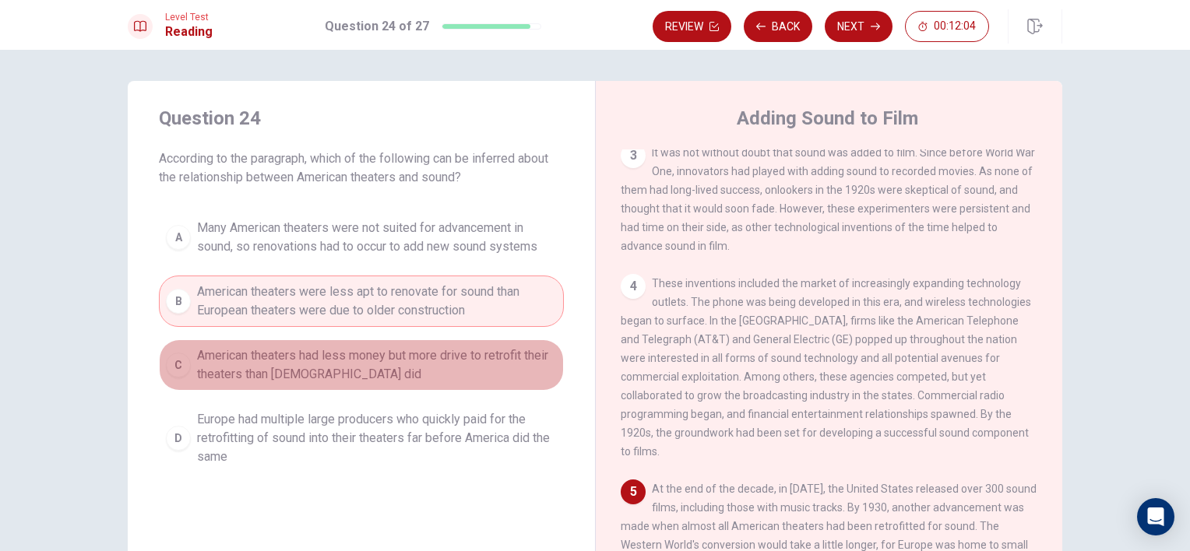
click at [386, 342] on button "C American theaters had less money but more drive to retrofit their theaters th…" at bounding box center [361, 365] width 405 height 51
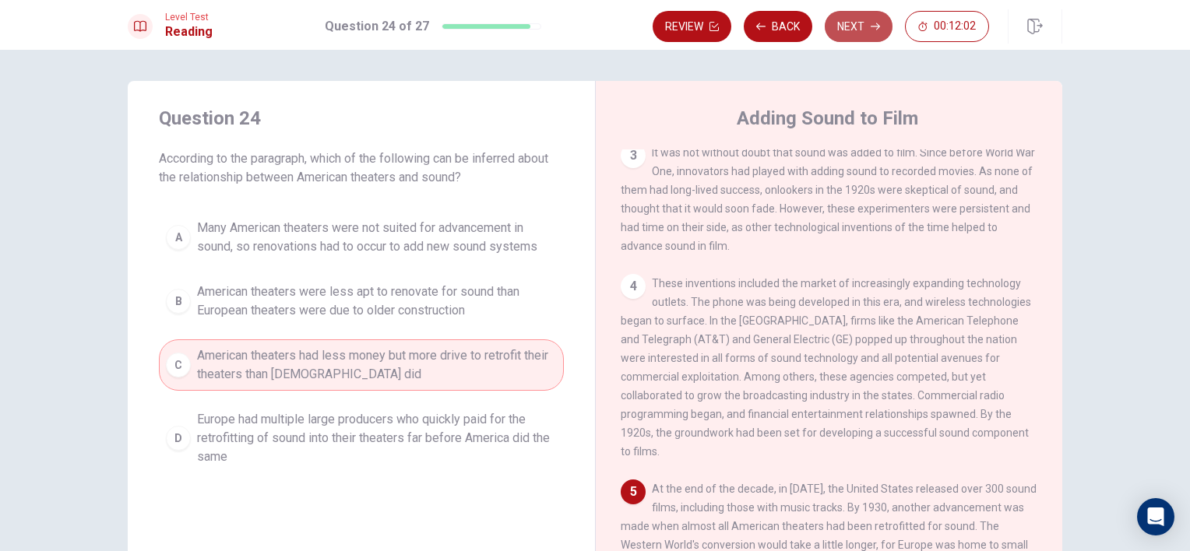
click at [852, 23] on button "Next" at bounding box center [859, 26] width 68 height 31
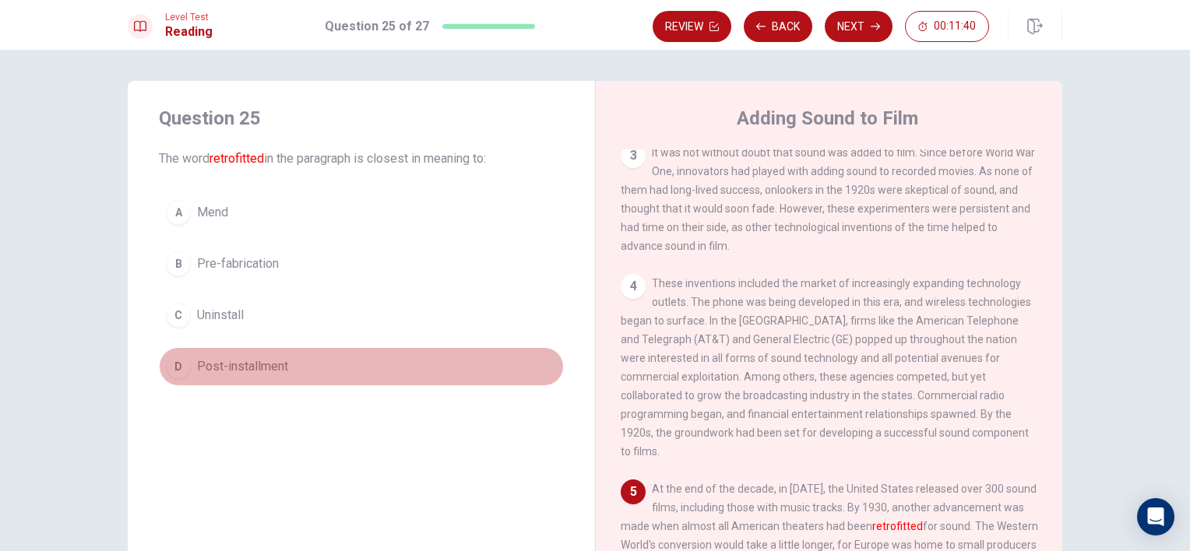
click at [375, 365] on button "D Post-installment" at bounding box center [361, 366] width 405 height 39
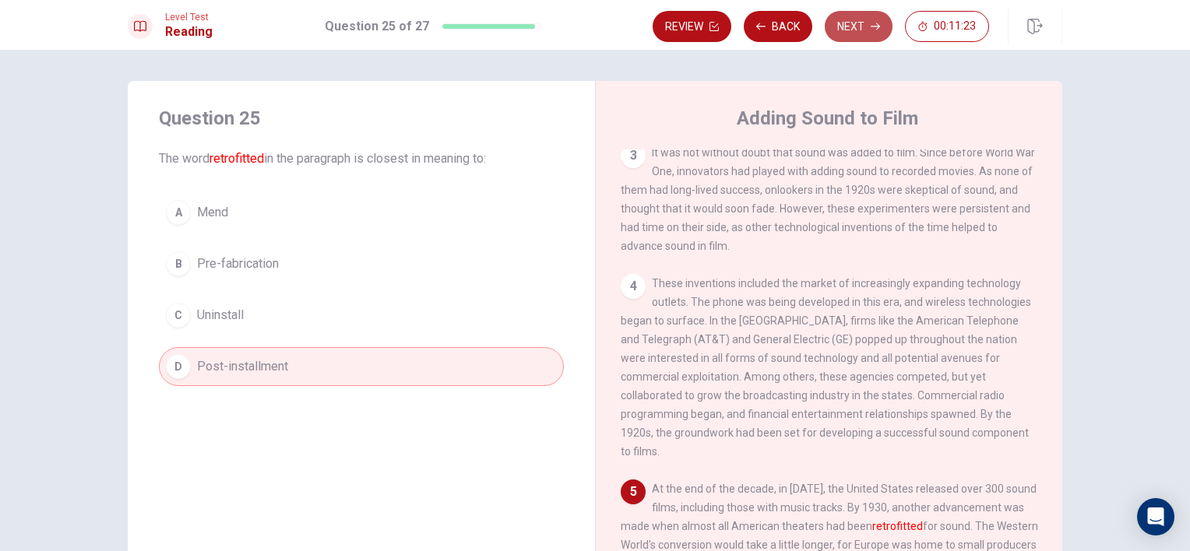
click at [846, 31] on button "Next" at bounding box center [859, 26] width 68 height 31
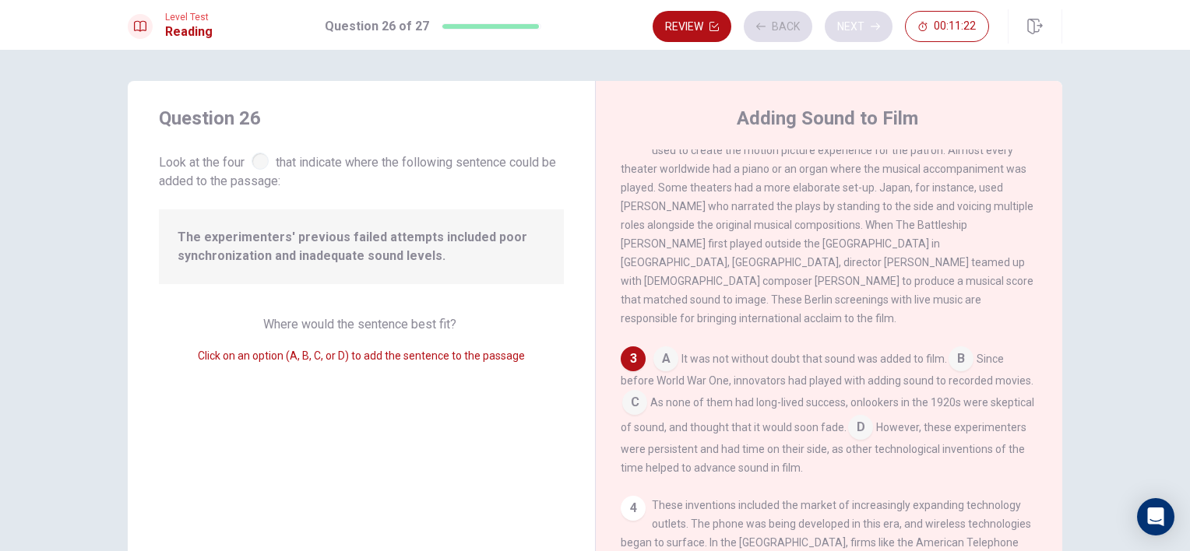
scroll to position [243, 0]
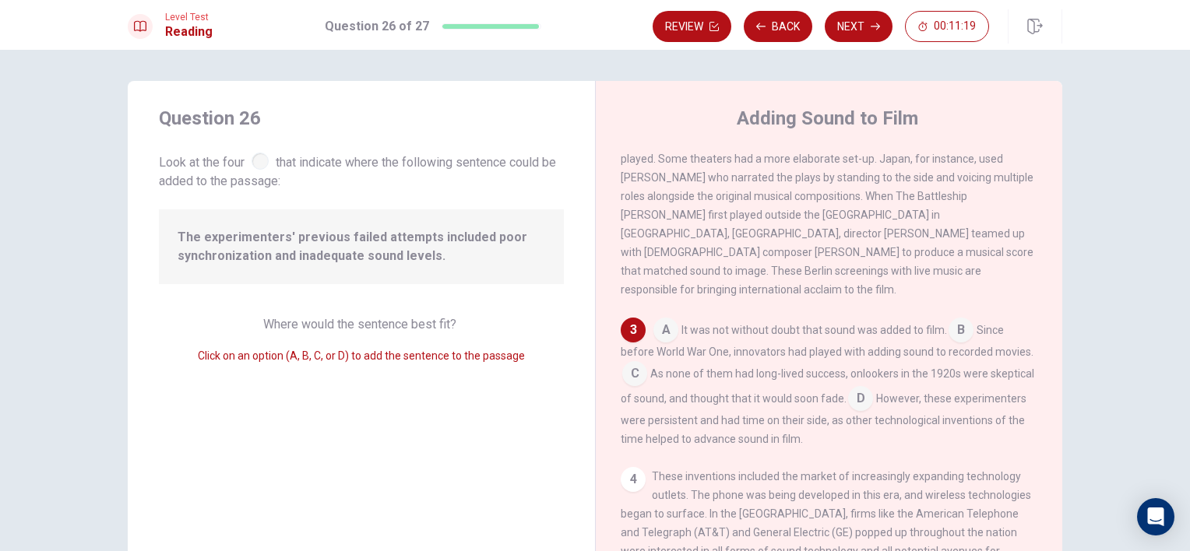
click at [673, 323] on input at bounding box center [665, 331] width 25 height 25
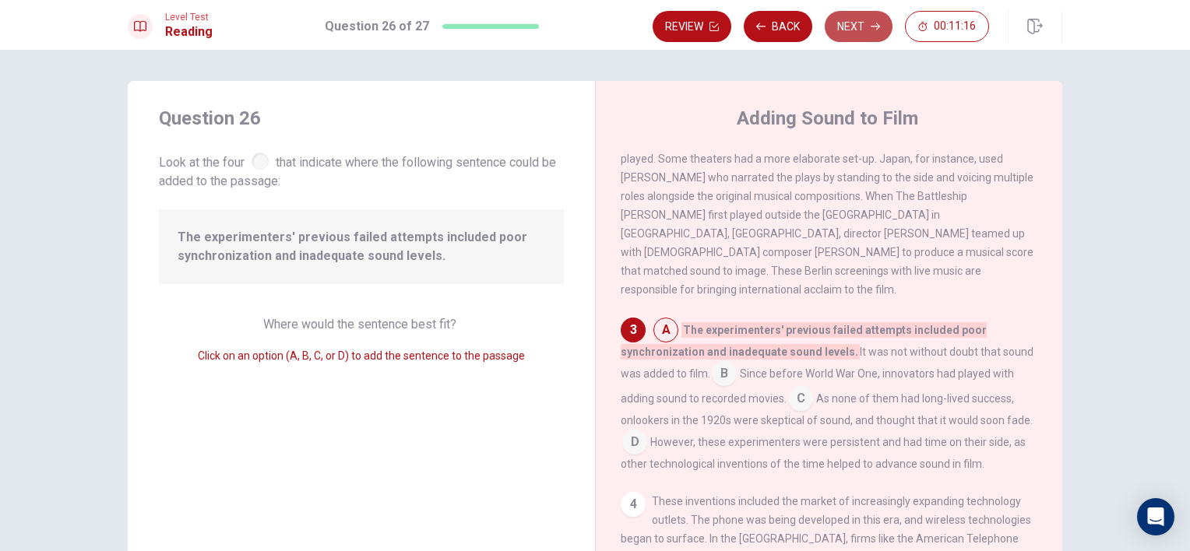
click at [875, 33] on button "Next" at bounding box center [859, 26] width 68 height 31
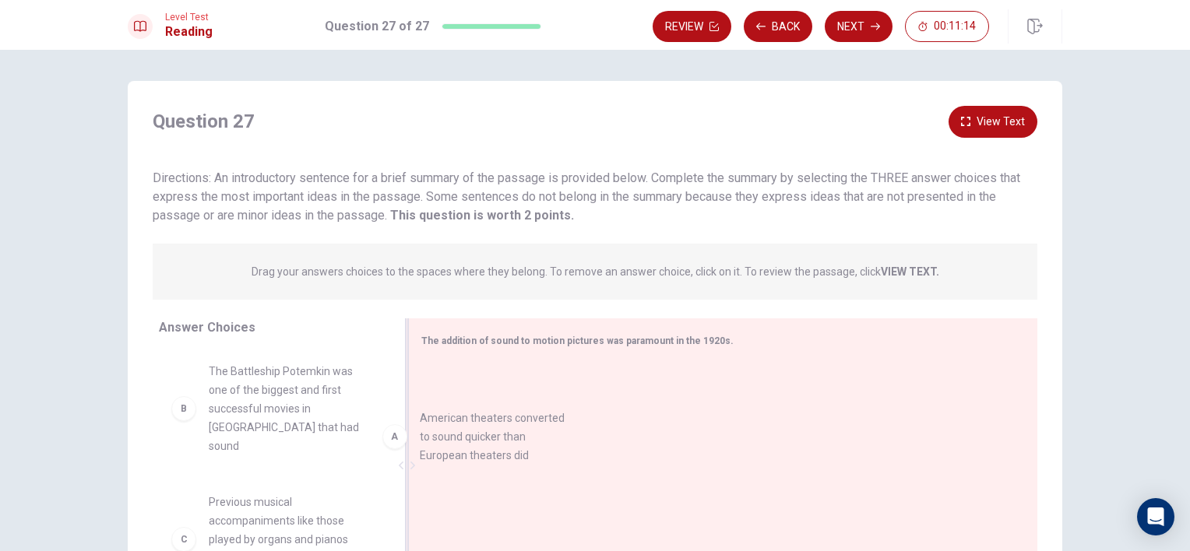
drag, startPoint x: 331, startPoint y: 394, endPoint x: 616, endPoint y: 468, distance: 294.5
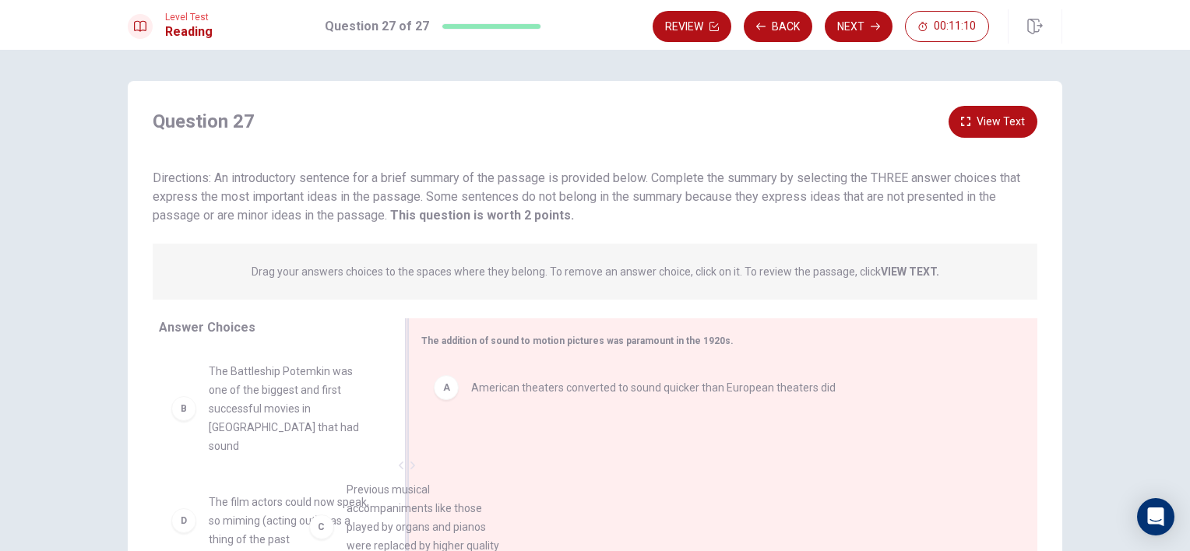
drag, startPoint x: 238, startPoint y: 500, endPoint x: 525, endPoint y: 516, distance: 287.0
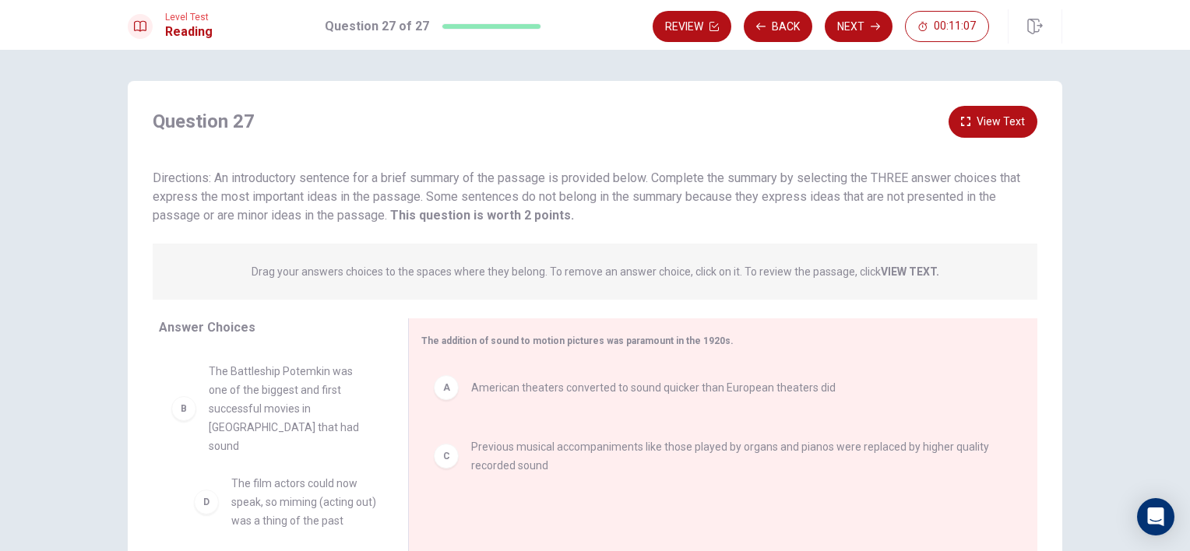
drag, startPoint x: 328, startPoint y: 513, endPoint x: 357, endPoint y: 513, distance: 28.8
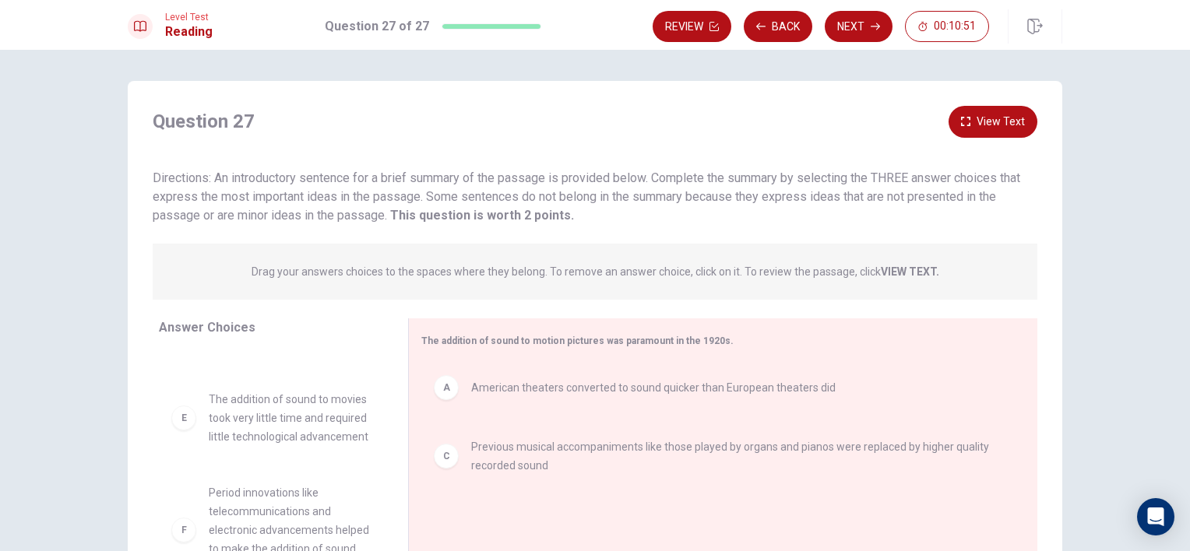
scroll to position [152, 0]
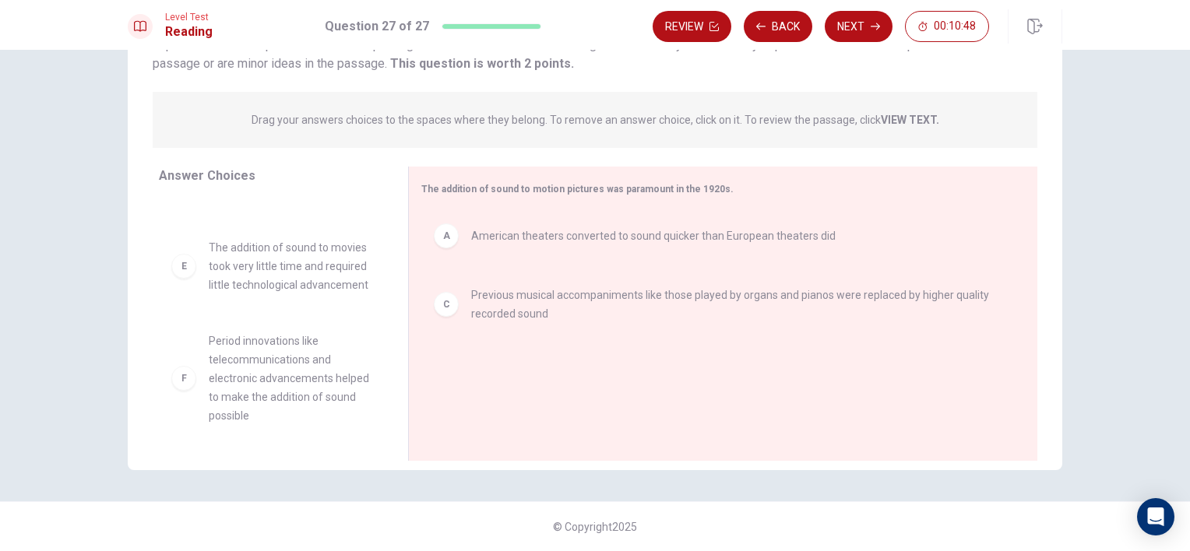
drag, startPoint x: 292, startPoint y: 380, endPoint x: 309, endPoint y: 377, distance: 17.4
click at [304, 377] on div "B The Battleship [PERSON_NAME] was one of the biggest and first successful movi…" at bounding box center [277, 318] width 237 height 240
click at [309, 377] on div "B The Battleship [PERSON_NAME] was one of the biggest and first successful movi…" at bounding box center [277, 318] width 237 height 240
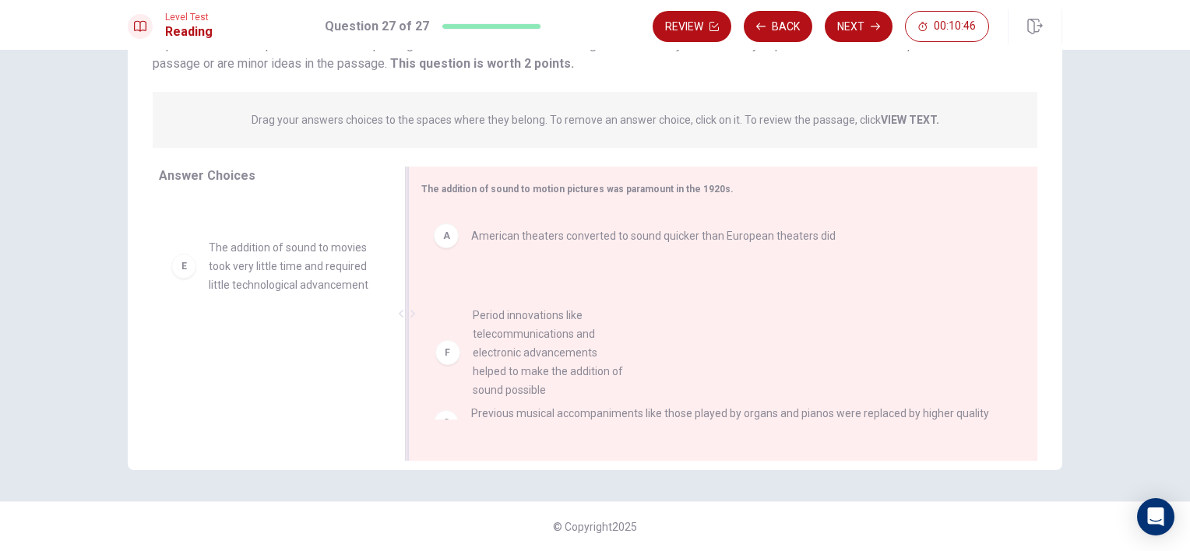
drag, startPoint x: 246, startPoint y: 364, endPoint x: 529, endPoint y: 339, distance: 283.9
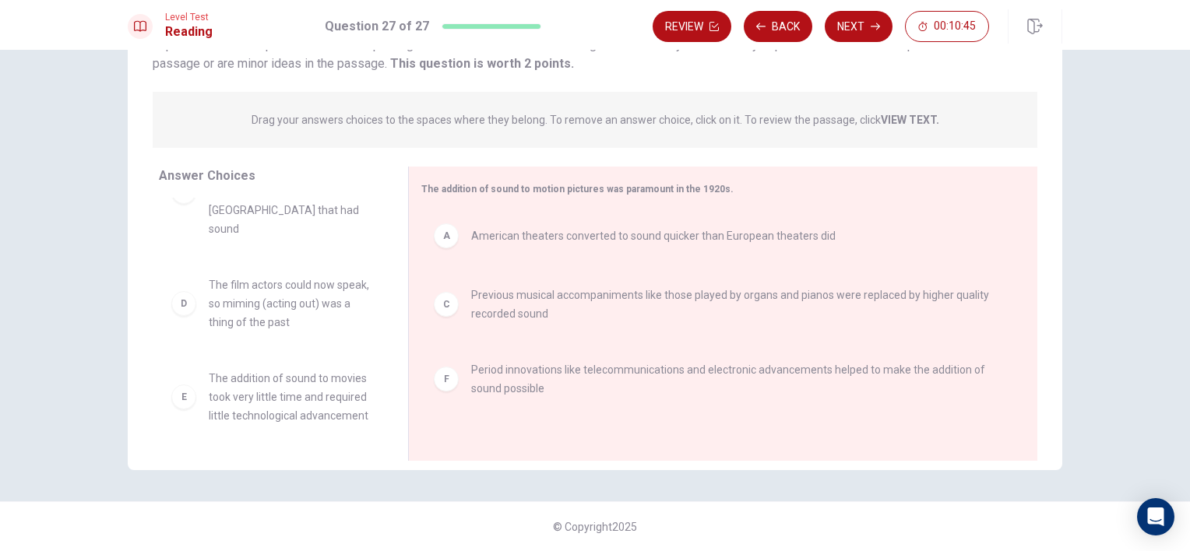
scroll to position [65, 0]
click at [865, 26] on button "Next" at bounding box center [859, 26] width 68 height 31
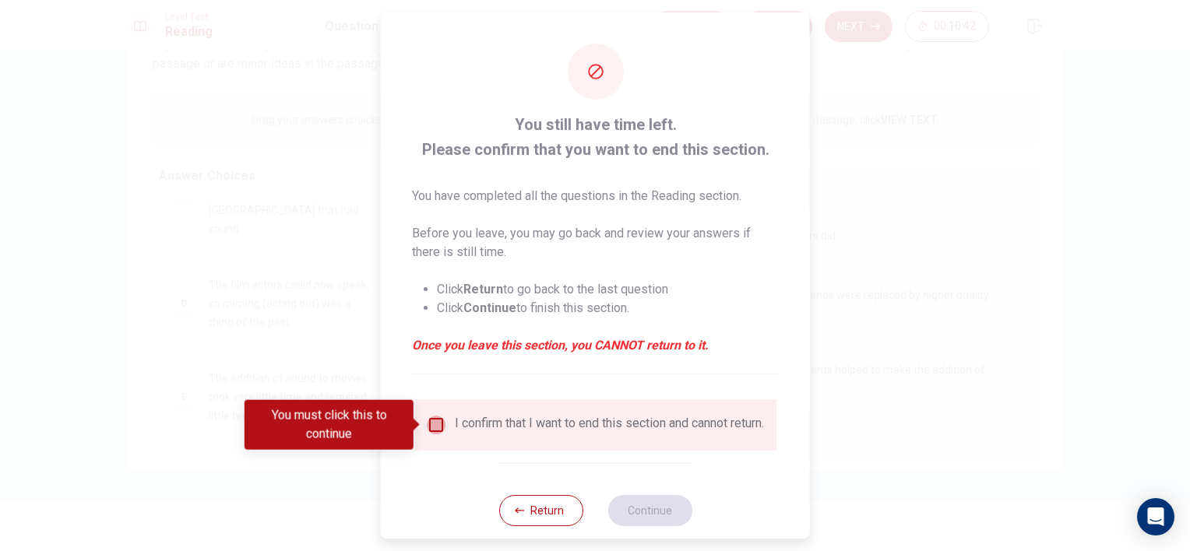
click at [433, 423] on input "You must click this to continue" at bounding box center [436, 425] width 19 height 19
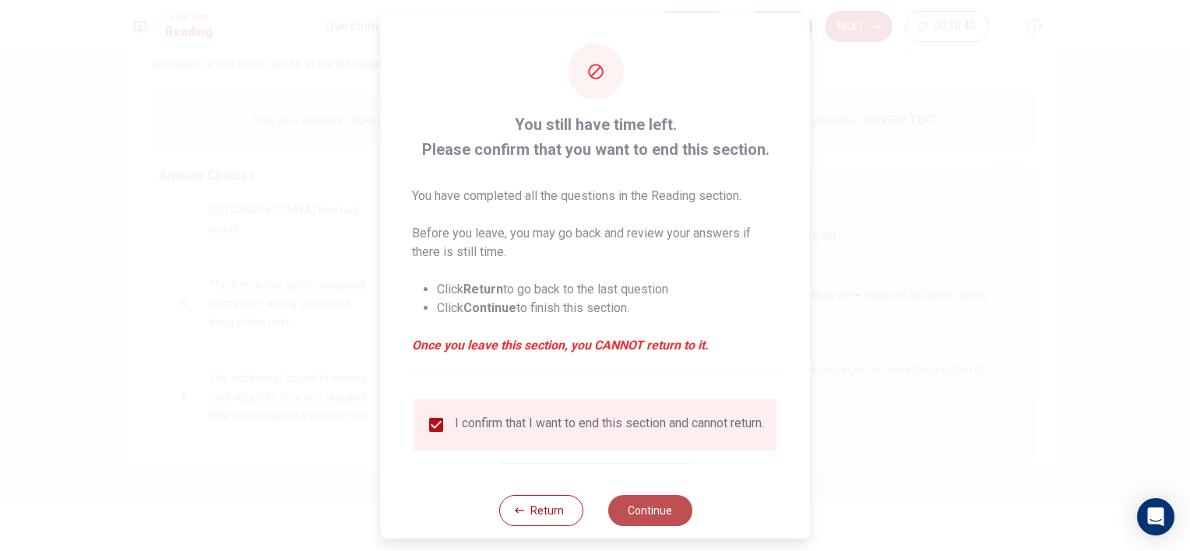
click at [653, 517] on button "Continue" at bounding box center [649, 510] width 84 height 31
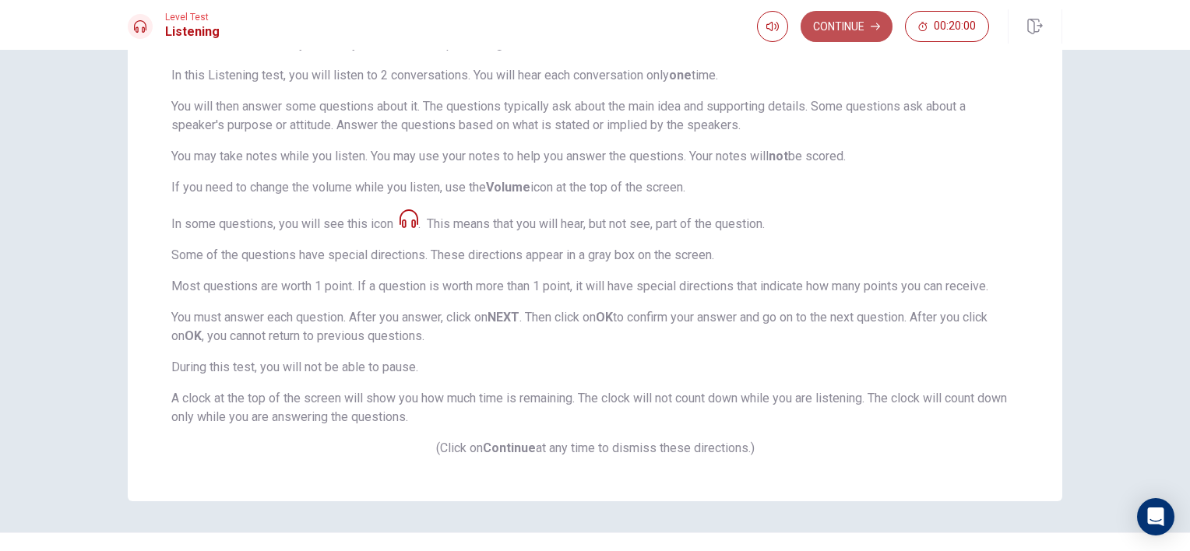
click at [818, 25] on button "Continue" at bounding box center [847, 26] width 92 height 31
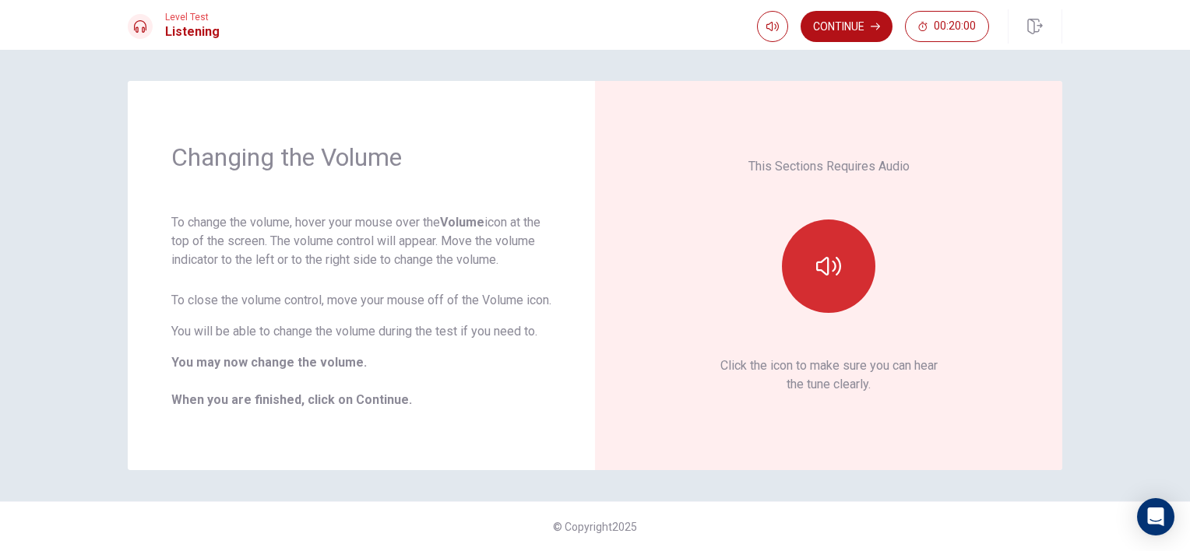
click at [848, 271] on button "button" at bounding box center [828, 266] width 93 height 93
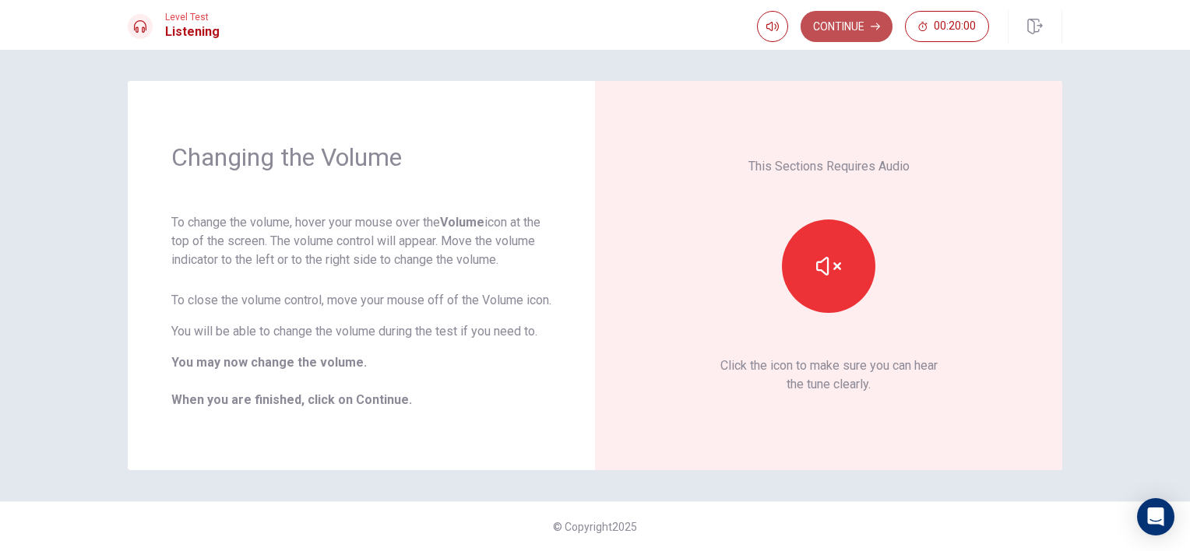
click at [860, 33] on button "Continue" at bounding box center [847, 26] width 92 height 31
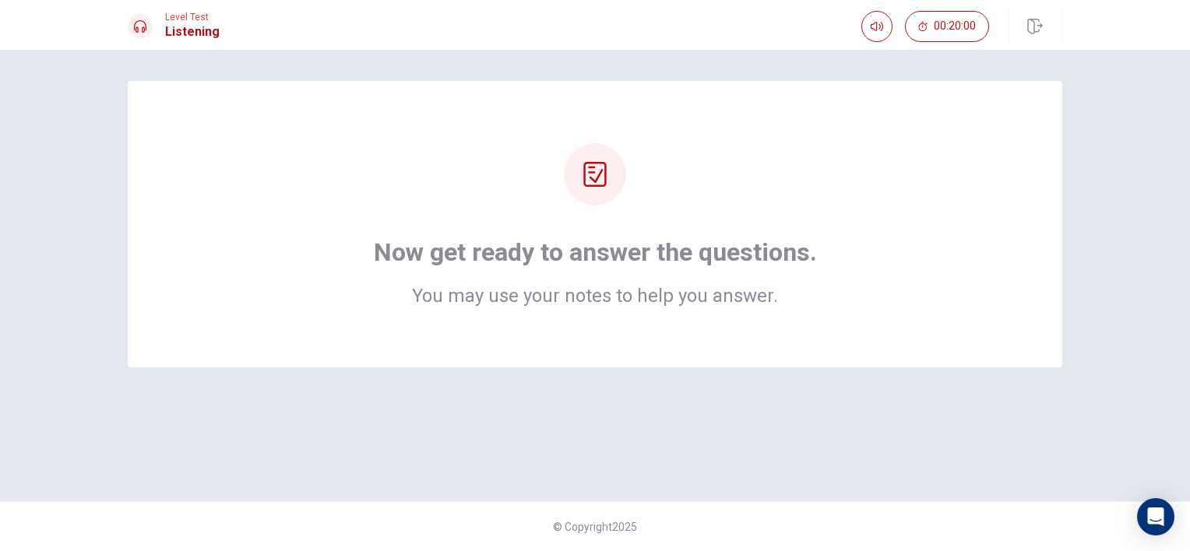
click at [698, 383] on div "Now get ready to answer the questions. You may use your notes to help you answe…" at bounding box center [595, 275] width 984 height 389
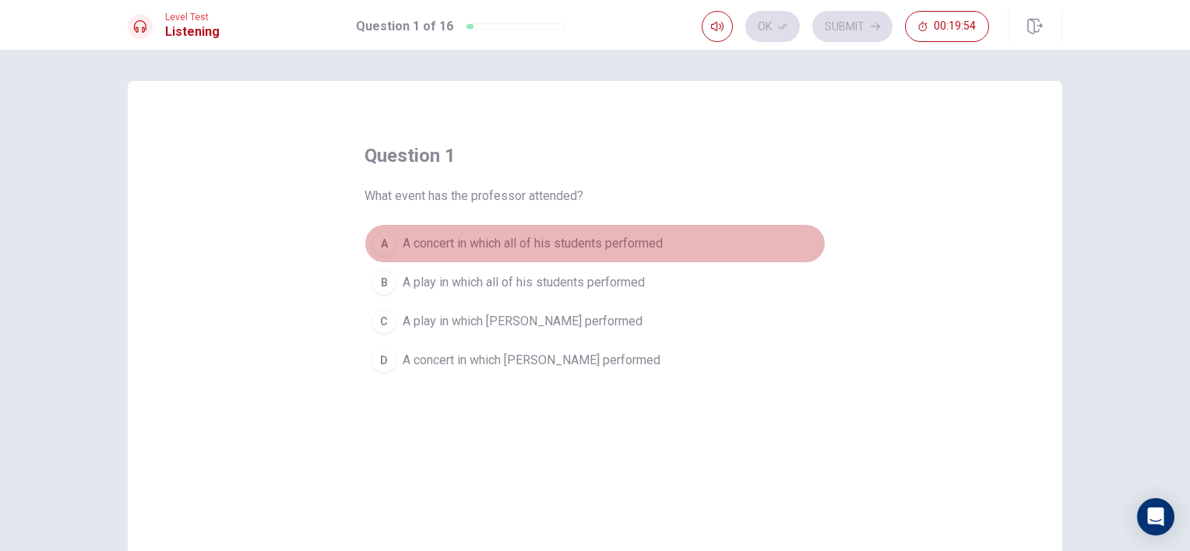
click at [560, 231] on button "A A concert in which all of his students performed" at bounding box center [594, 243] width 461 height 39
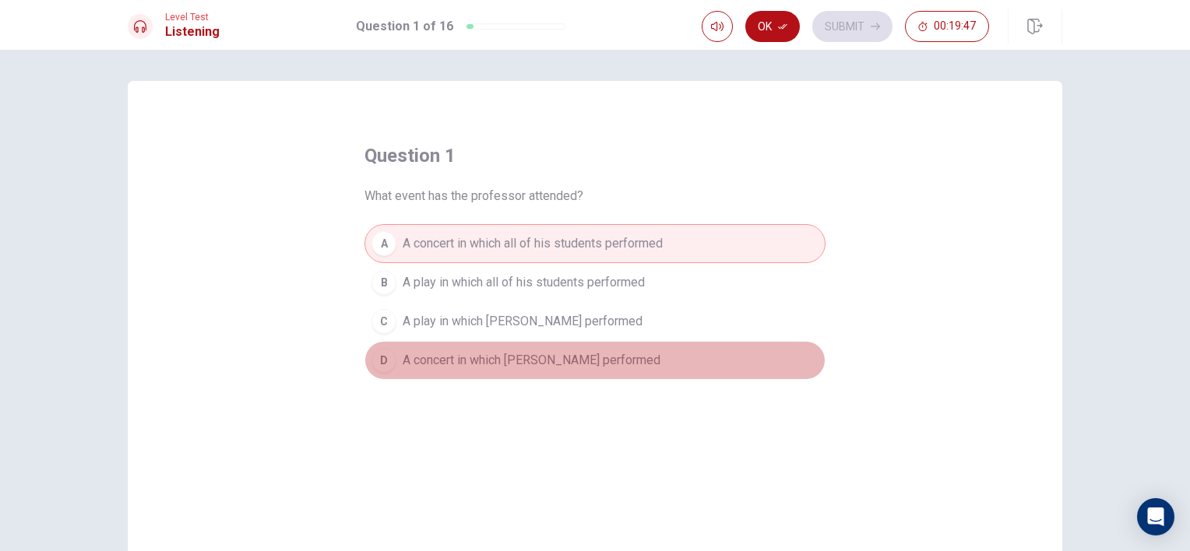
click at [580, 368] on button "D A concert in which [PERSON_NAME] performed" at bounding box center [594, 360] width 461 height 39
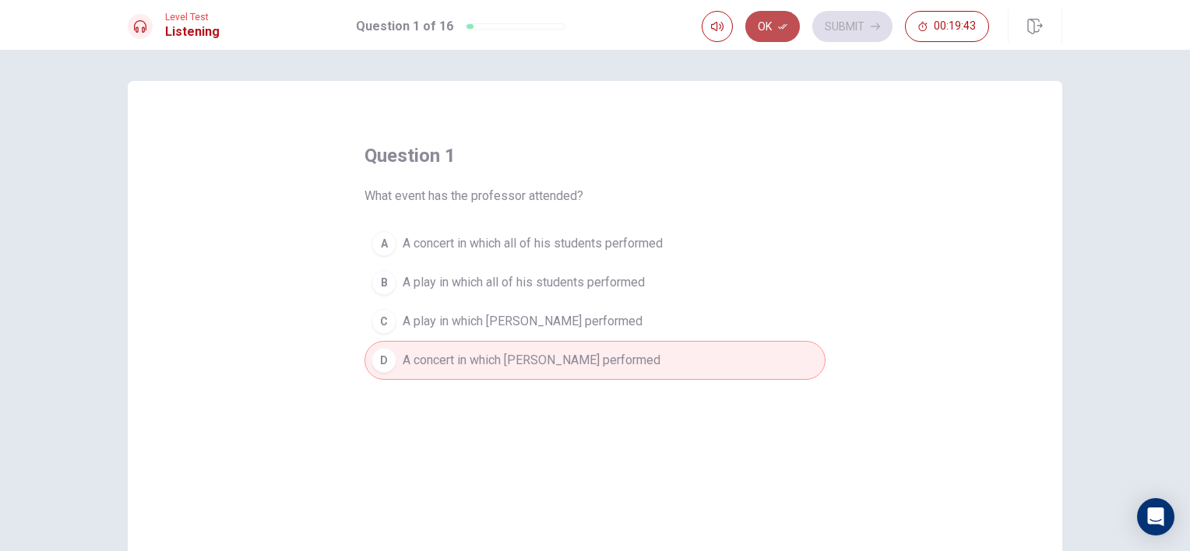
click at [766, 28] on button "Ok" at bounding box center [772, 26] width 55 height 31
click at [854, 21] on button "Submit" at bounding box center [852, 26] width 80 height 31
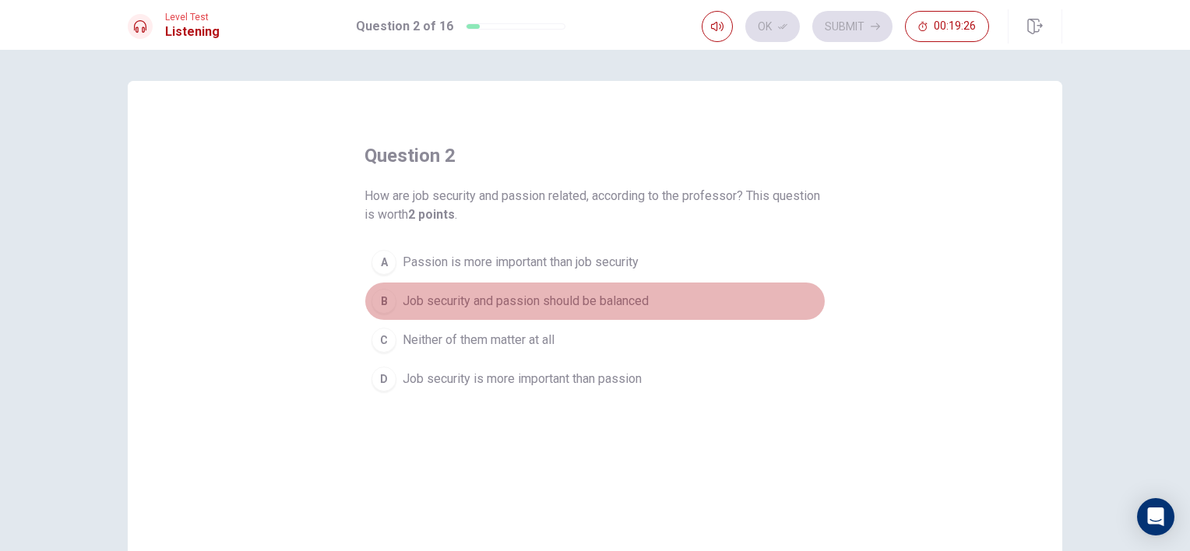
click at [640, 292] on span "Job security and passion should be balanced" at bounding box center [526, 301] width 246 height 19
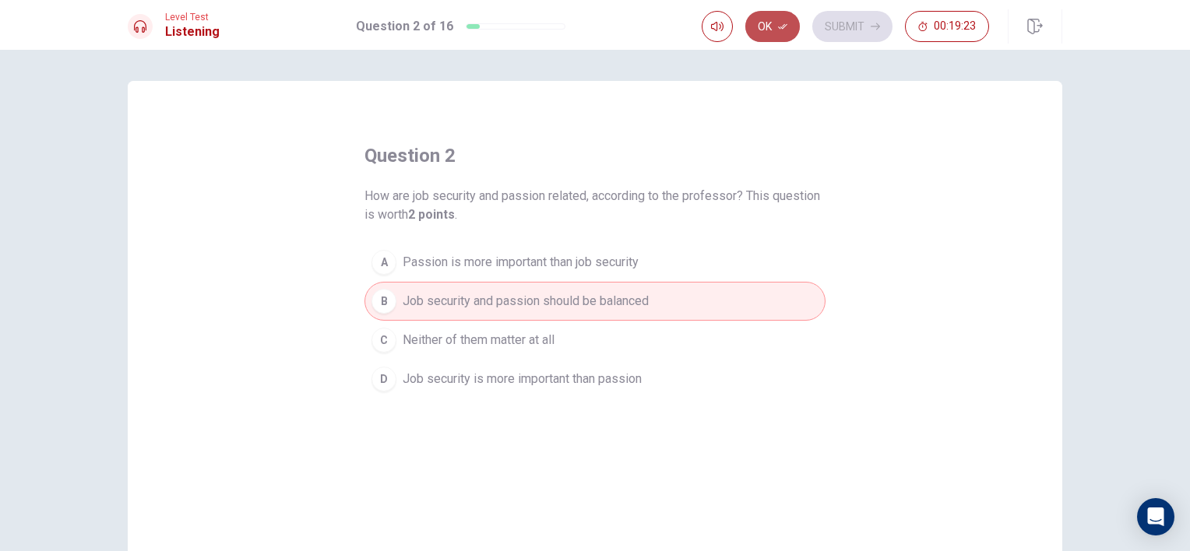
click at [770, 21] on button "Ok" at bounding box center [772, 26] width 55 height 31
click at [838, 22] on button "Submit" at bounding box center [852, 26] width 80 height 31
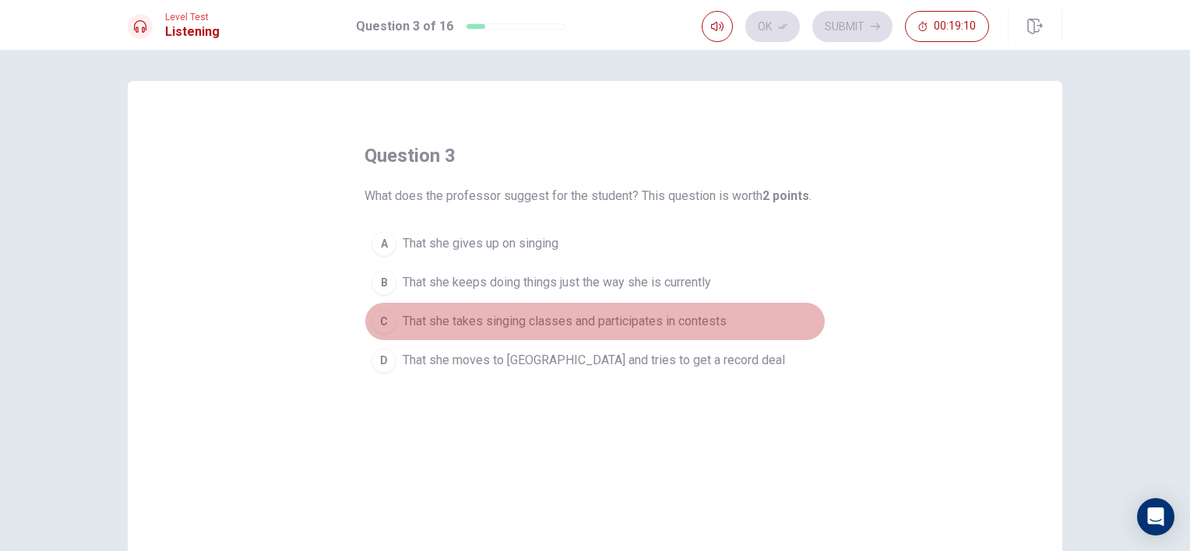
click at [679, 305] on button "C That she takes singing classes and participates in contests" at bounding box center [594, 321] width 461 height 39
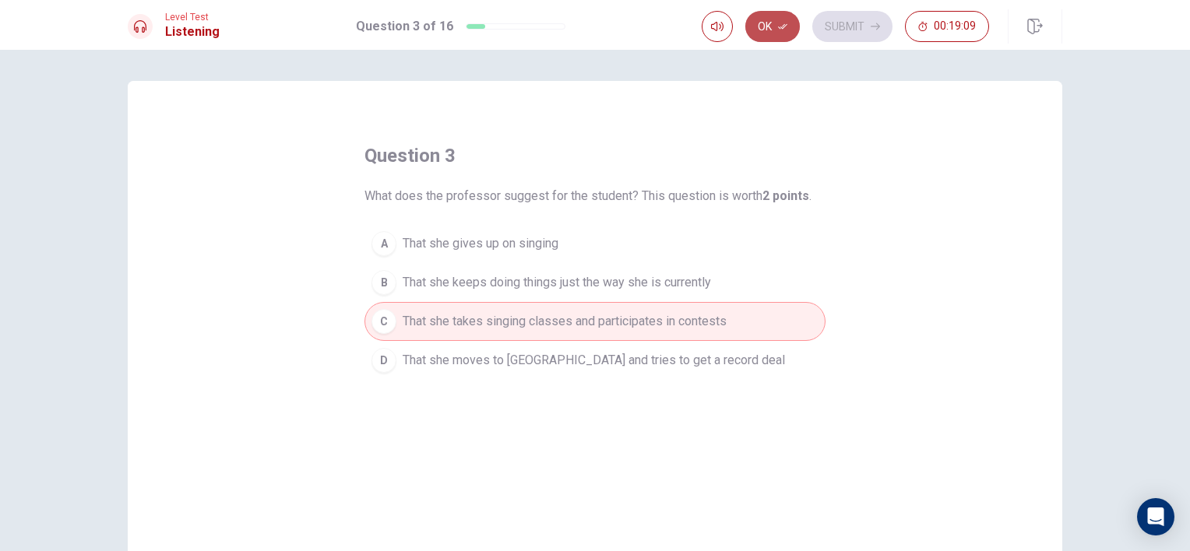
click at [761, 11] on button "Ok" at bounding box center [772, 26] width 55 height 31
click at [856, 14] on button "Submit" at bounding box center [852, 26] width 80 height 31
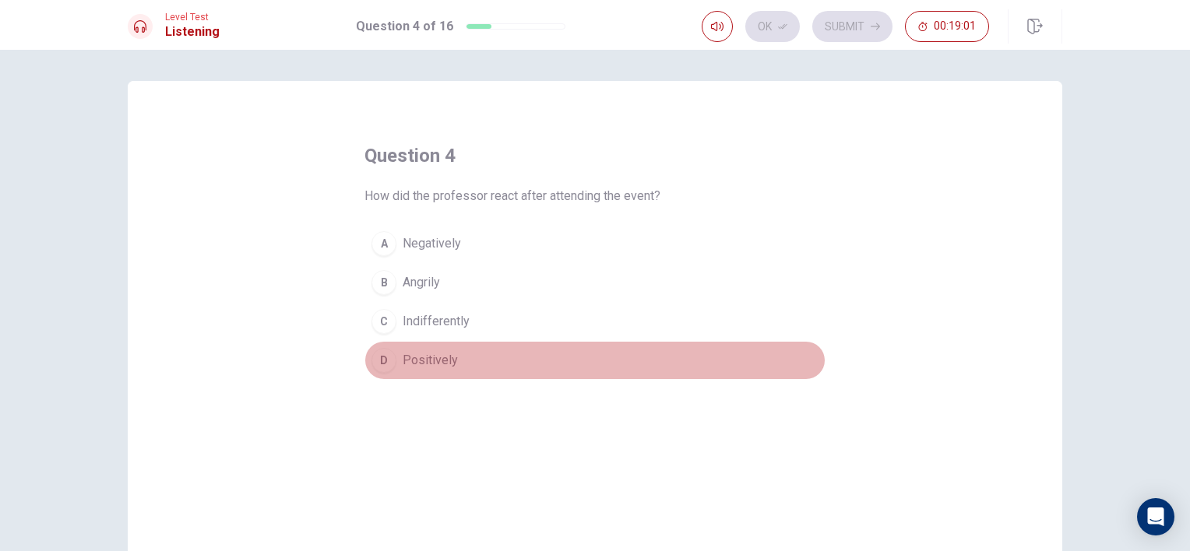
click at [451, 357] on span "Positively" at bounding box center [430, 360] width 55 height 19
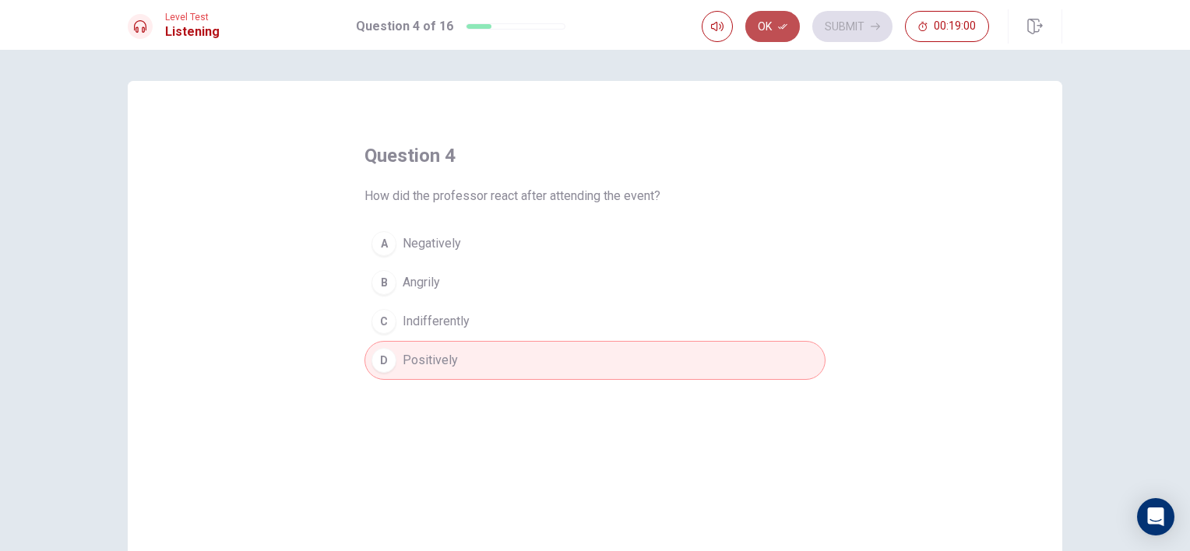
click at [789, 22] on button "Ok" at bounding box center [772, 26] width 55 height 31
click at [820, 22] on button "Submit" at bounding box center [852, 26] width 80 height 31
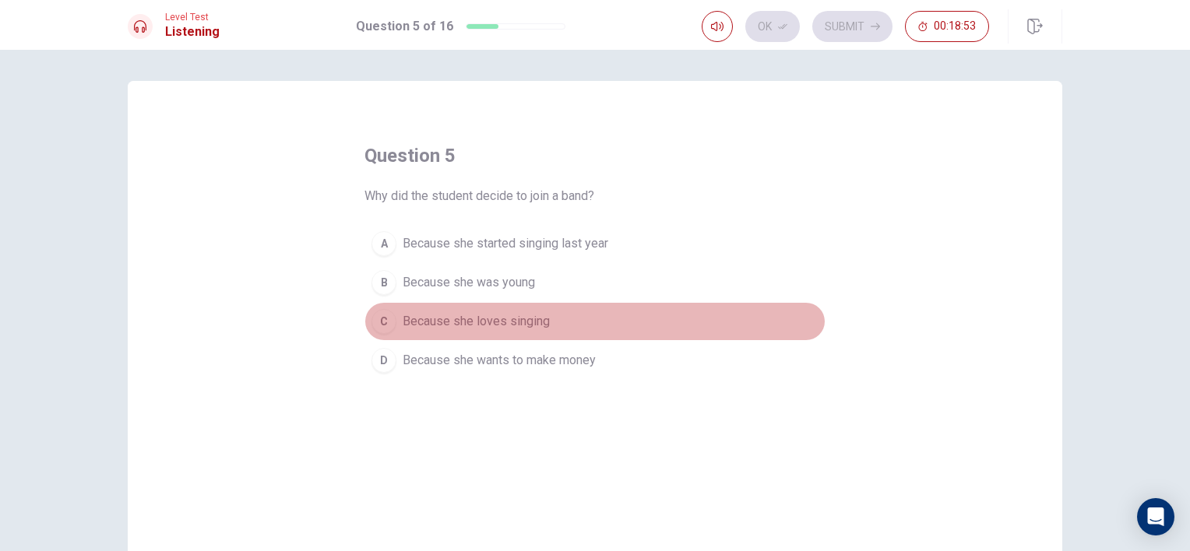
click at [464, 321] on span "Because she loves singing" at bounding box center [476, 321] width 147 height 19
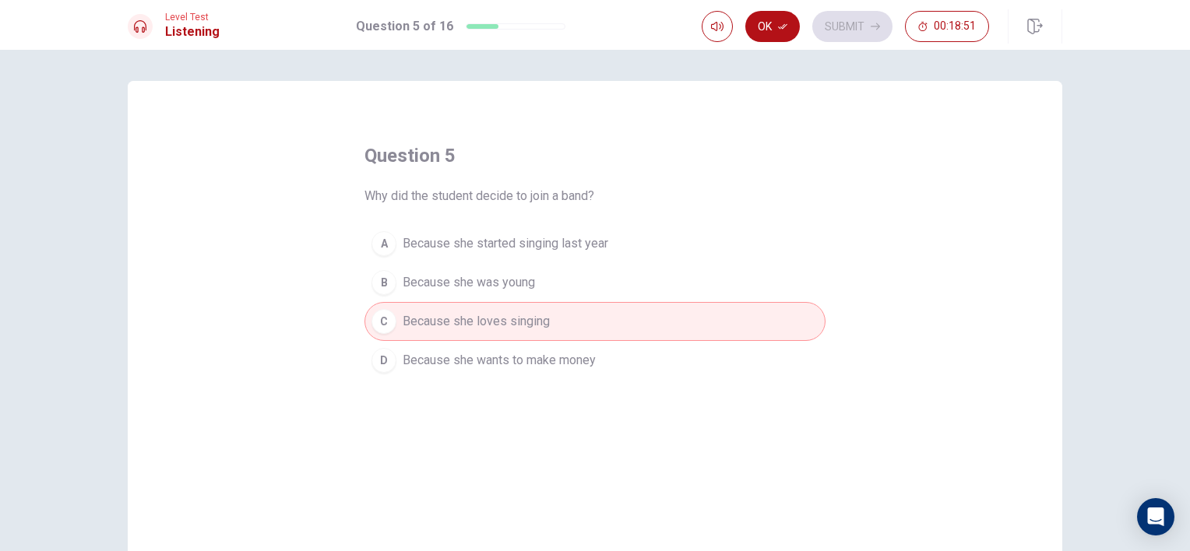
click at [783, 25] on icon "button" at bounding box center [782, 26] width 9 height 9
click at [783, 25] on div "Ok Submit 00:18:50" at bounding box center [845, 26] width 287 height 31
click at [839, 22] on button "Submit" at bounding box center [852, 26] width 80 height 31
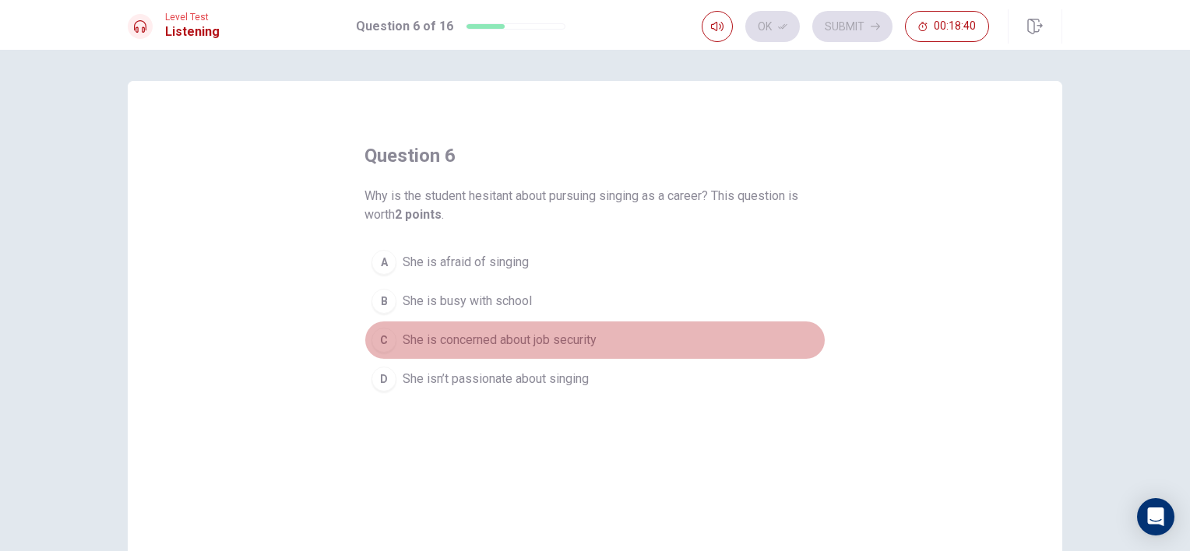
click at [539, 347] on span "She is concerned about job security" at bounding box center [500, 340] width 194 height 19
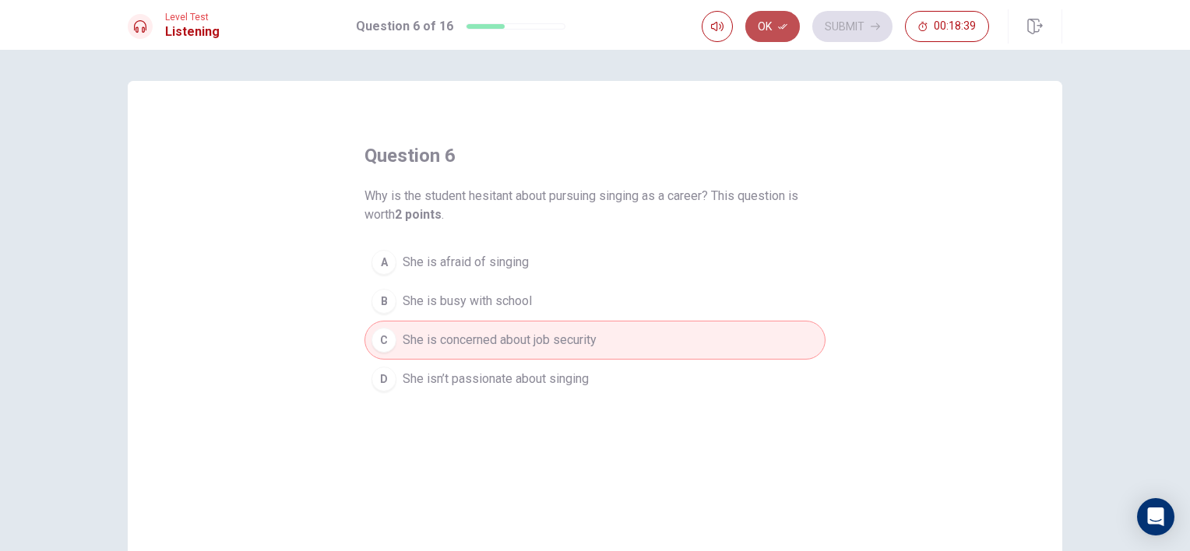
click at [757, 22] on button "Ok" at bounding box center [772, 26] width 55 height 31
click at [859, 25] on button "Submit" at bounding box center [852, 26] width 80 height 31
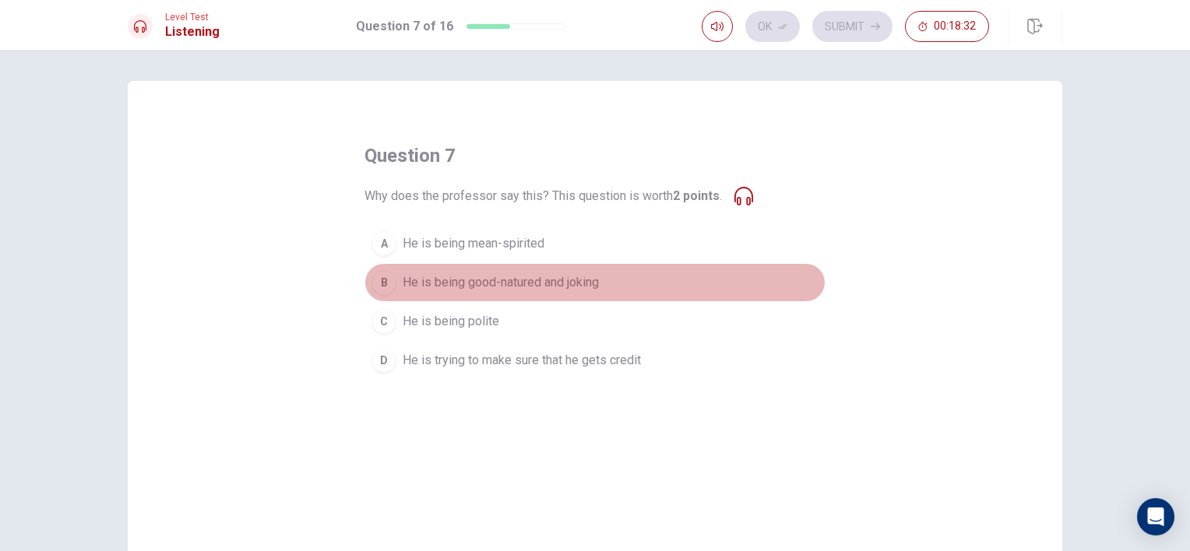
click at [456, 280] on span "He is being good-natured and joking" at bounding box center [501, 282] width 196 height 19
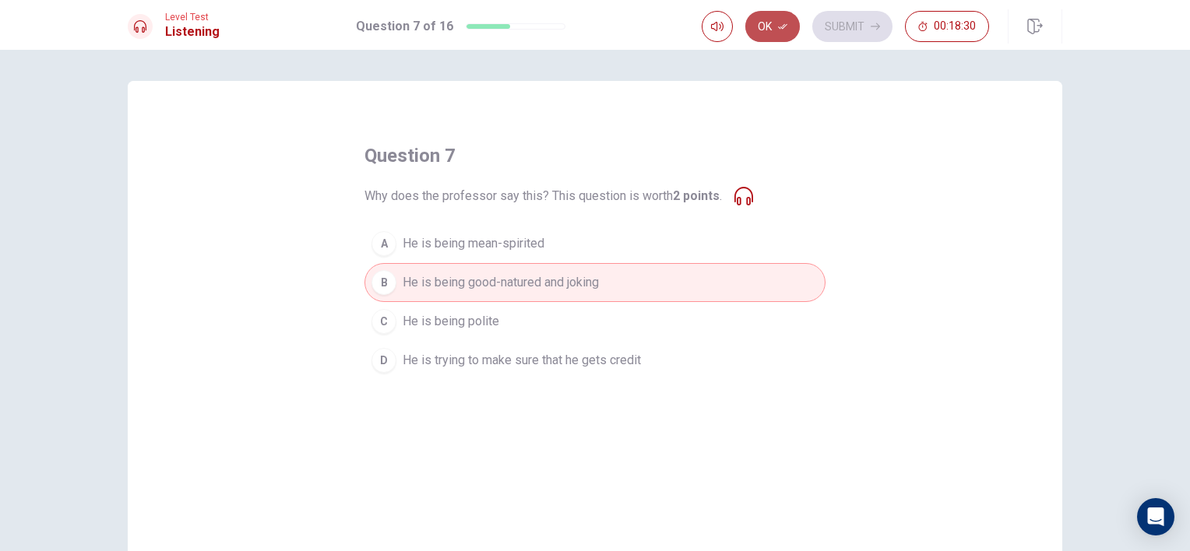
click at [782, 19] on button "Ok" at bounding box center [772, 26] width 55 height 31
click at [842, 22] on button "Submit" at bounding box center [852, 26] width 80 height 31
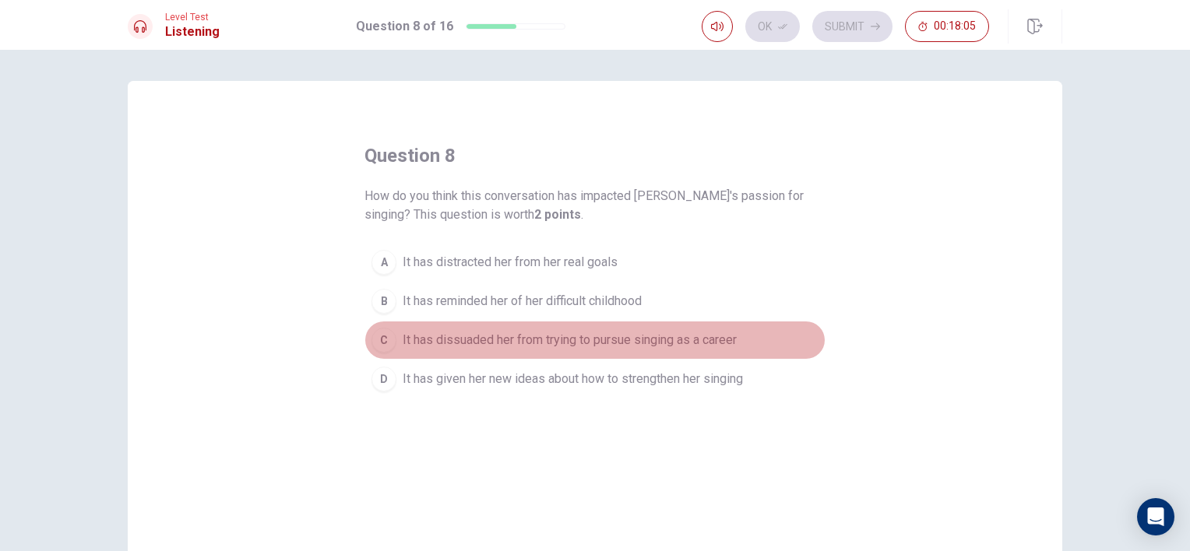
click at [574, 349] on button "C It has dissuaded her from trying to pursue singing as a career" at bounding box center [594, 340] width 461 height 39
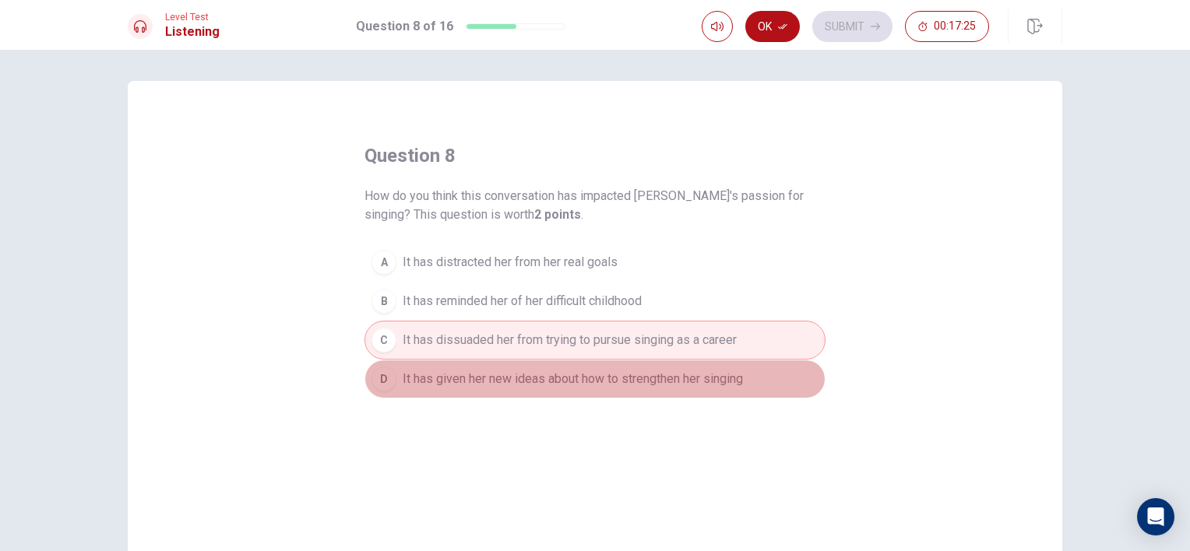
click at [694, 374] on span "It has given her new ideas about how to strengthen her singing" at bounding box center [573, 379] width 340 height 19
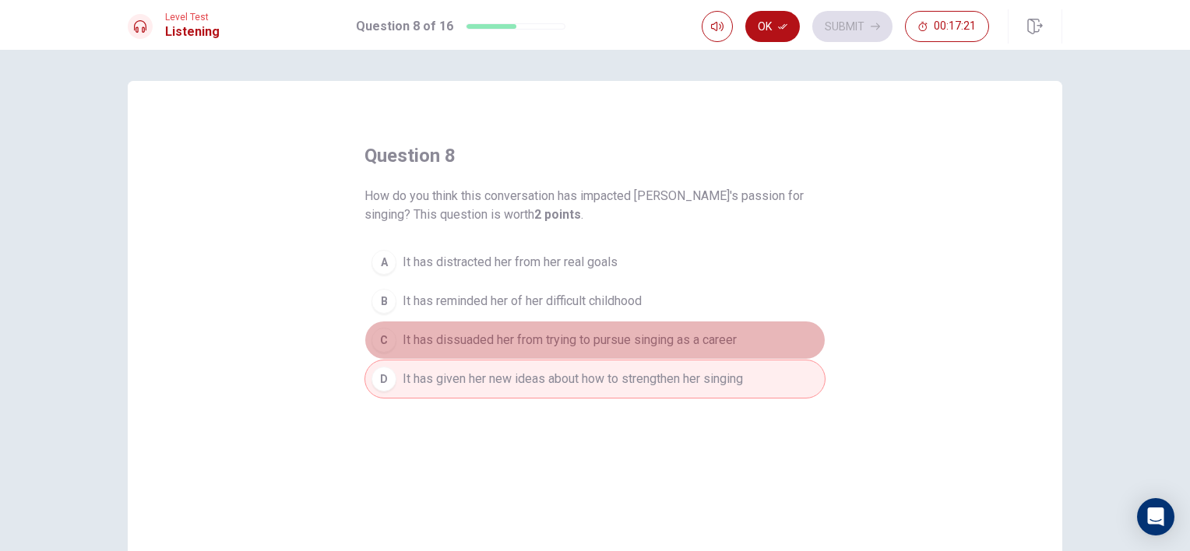
click at [689, 324] on button "C It has dissuaded her from trying to pursue singing as a career" at bounding box center [594, 340] width 461 height 39
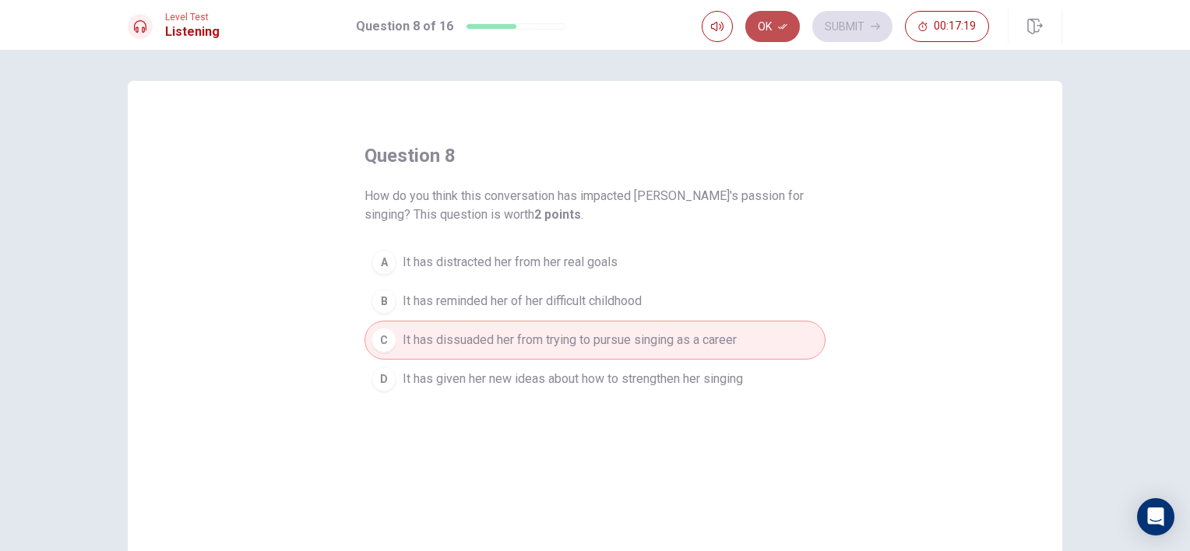
click at [776, 38] on button "Ok" at bounding box center [772, 26] width 55 height 31
click at [835, 30] on button "Submit" at bounding box center [852, 26] width 80 height 31
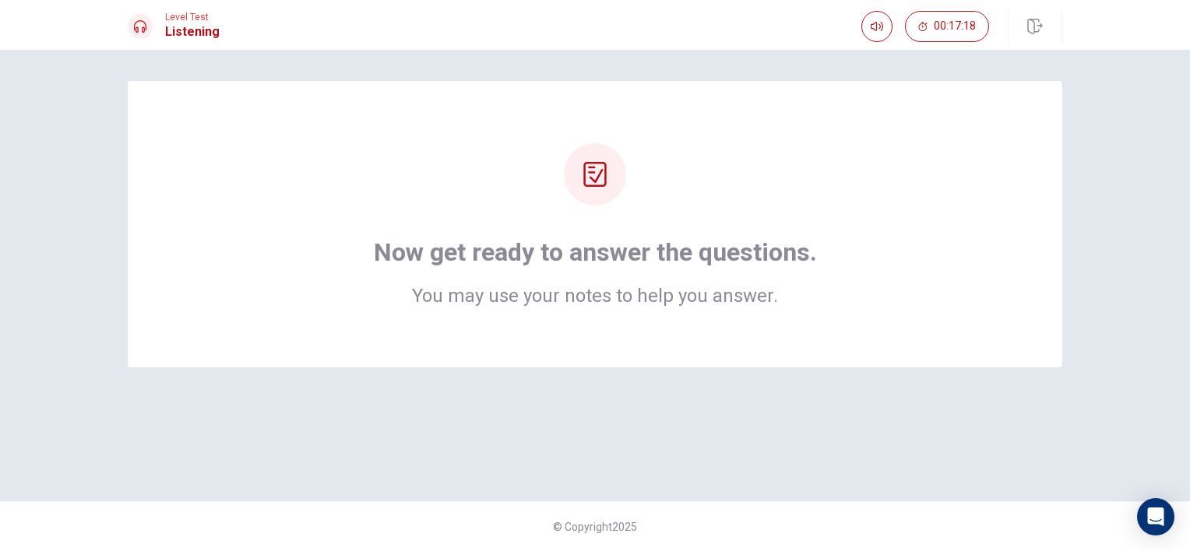
click at [625, 330] on div "Now get ready to answer the questions. You may use your notes to help you answe…" at bounding box center [595, 224] width 935 height 287
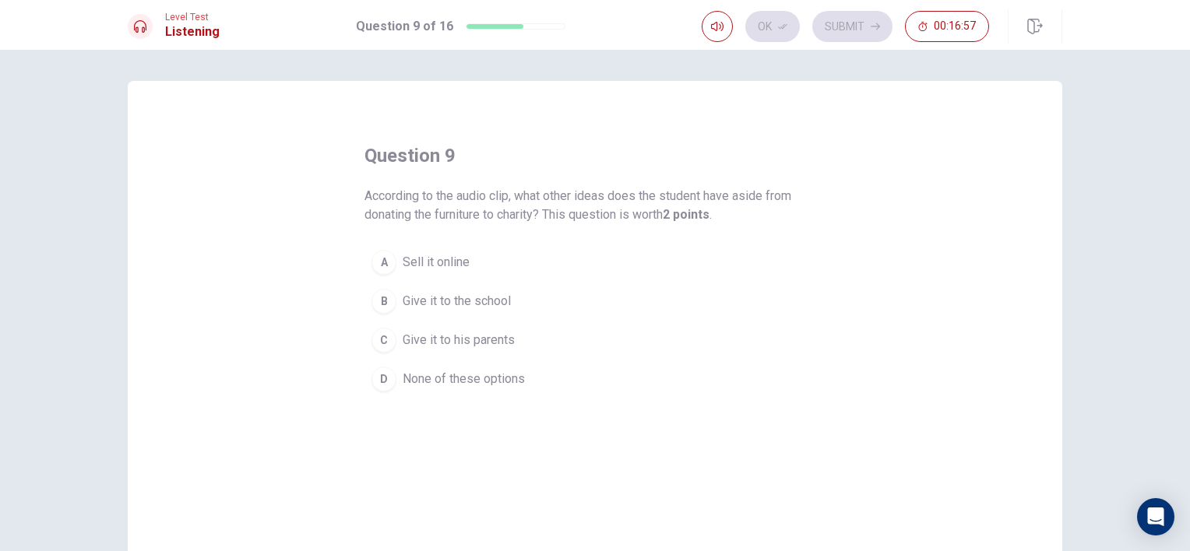
click at [529, 261] on button "A Sell it online" at bounding box center [594, 262] width 461 height 39
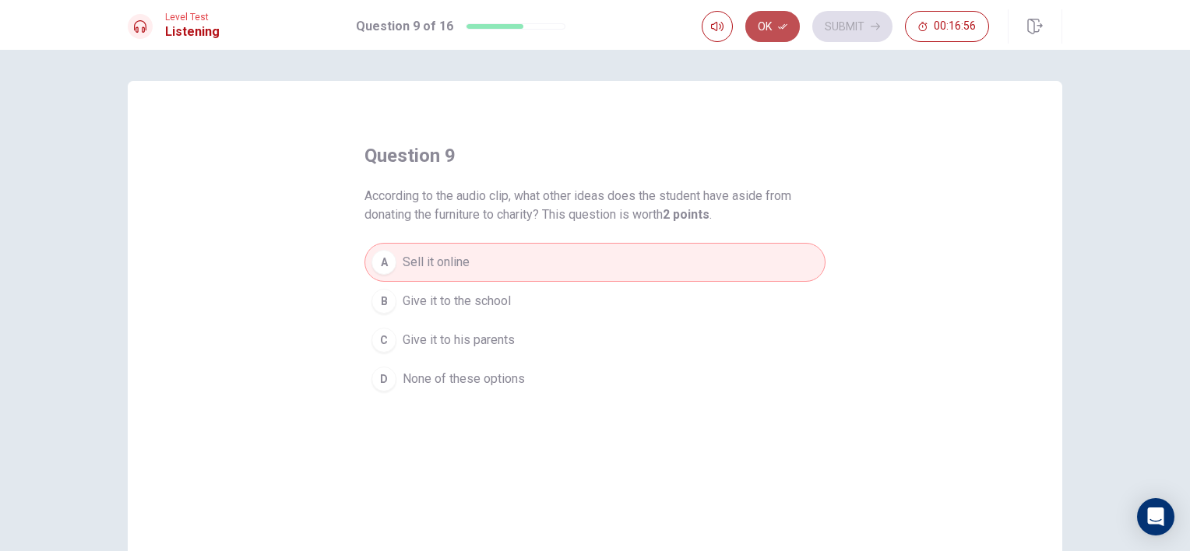
click at [780, 26] on icon "button" at bounding box center [782, 26] width 9 height 9
click at [837, 33] on button "Submit" at bounding box center [852, 26] width 80 height 31
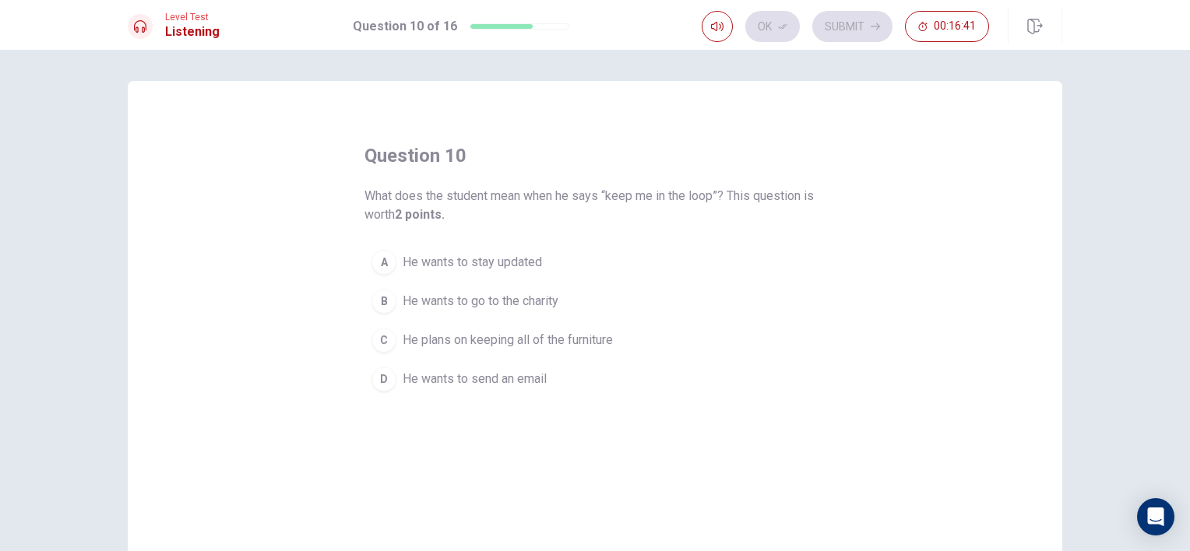
click at [583, 298] on button "B He wants to go to the charity" at bounding box center [594, 301] width 461 height 39
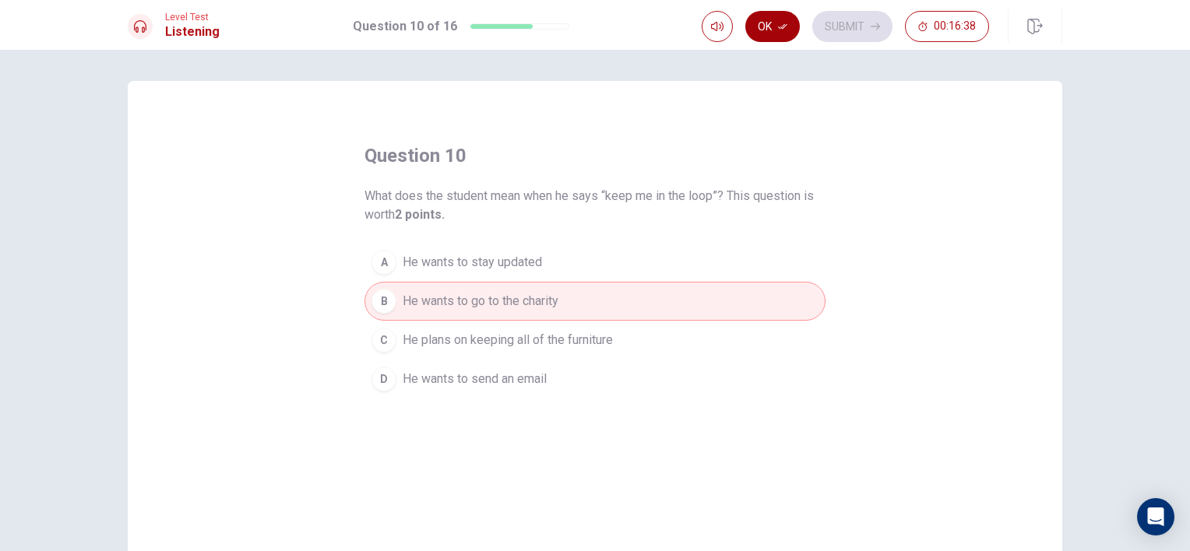
click at [781, 30] on icon "button" at bounding box center [782, 26] width 9 height 9
click at [794, 25] on div "Ok Submit 00:16:38" at bounding box center [845, 26] width 287 height 31
click at [825, 26] on button "Submit" at bounding box center [852, 26] width 80 height 31
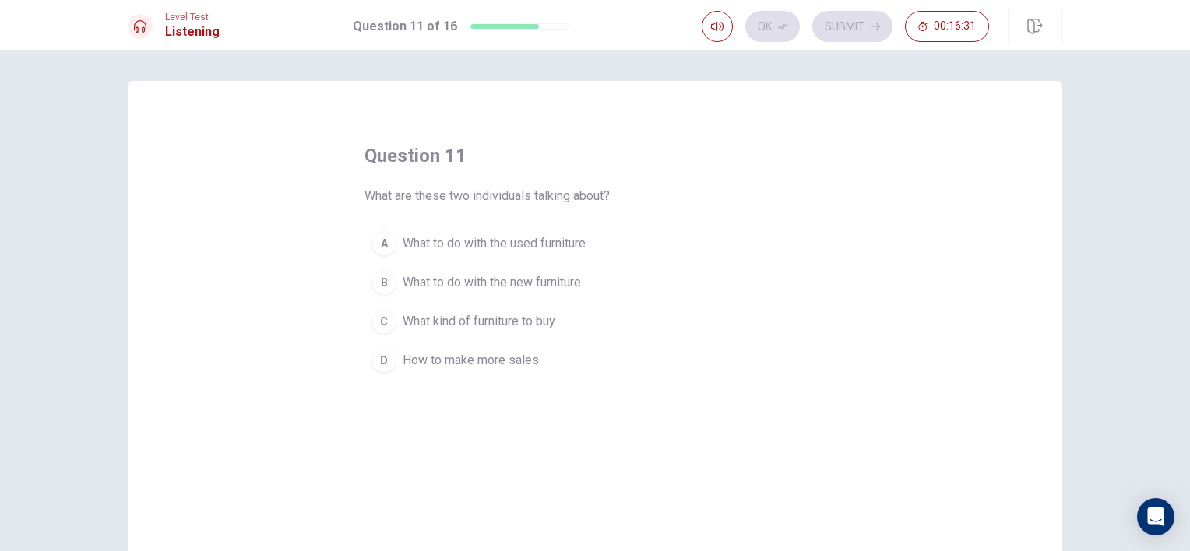
click at [552, 246] on span "What to do with the used furniture" at bounding box center [494, 243] width 183 height 19
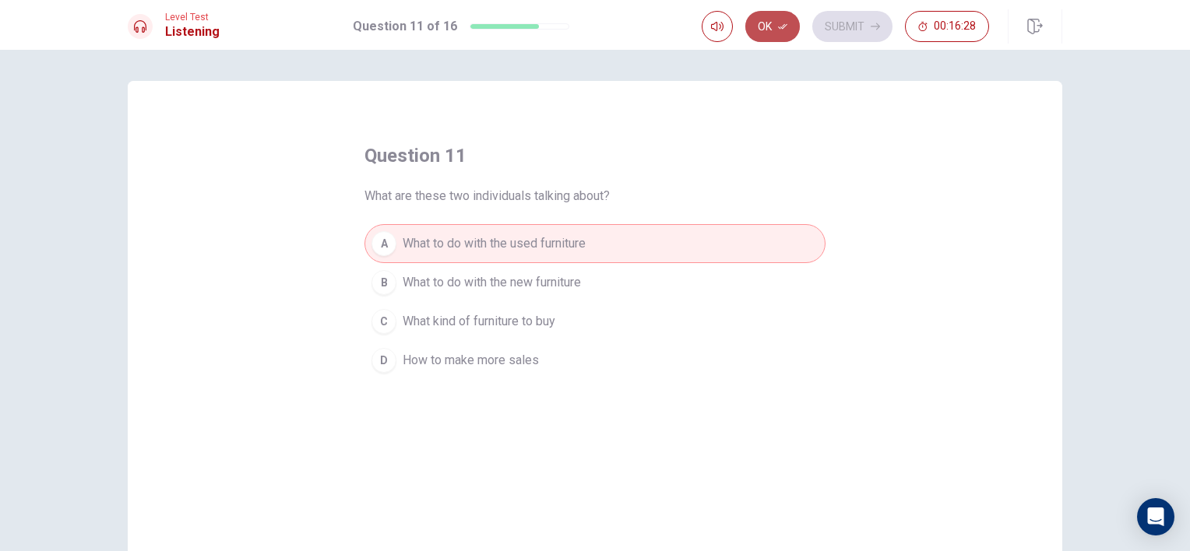
click at [763, 22] on button "Ok" at bounding box center [772, 26] width 55 height 31
click at [846, 23] on button "Submit" at bounding box center [852, 26] width 80 height 31
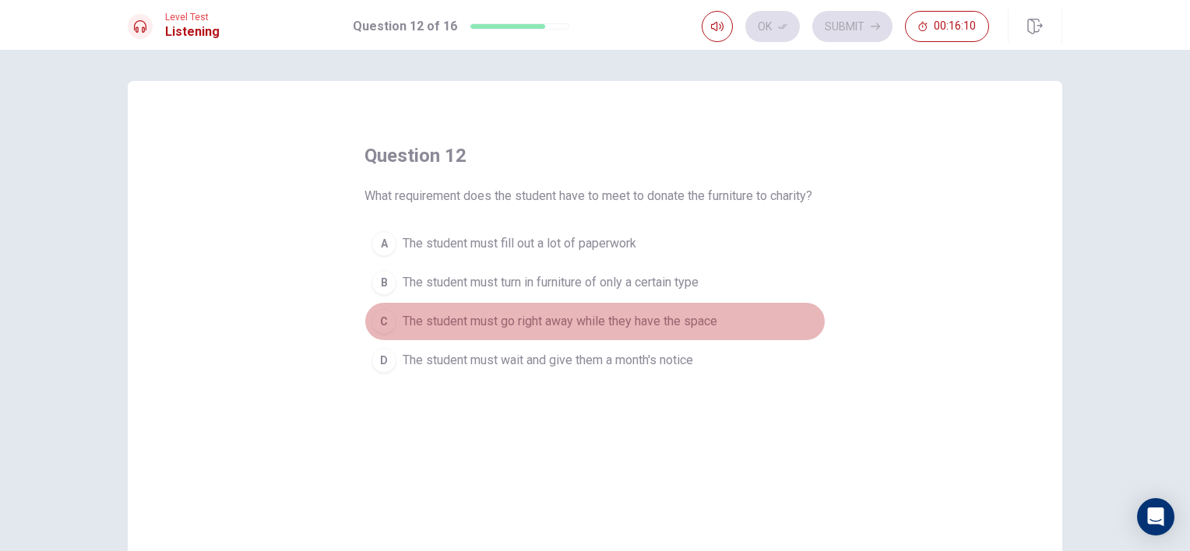
click at [664, 326] on span "The student must go right away while they have the space" at bounding box center [560, 321] width 315 height 19
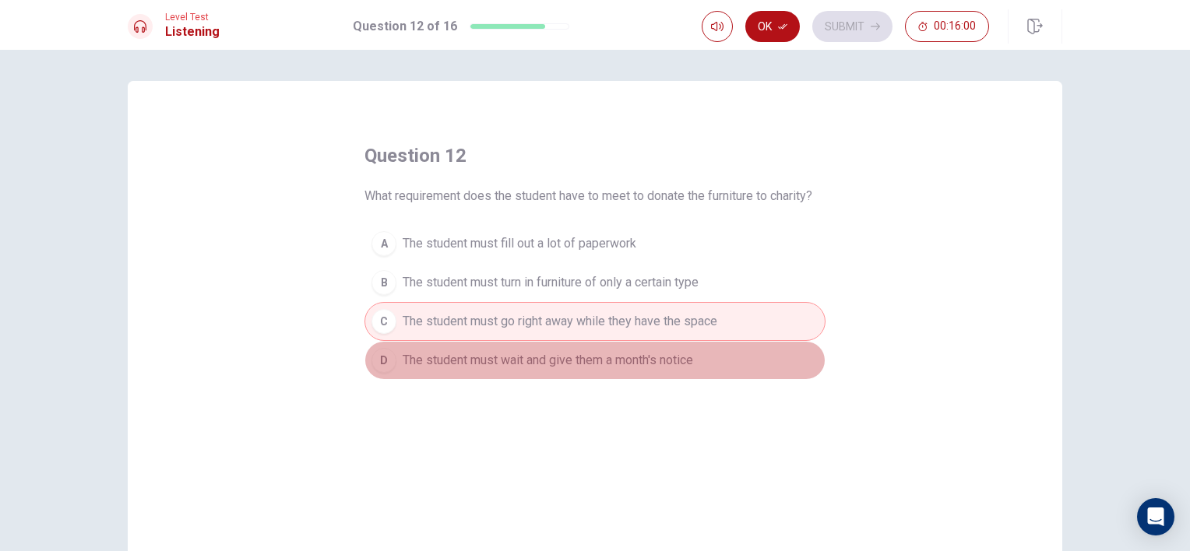
click at [661, 356] on span "The student must wait and give them a month's notice" at bounding box center [548, 360] width 290 height 19
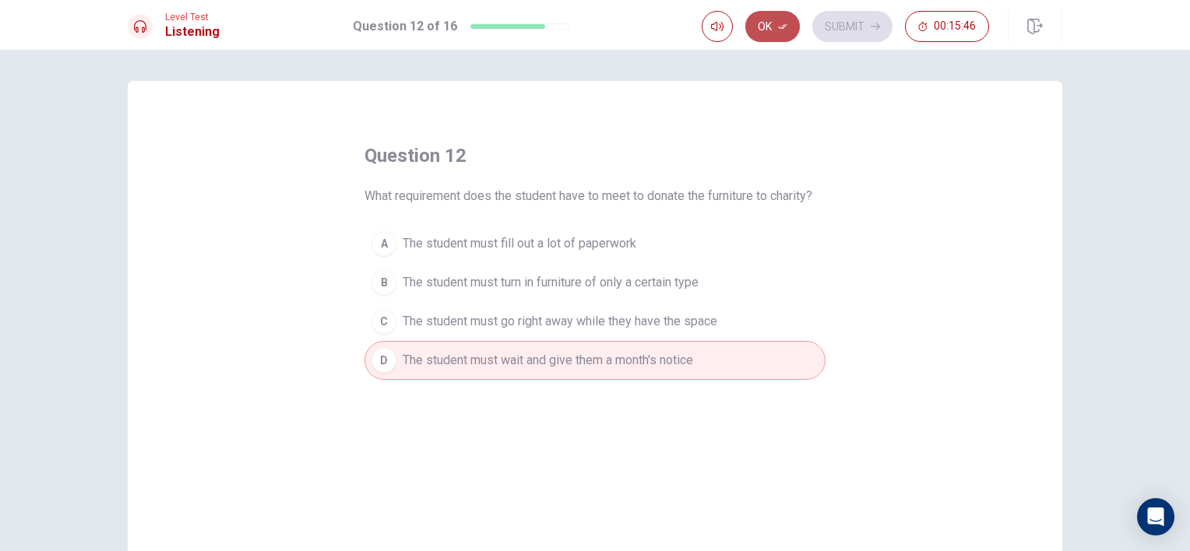
click at [783, 22] on icon "button" at bounding box center [782, 26] width 9 height 9
click at [850, 15] on button "Submit" at bounding box center [852, 26] width 80 height 31
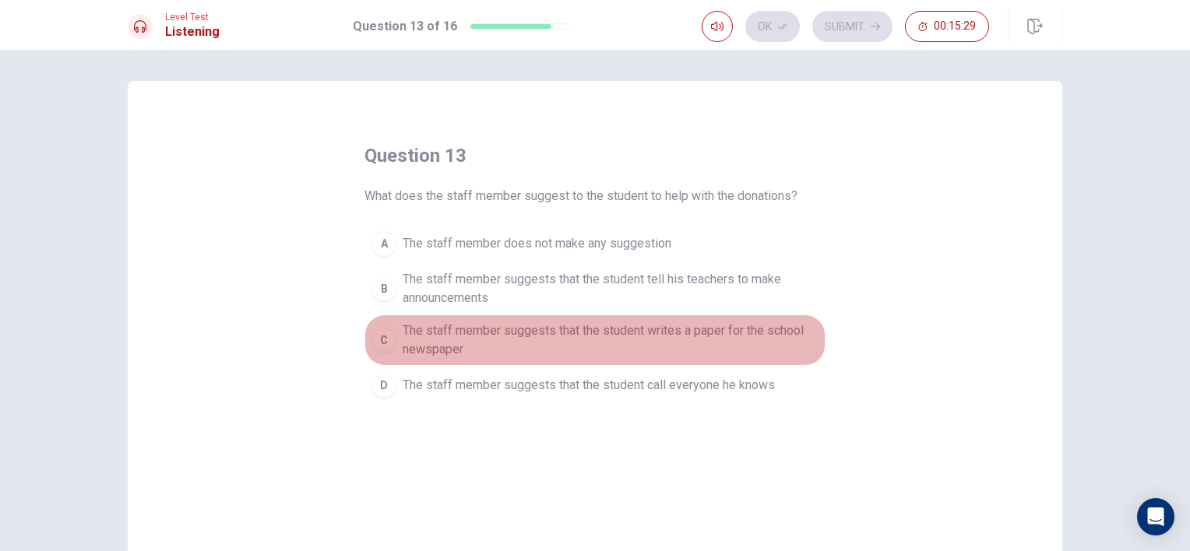
click at [704, 330] on span "The staff member suggests that the student writes a paper for the school newspa…" at bounding box center [611, 340] width 416 height 37
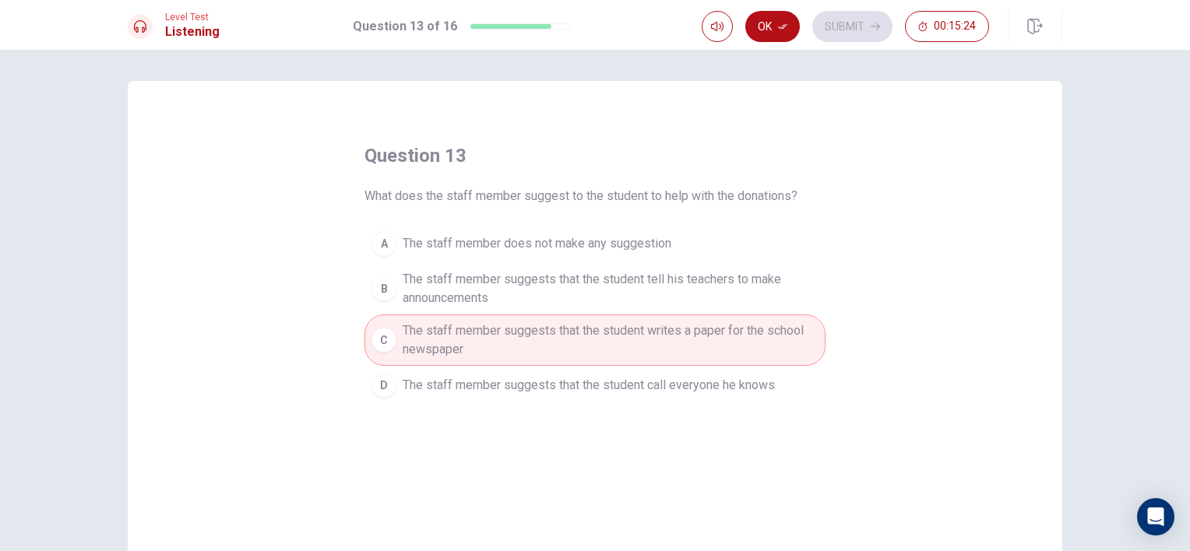
drag, startPoint x: 779, startPoint y: 31, endPoint x: 782, endPoint y: 19, distance: 12.8
click at [782, 19] on button "Ok" at bounding box center [772, 26] width 55 height 31
click at [782, 19] on div "Ok Submit 00:15:23" at bounding box center [845, 26] width 287 height 31
click at [843, 17] on button "Submit" at bounding box center [852, 26] width 80 height 31
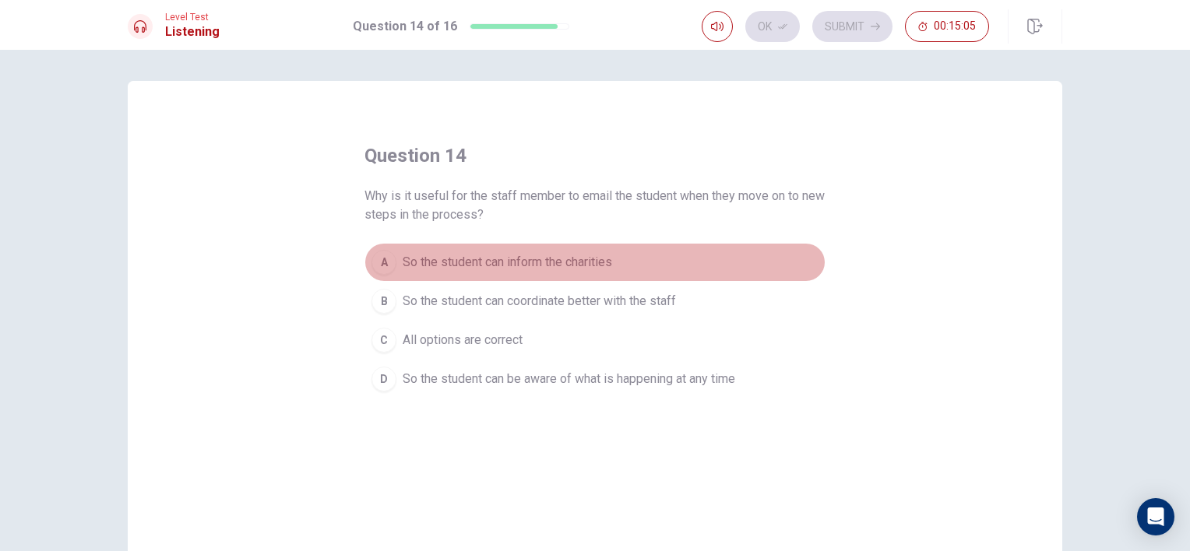
click at [530, 262] on span "So the student can inform the charities" at bounding box center [507, 262] width 209 height 19
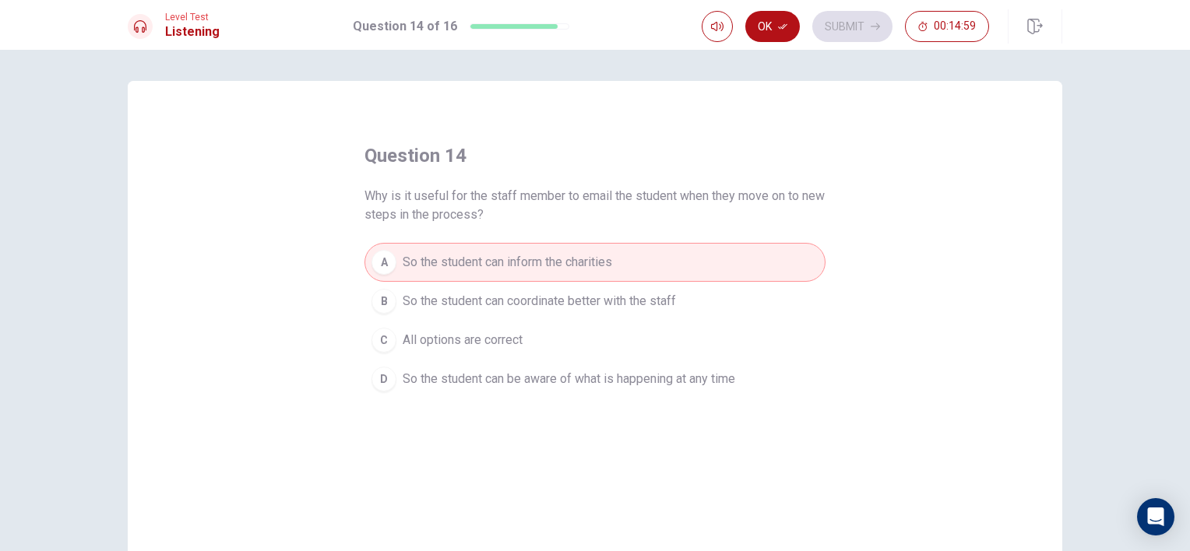
drag, startPoint x: 548, startPoint y: 329, endPoint x: 586, endPoint y: 319, distance: 39.5
click at [586, 319] on div "A So the student can inform the charities B So the student can coordinate bette…" at bounding box center [594, 321] width 461 height 156
drag, startPoint x: 761, startPoint y: 34, endPoint x: 773, endPoint y: 30, distance: 13.1
click at [773, 30] on button "Ok" at bounding box center [772, 26] width 55 height 31
click at [773, 30] on div "Ok Submit 00:14:48" at bounding box center [845, 26] width 287 height 31
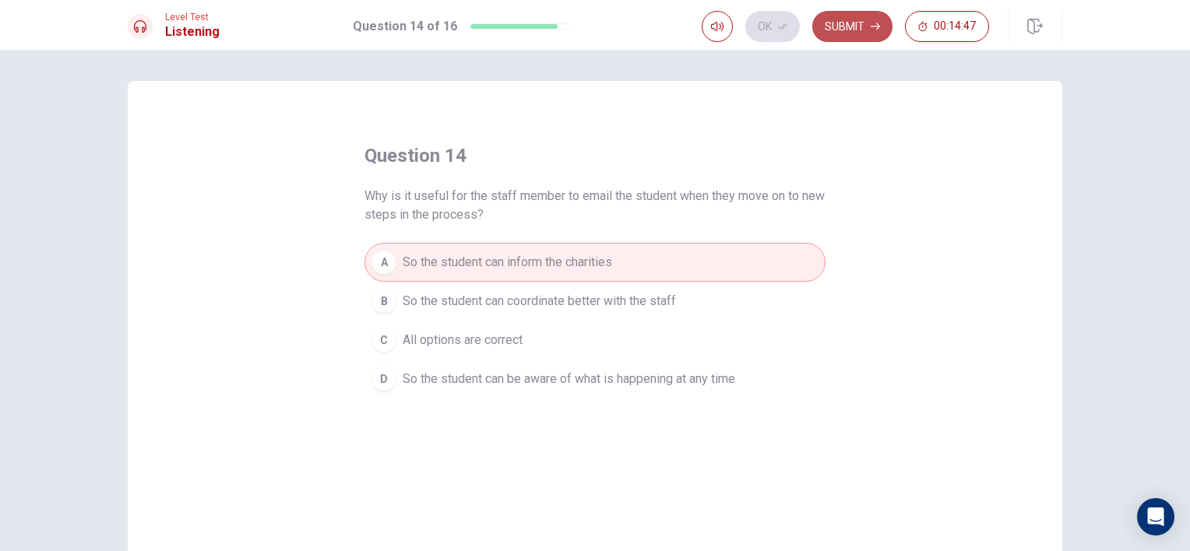
click at [841, 24] on button "Submit" at bounding box center [852, 26] width 80 height 31
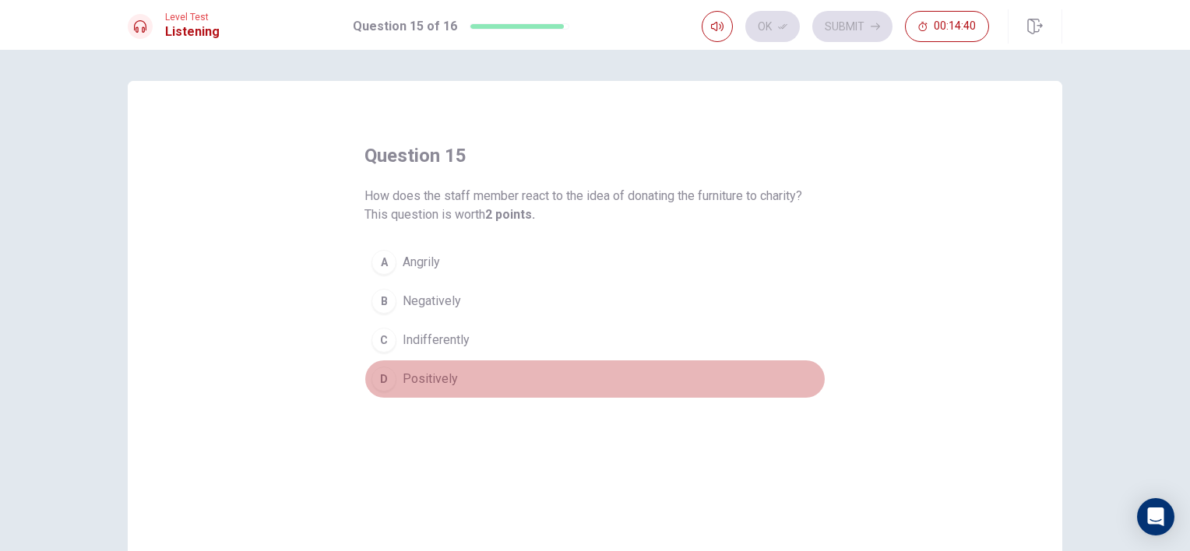
click at [442, 389] on button "D Positively" at bounding box center [594, 379] width 461 height 39
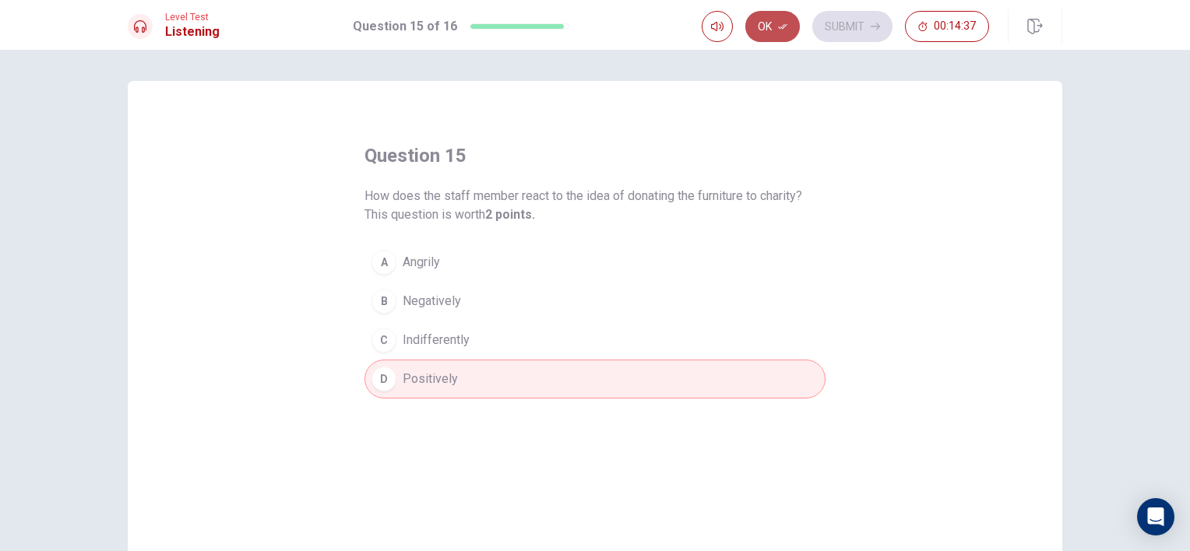
click at [753, 23] on button "Ok" at bounding box center [772, 26] width 55 height 31
click at [829, 40] on button "Submit" at bounding box center [852, 26] width 80 height 31
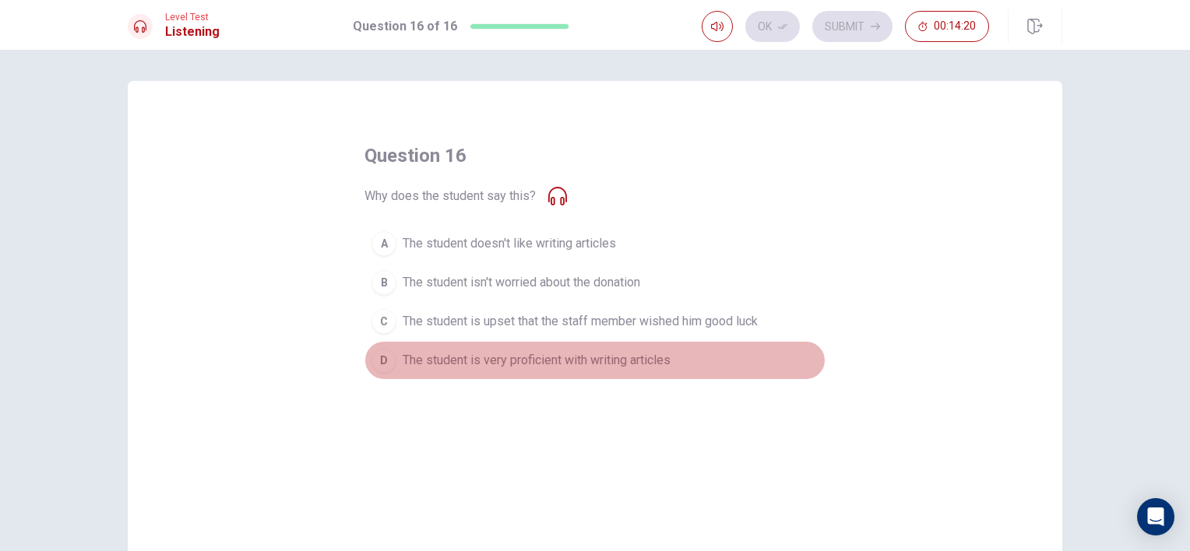
click at [616, 345] on button "D The student is very proficient with writing articles" at bounding box center [594, 360] width 461 height 39
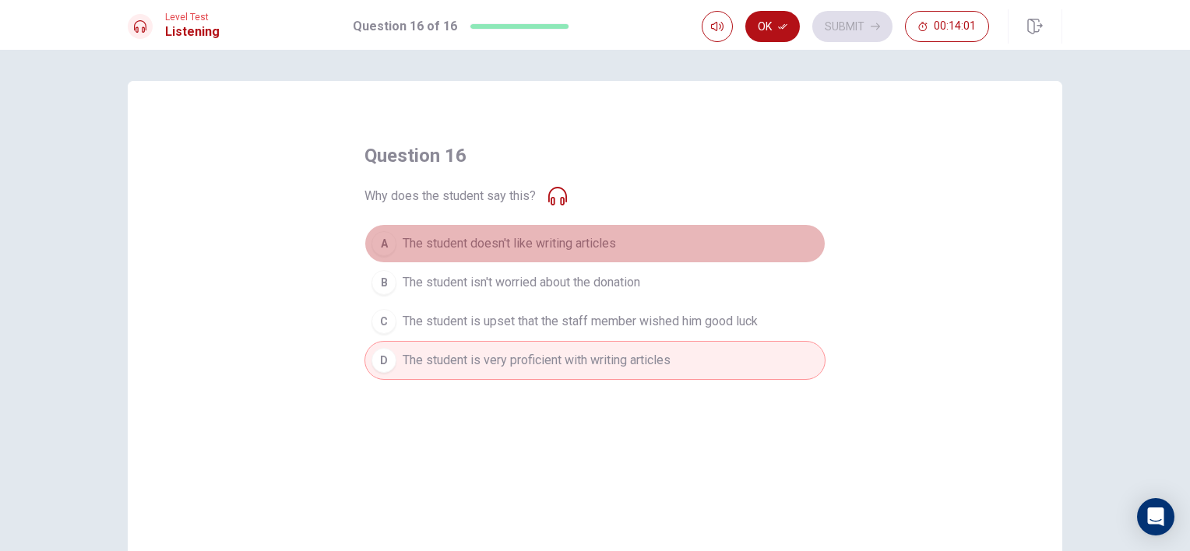
click at [593, 238] on span "The student doesn't like writing articles" at bounding box center [509, 243] width 213 height 19
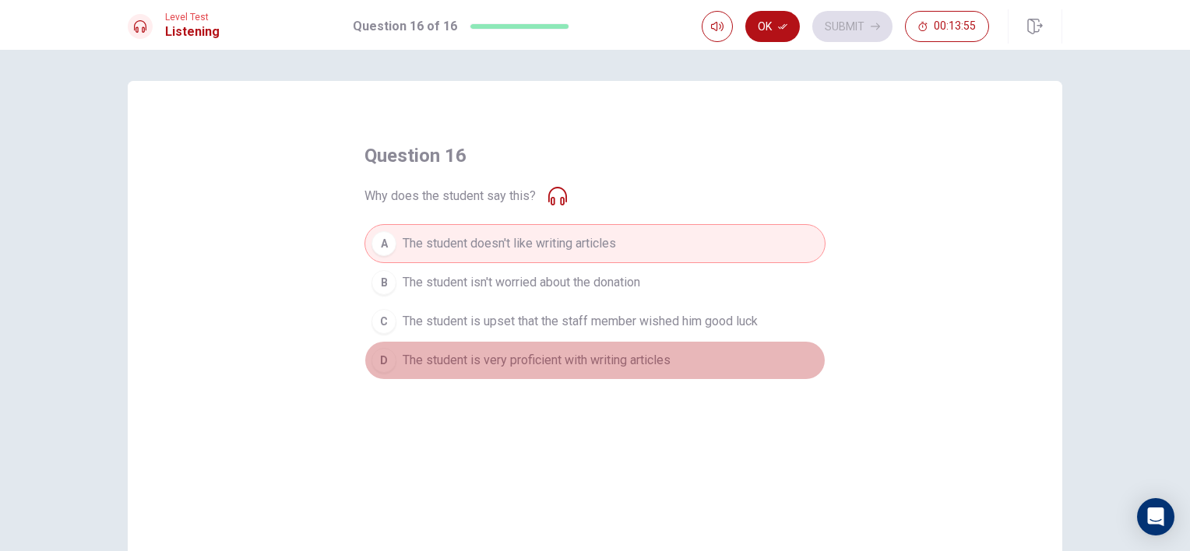
click at [717, 346] on button "D The student is very proficient with writing articles" at bounding box center [594, 360] width 461 height 39
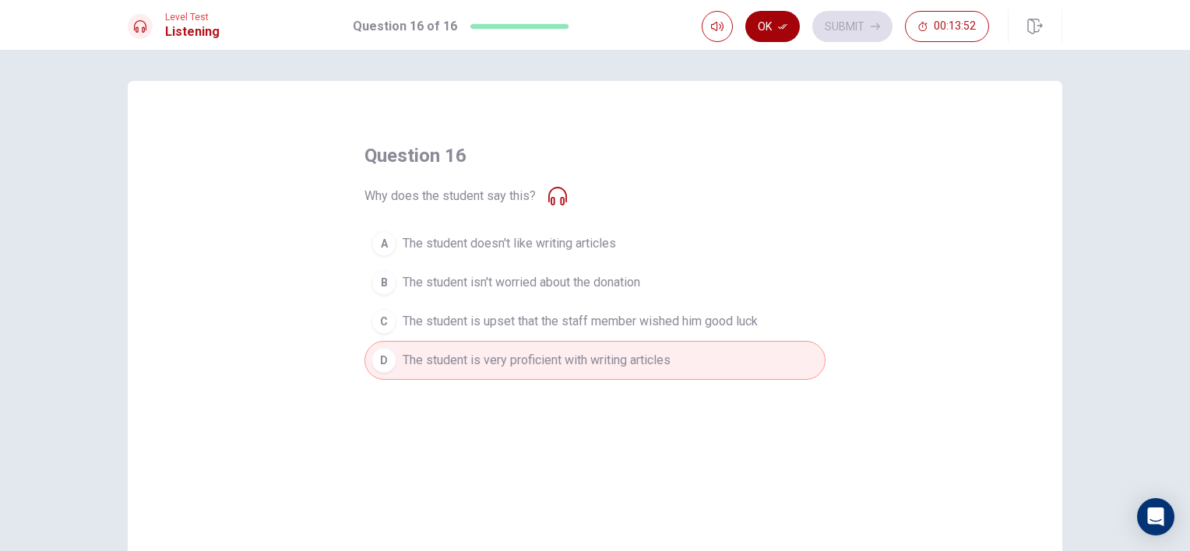
click at [780, 30] on button "Ok" at bounding box center [772, 26] width 55 height 31
click at [780, 29] on div "Ok Submit 00:13:52" at bounding box center [845, 26] width 287 height 31
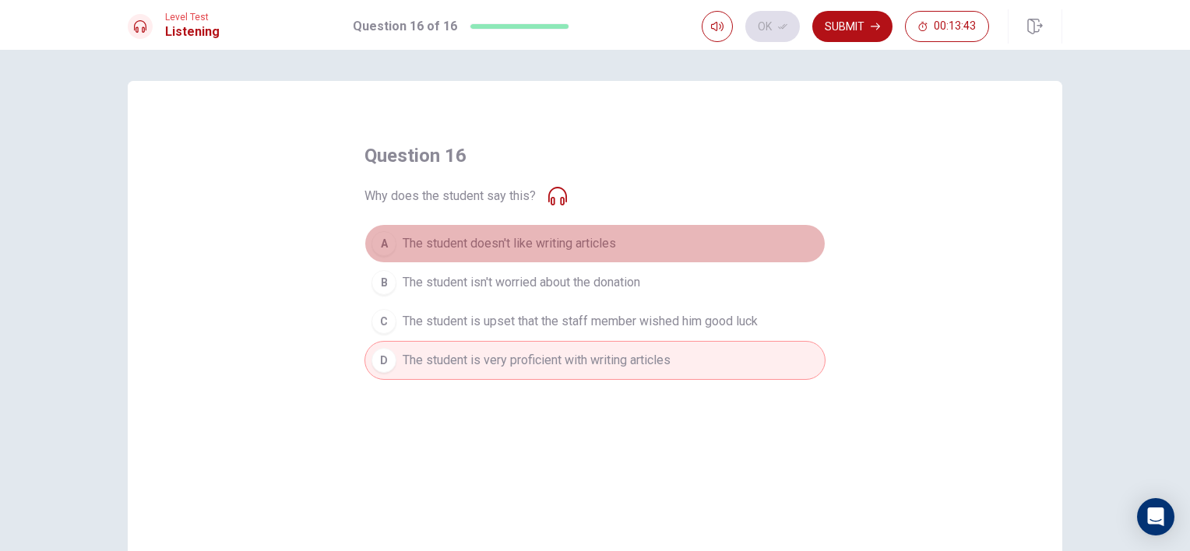
click at [637, 237] on button "A The student doesn't like writing articles" at bounding box center [594, 243] width 461 height 39
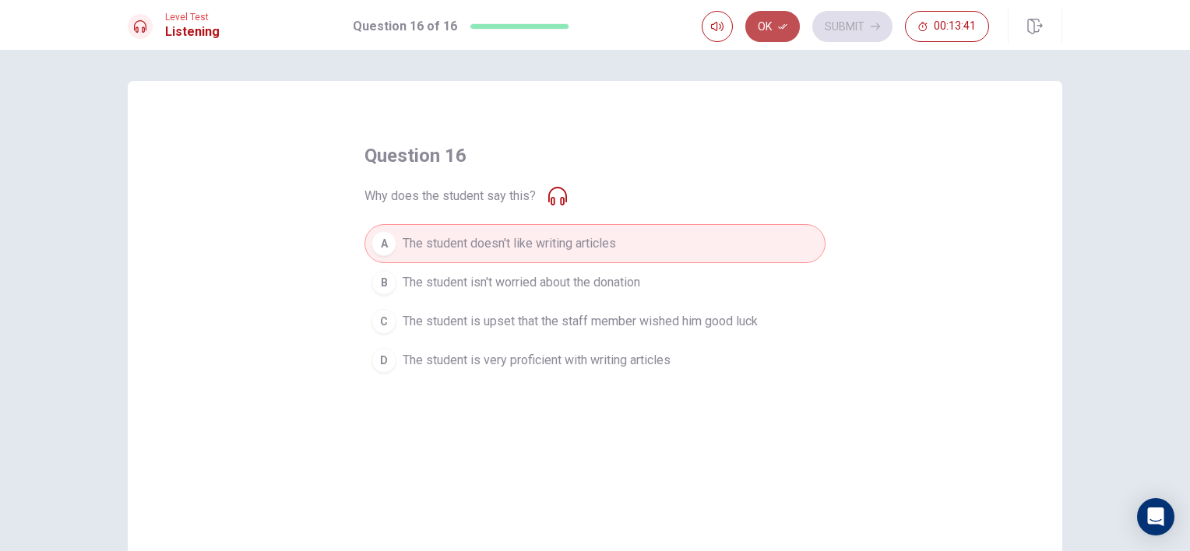
click at [780, 21] on button "Ok" at bounding box center [772, 26] width 55 height 31
click at [856, 9] on div "Ok Submit 00:13:39" at bounding box center [882, 26] width 361 height 34
click at [854, 26] on button "Submit" at bounding box center [852, 26] width 80 height 31
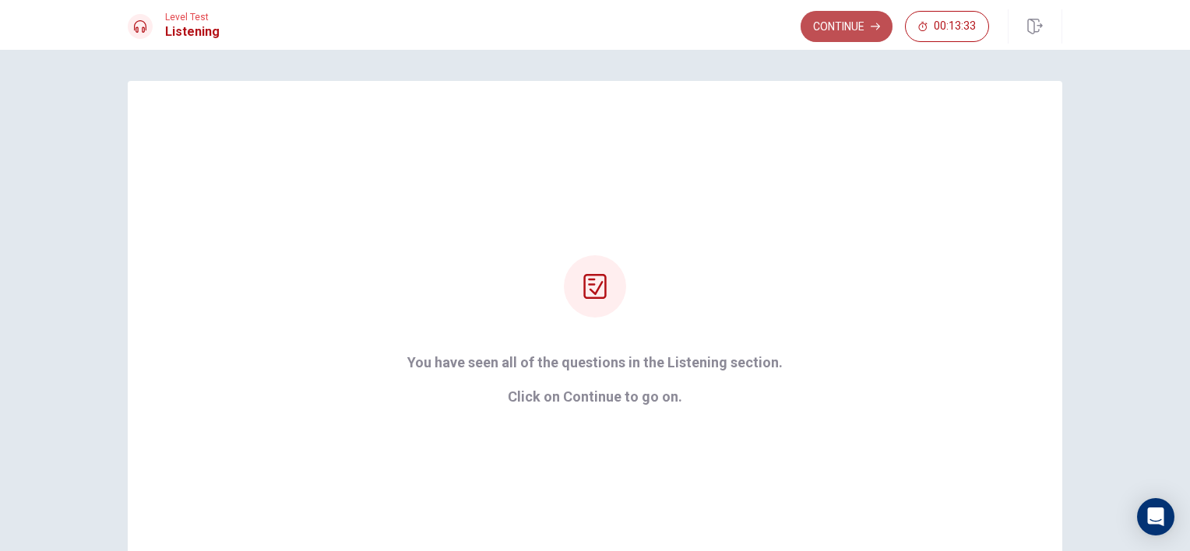
click at [864, 18] on button "Continue" at bounding box center [847, 26] width 92 height 31
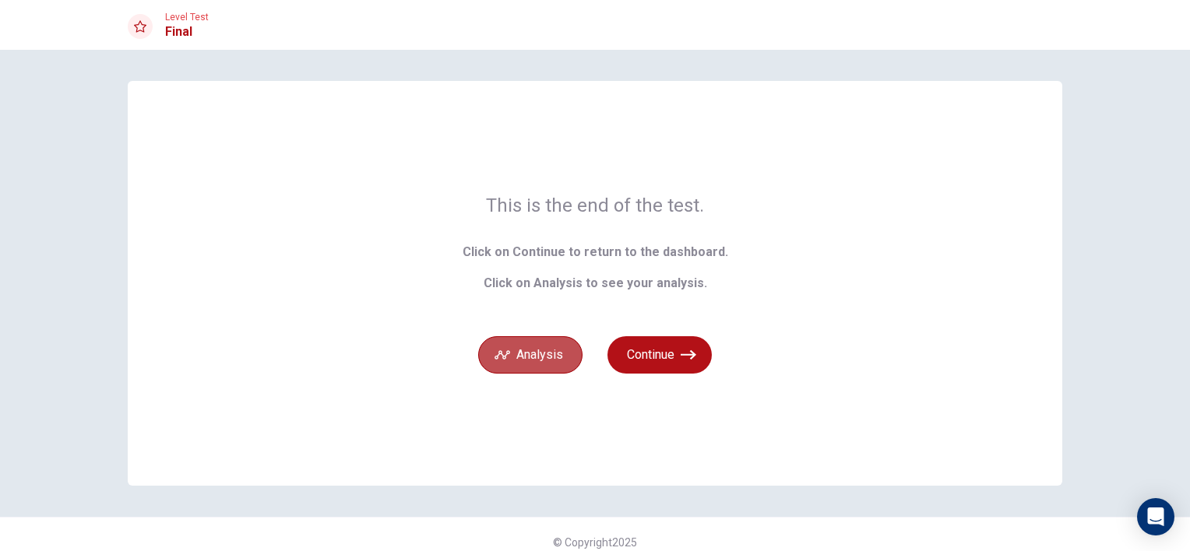
click at [551, 361] on button "Analysis" at bounding box center [530, 354] width 104 height 37
